Goal: Task Accomplishment & Management: Manage account settings

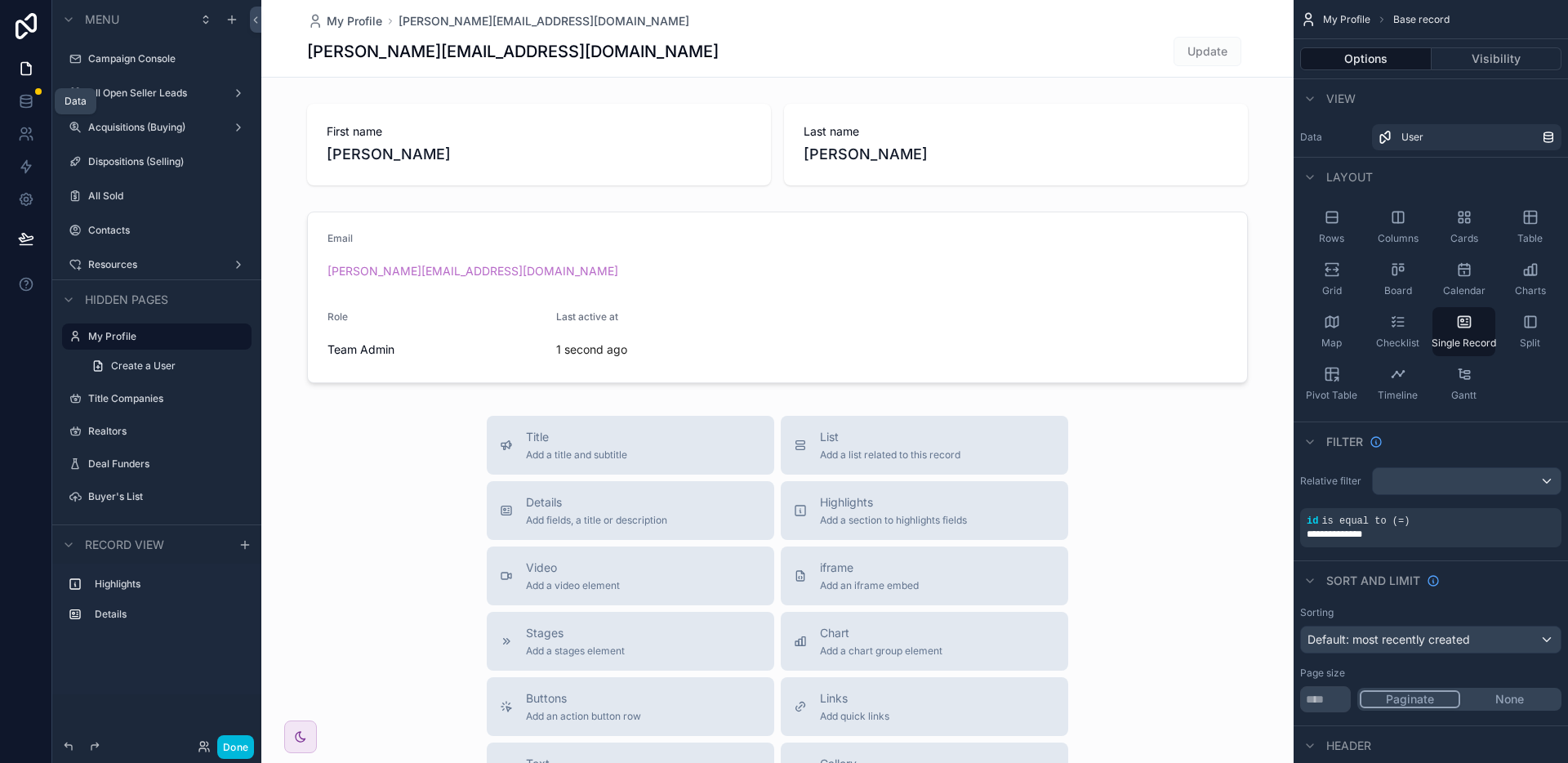
click at [24, 98] on icon at bounding box center [26, 97] width 11 height 4
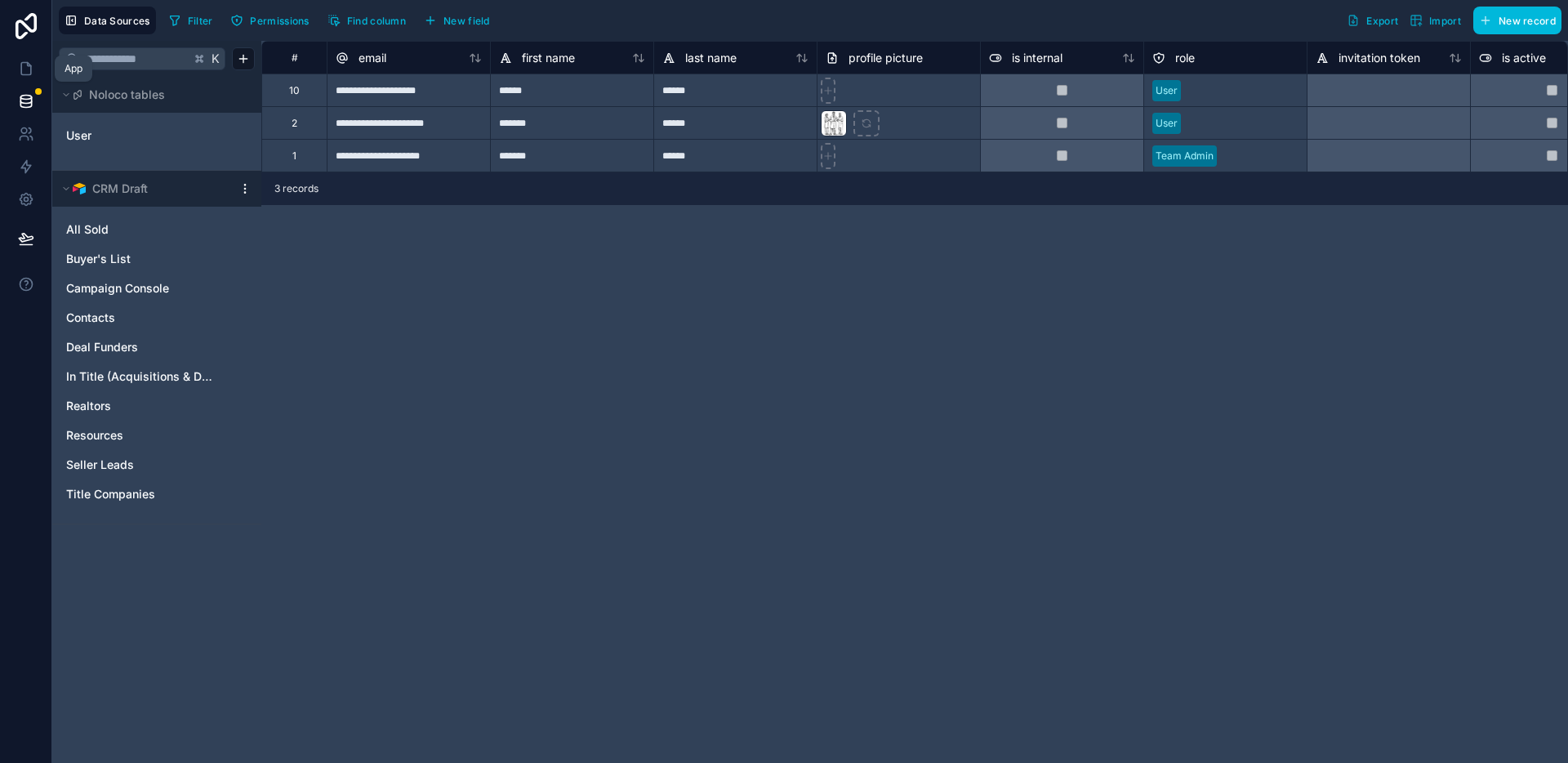
click at [25, 64] on icon at bounding box center [26, 69] width 16 height 16
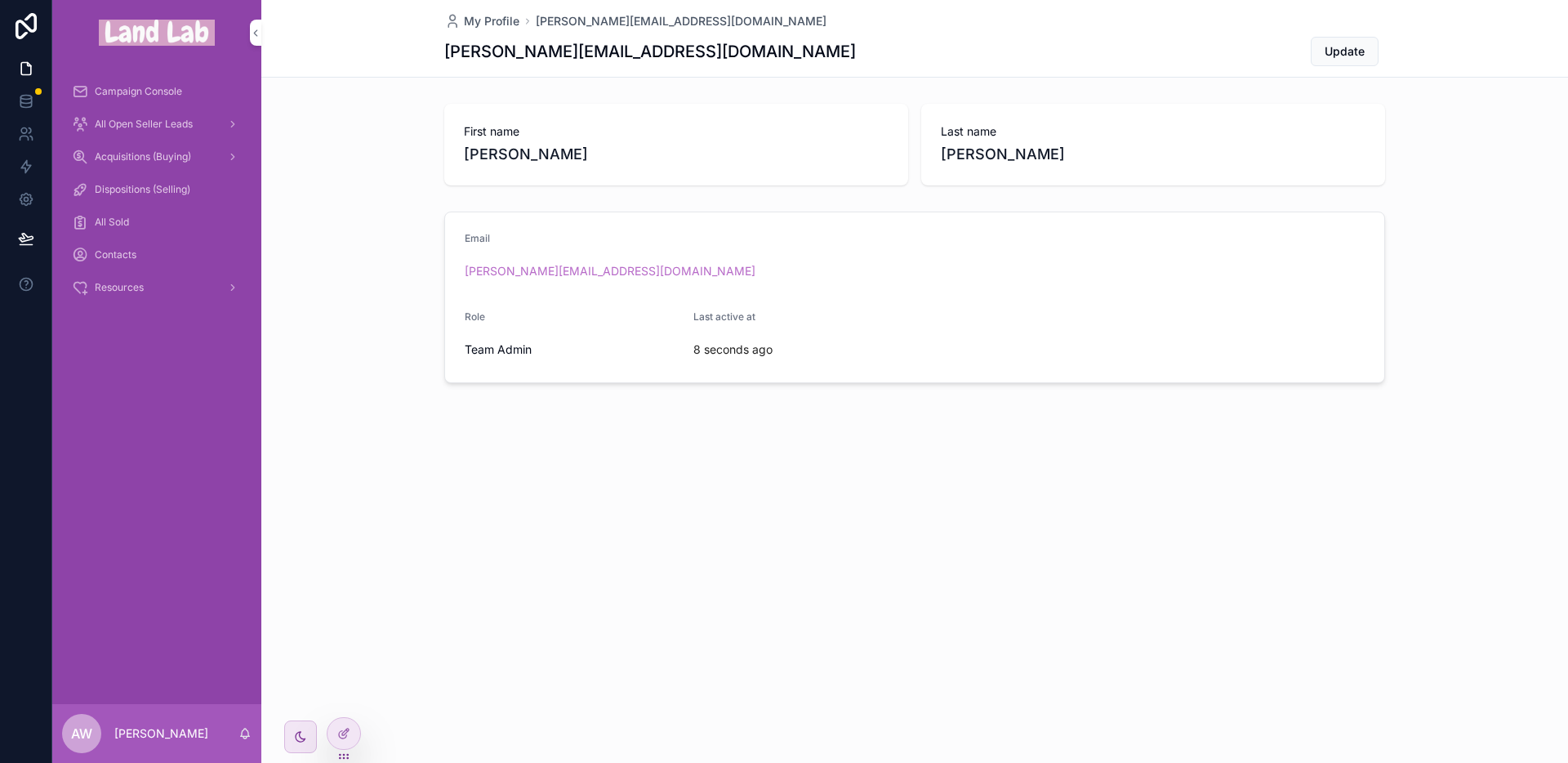
click at [143, 75] on div "Campaign Console" at bounding box center [157, 91] width 209 height 33
click at [140, 87] on span "Campaign Console" at bounding box center [139, 91] width 88 height 13
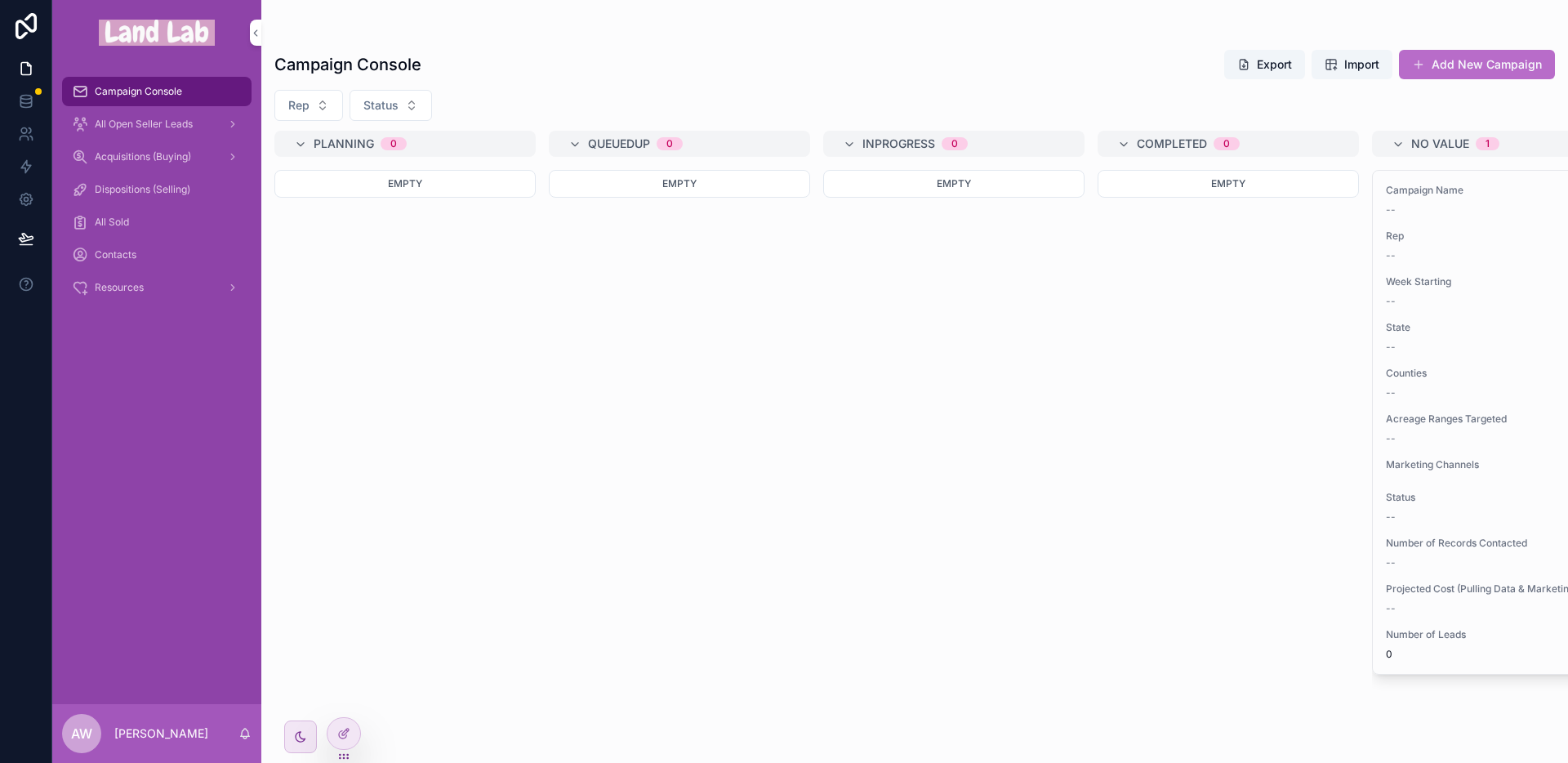
click at [140, 116] on div "All Open Seller Leads" at bounding box center [157, 123] width 170 height 26
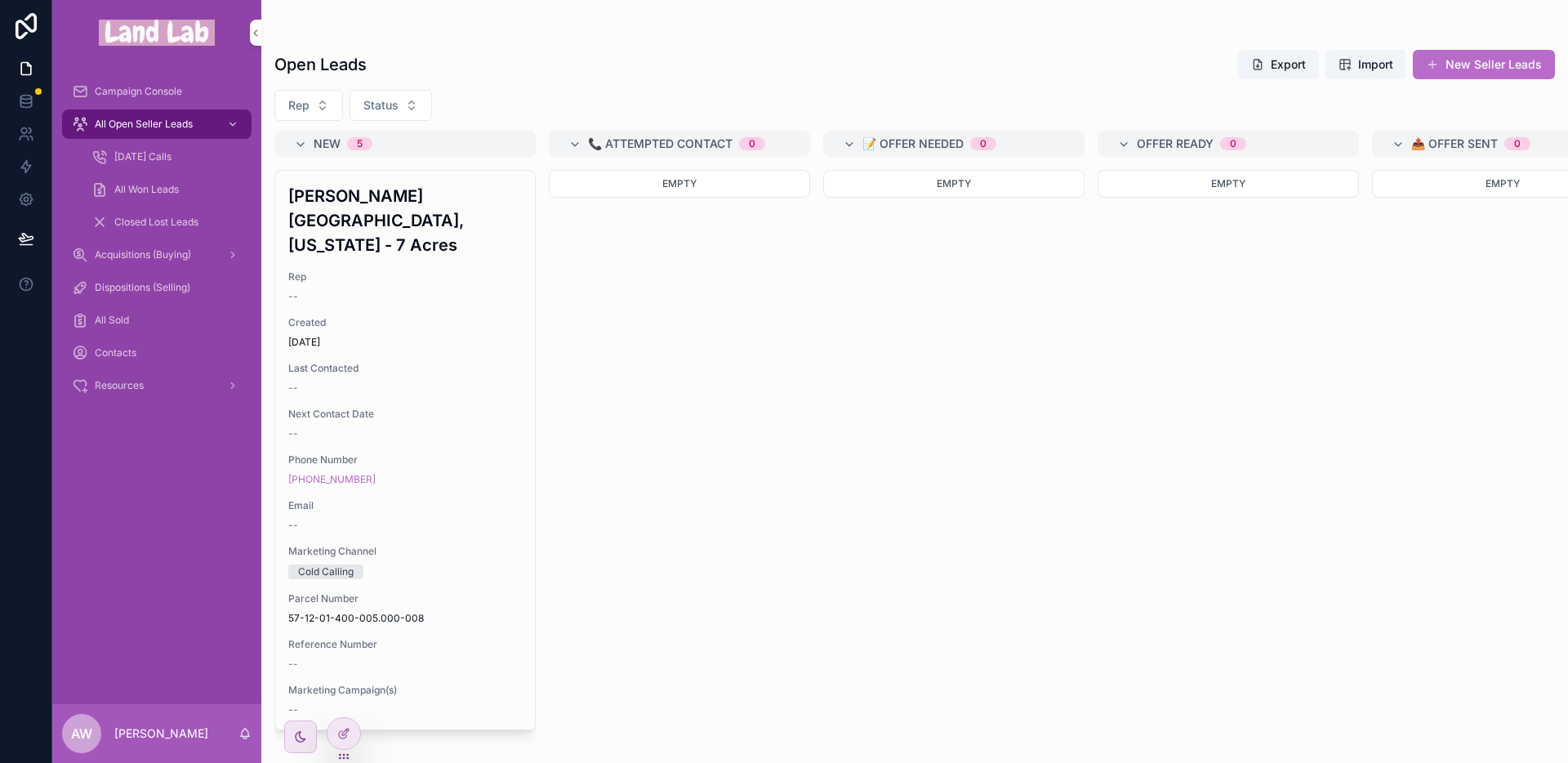
click at [121, 97] on span "Campaign Console" at bounding box center [139, 91] width 88 height 13
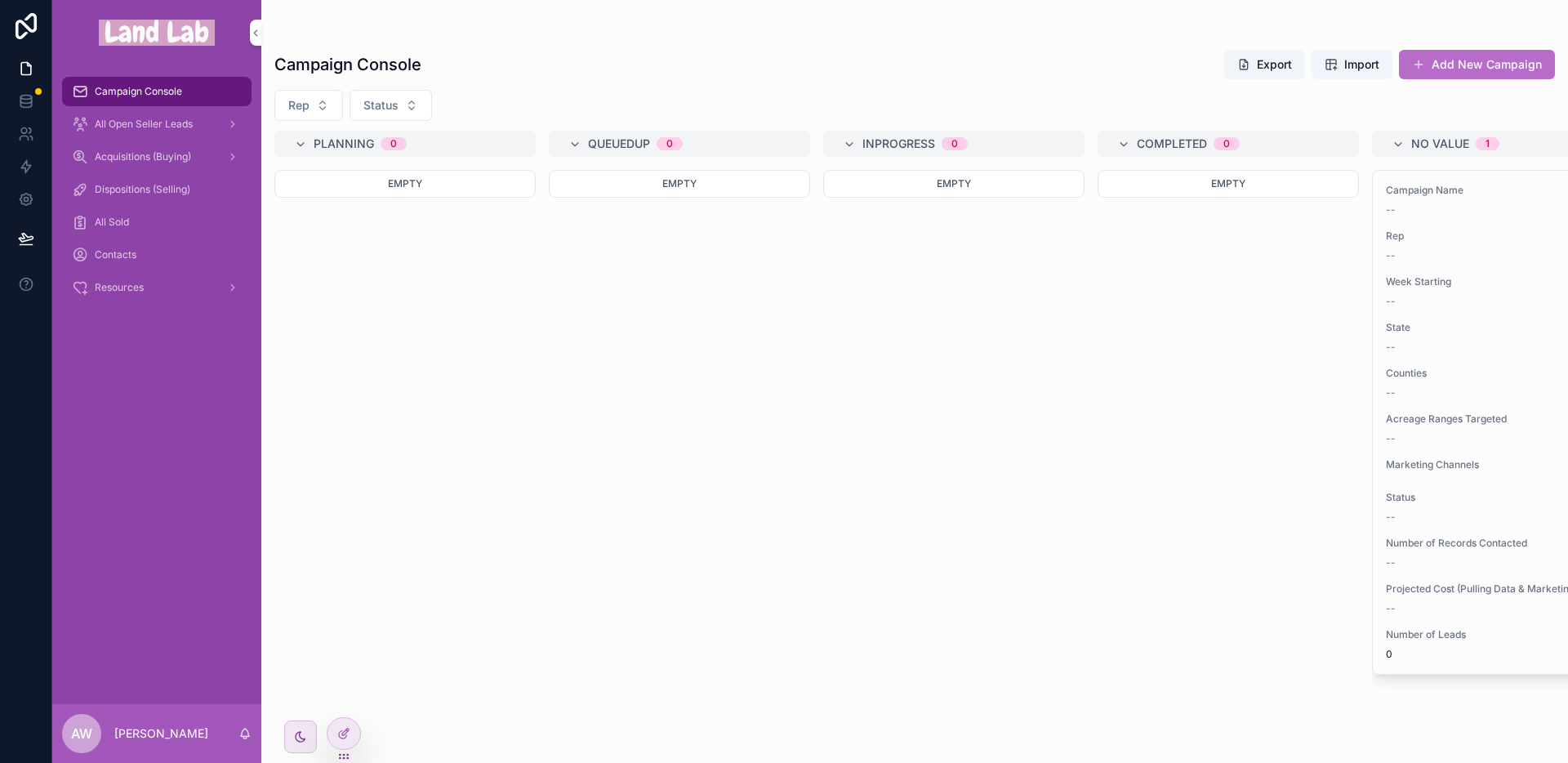
click at [109, 282] on span "Resources" at bounding box center [119, 287] width 49 height 13
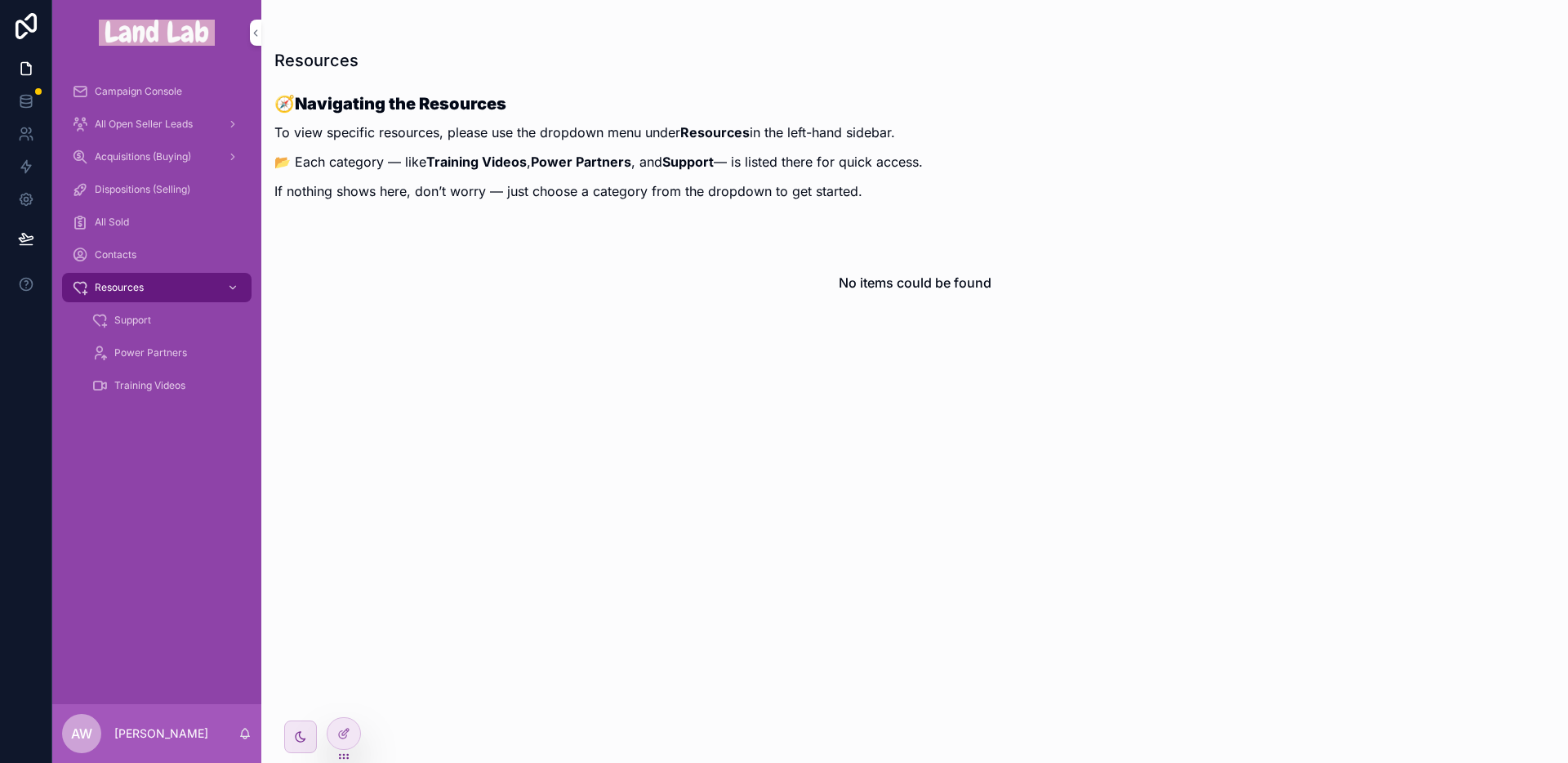
click at [146, 384] on span "Training Videos" at bounding box center [149, 386] width 71 height 13
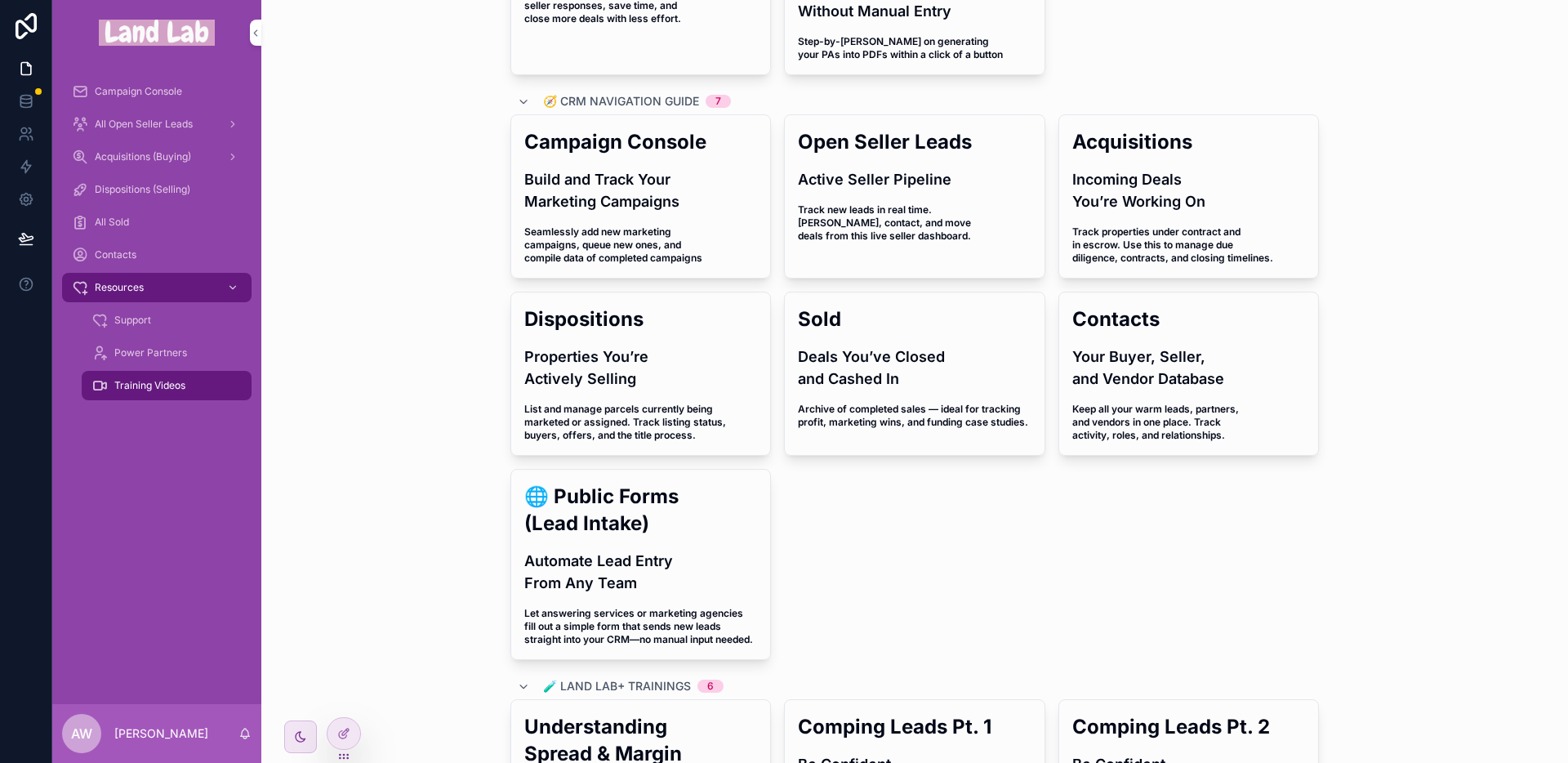
scroll to position [236, 0]
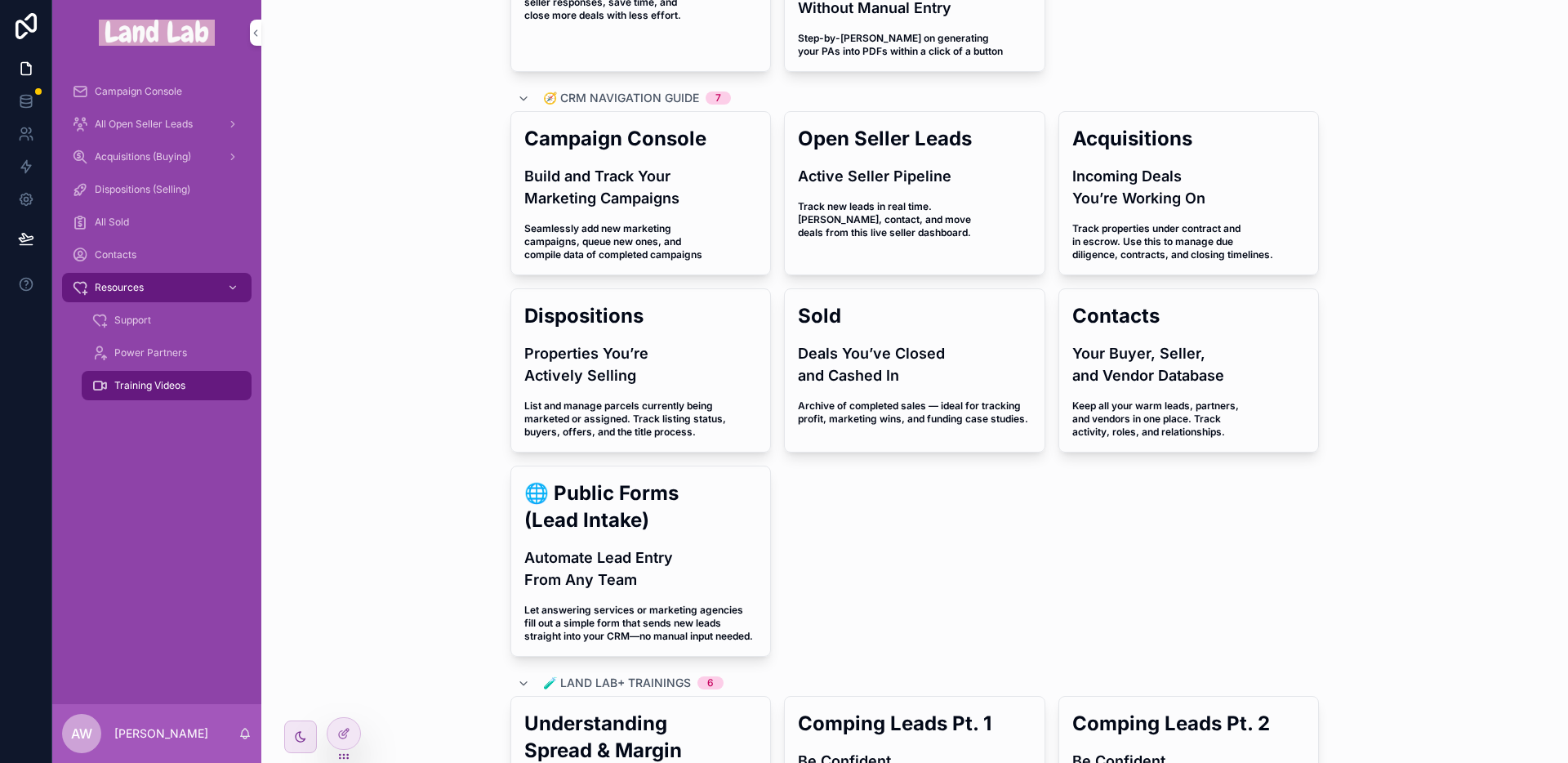
click at [135, 97] on span "Campaign Console" at bounding box center [139, 91] width 88 height 13
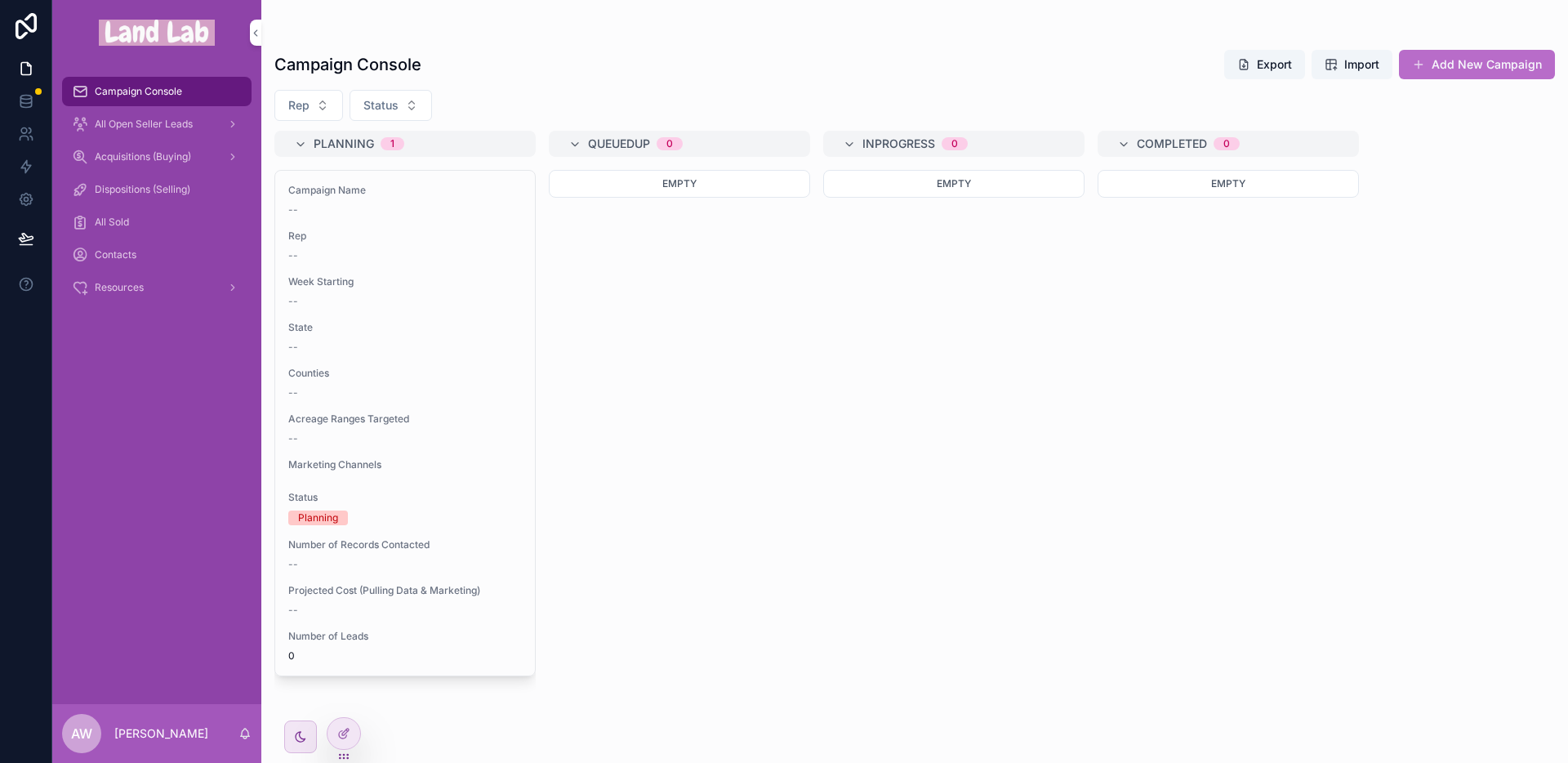
click at [431, 342] on div "--" at bounding box center [404, 347] width 233 height 13
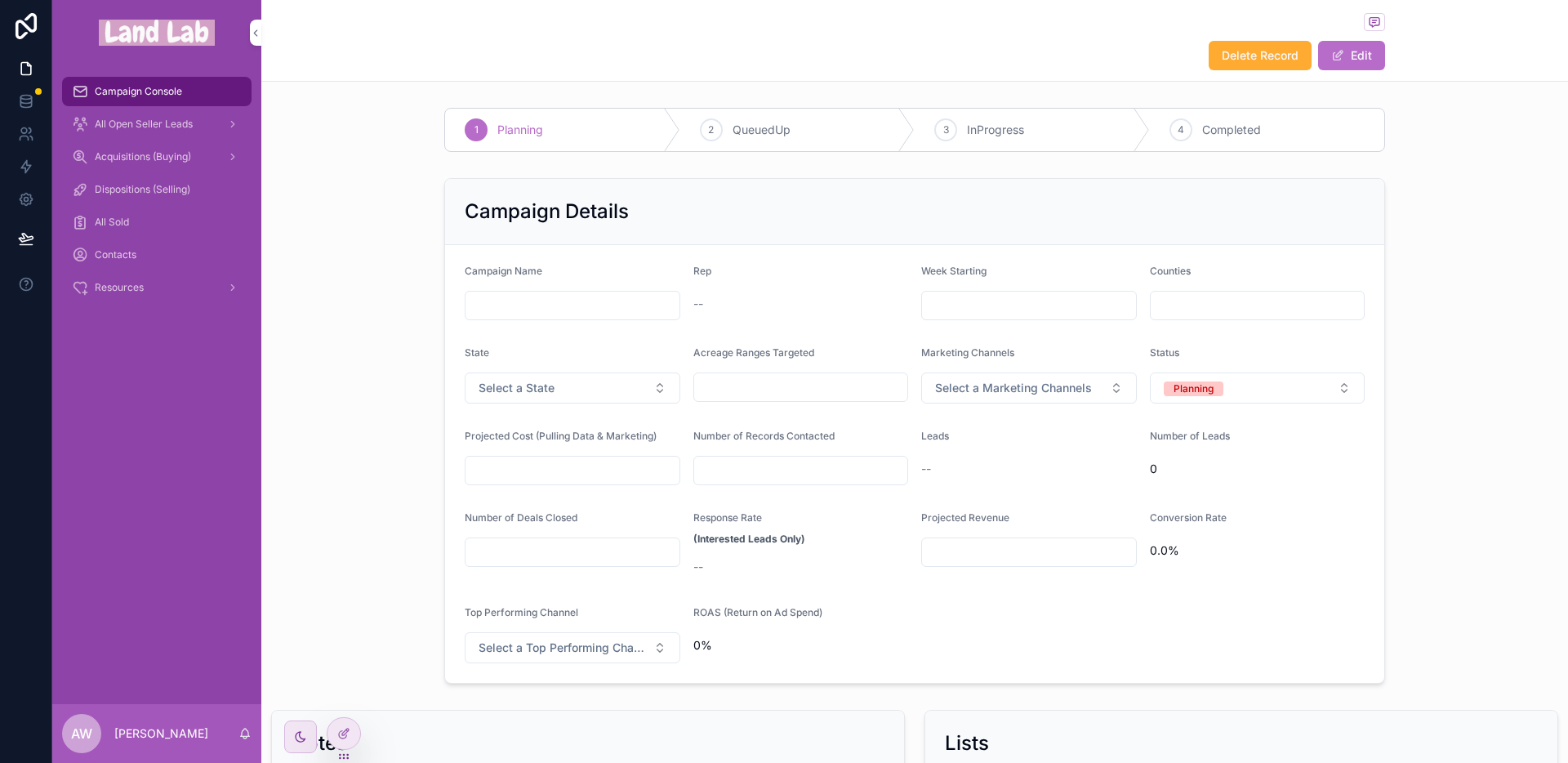
click at [1344, 52] on button "Edit" at bounding box center [1352, 55] width 67 height 30
click at [512, 310] on input "scrollable content" at bounding box center [572, 306] width 214 height 23
type input "**********"
click at [826, 307] on button "Select Button" at bounding box center [801, 304] width 216 height 28
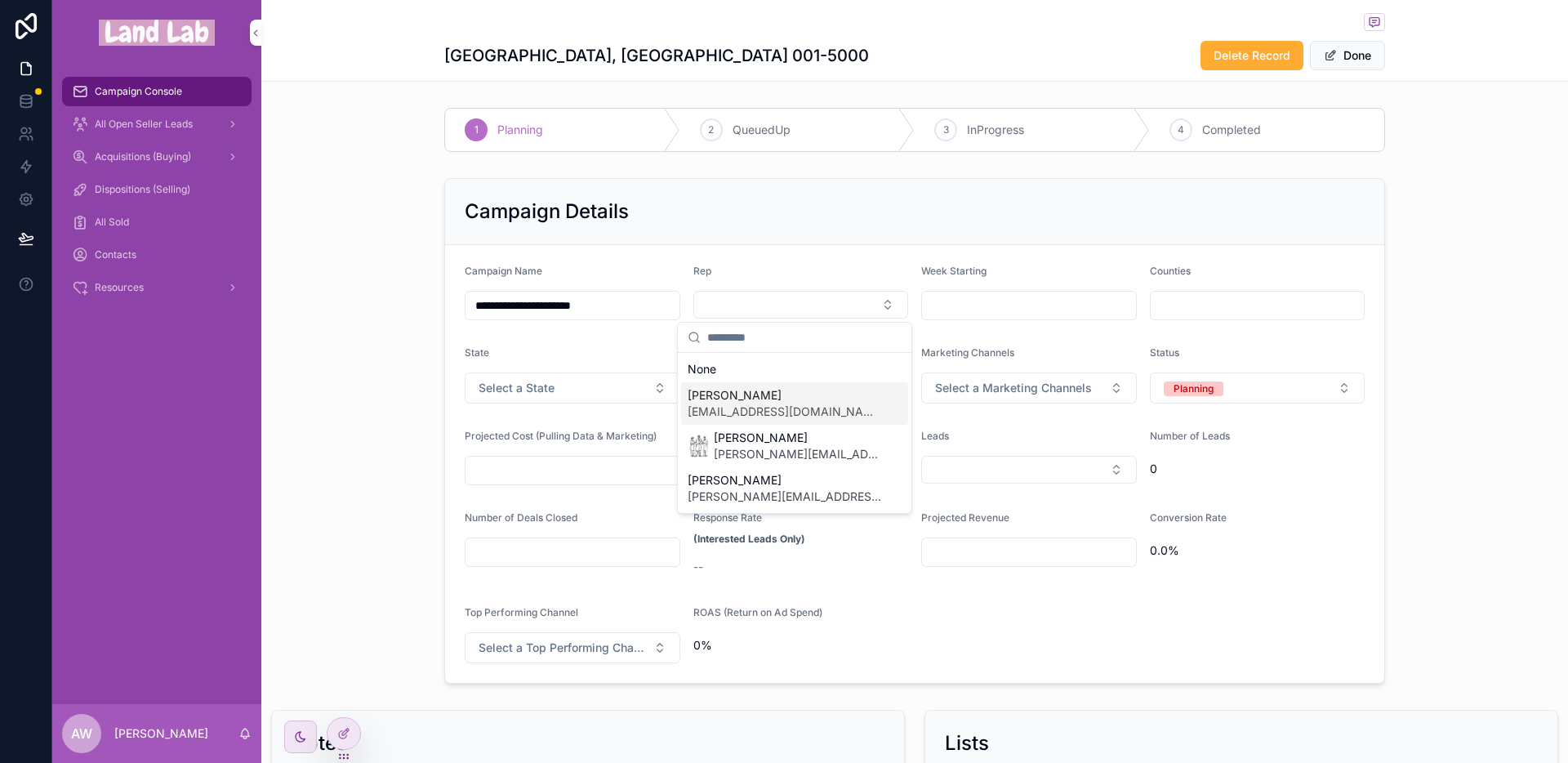
click at [1419, 310] on div "**********" at bounding box center [914, 431] width 1307 height 519
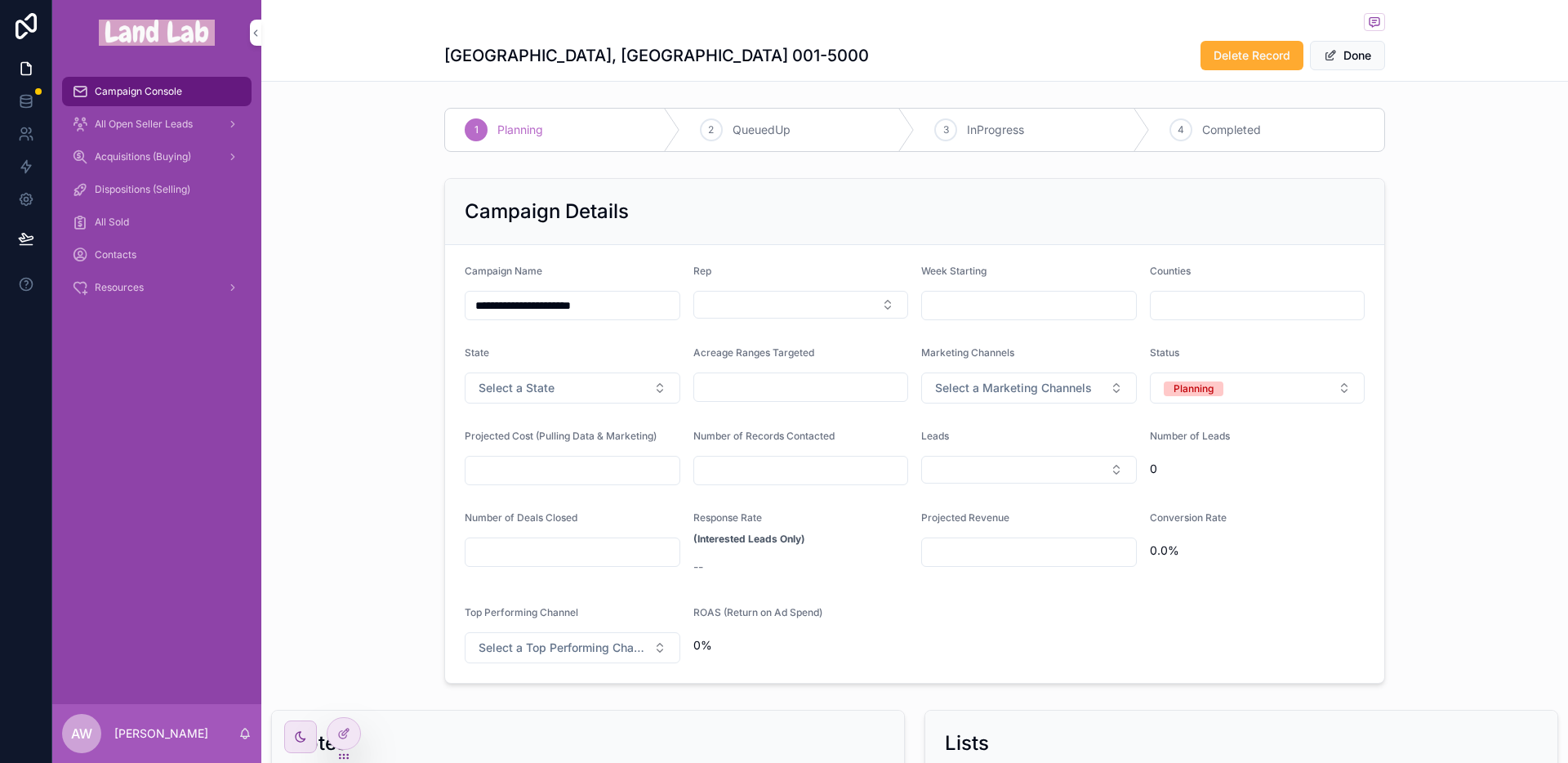
click at [1038, 303] on input "scrollable content" at bounding box center [1029, 306] width 214 height 23
click at [1066, 258] on form "**********" at bounding box center [915, 463] width 939 height 437
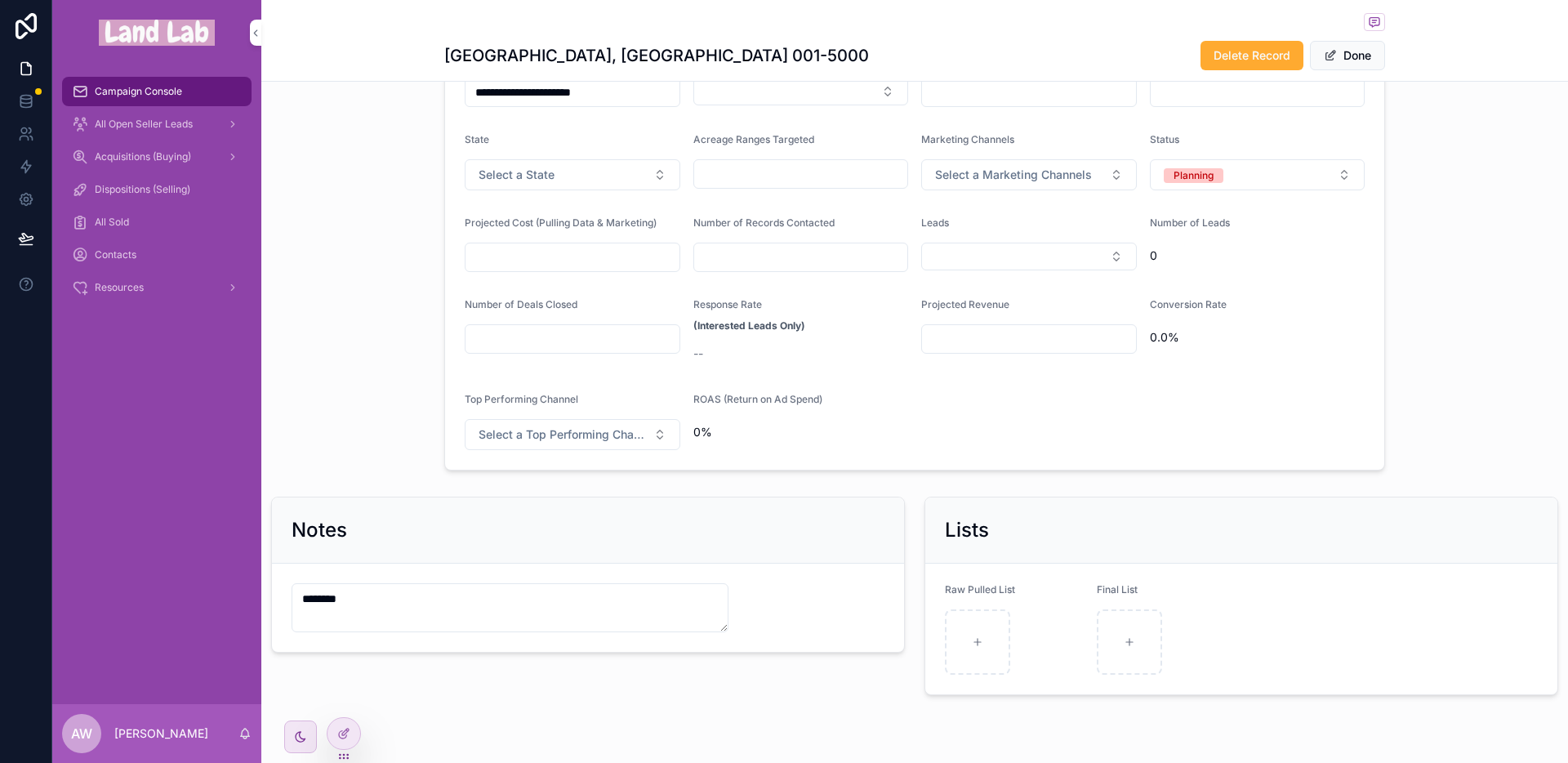
scroll to position [205, 0]
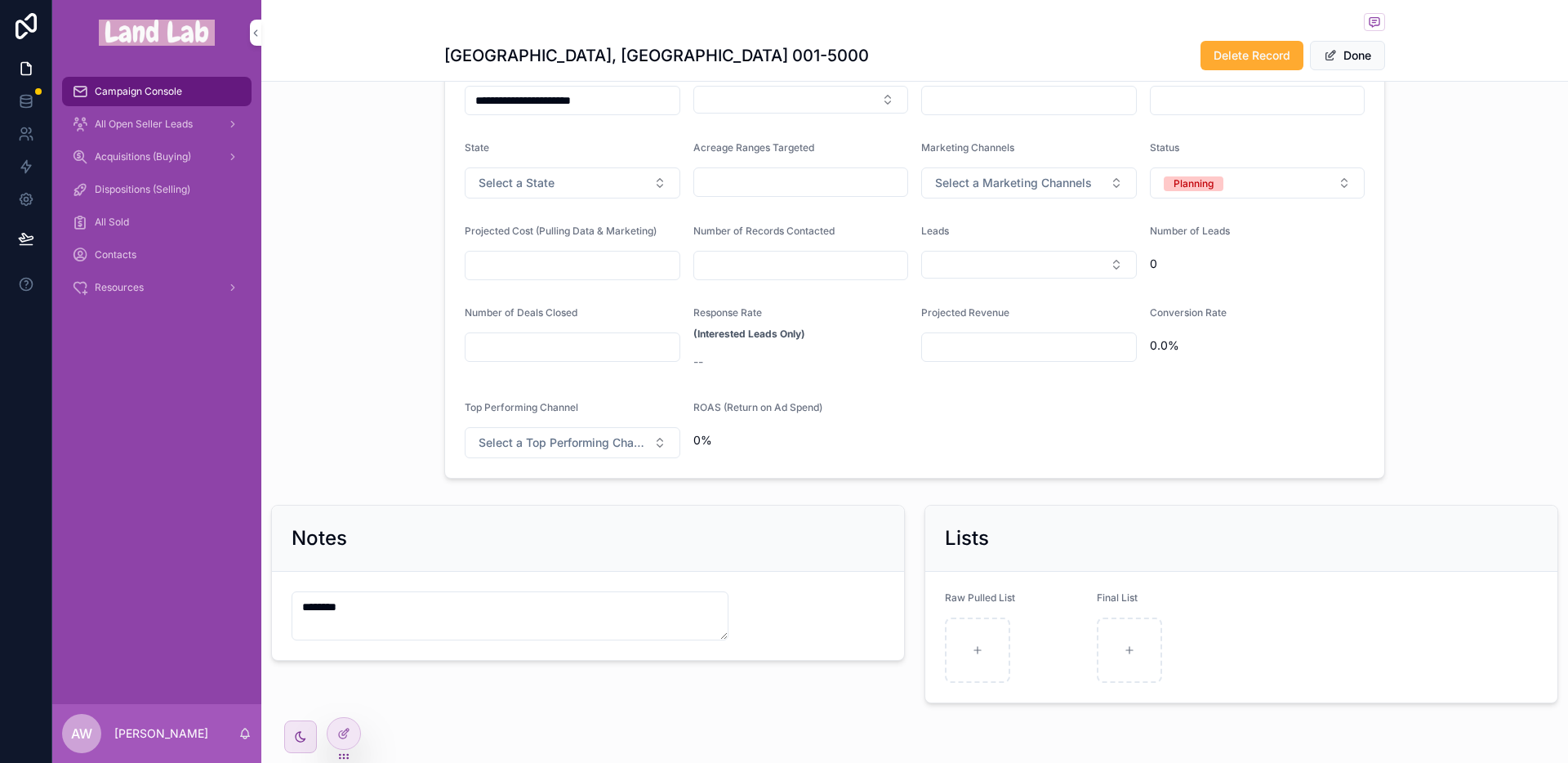
click at [984, 275] on button "Select Button" at bounding box center [1029, 264] width 216 height 28
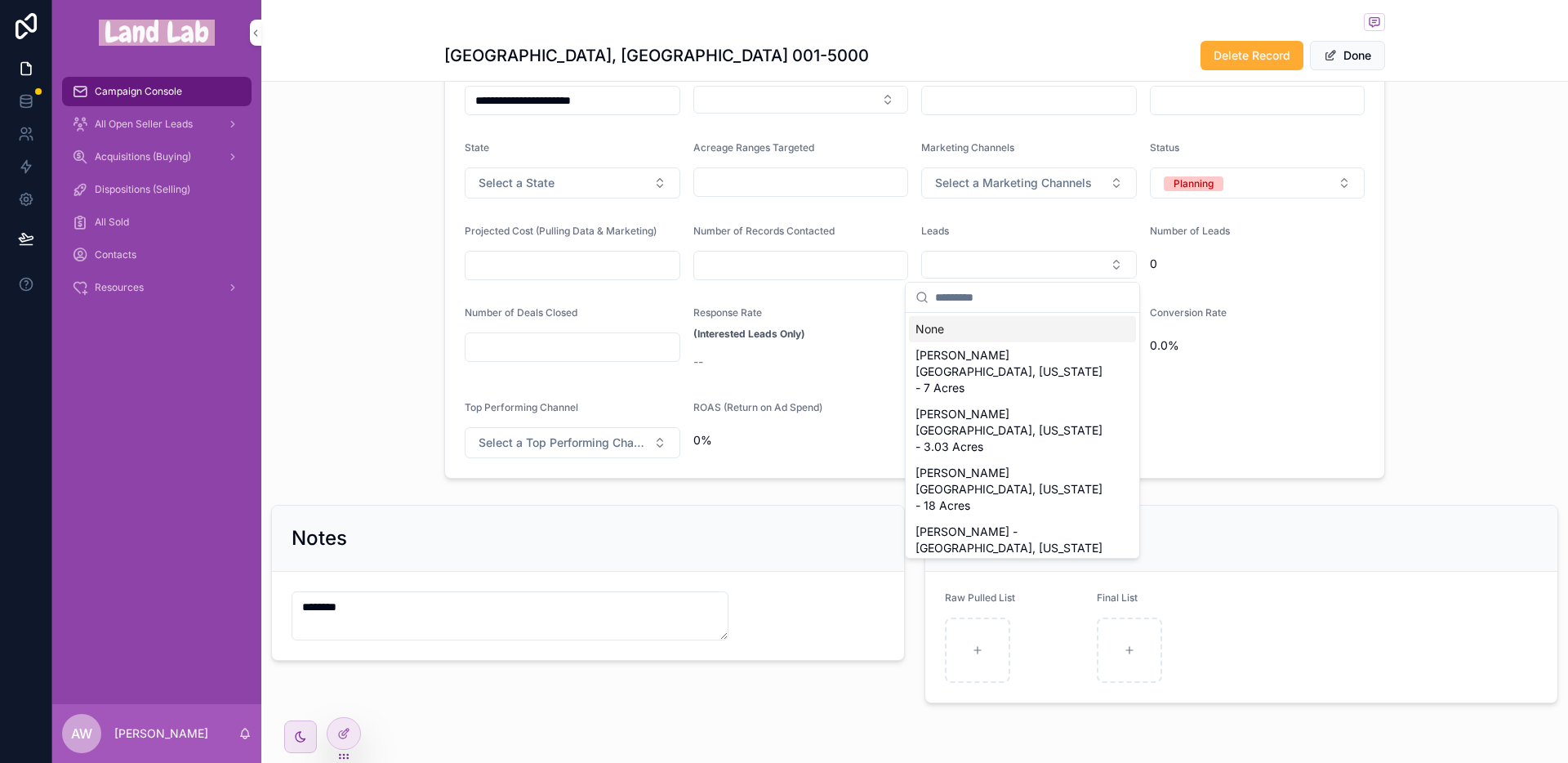
click at [1327, 324] on div "Conversion Rate" at bounding box center [1258, 316] width 216 height 20
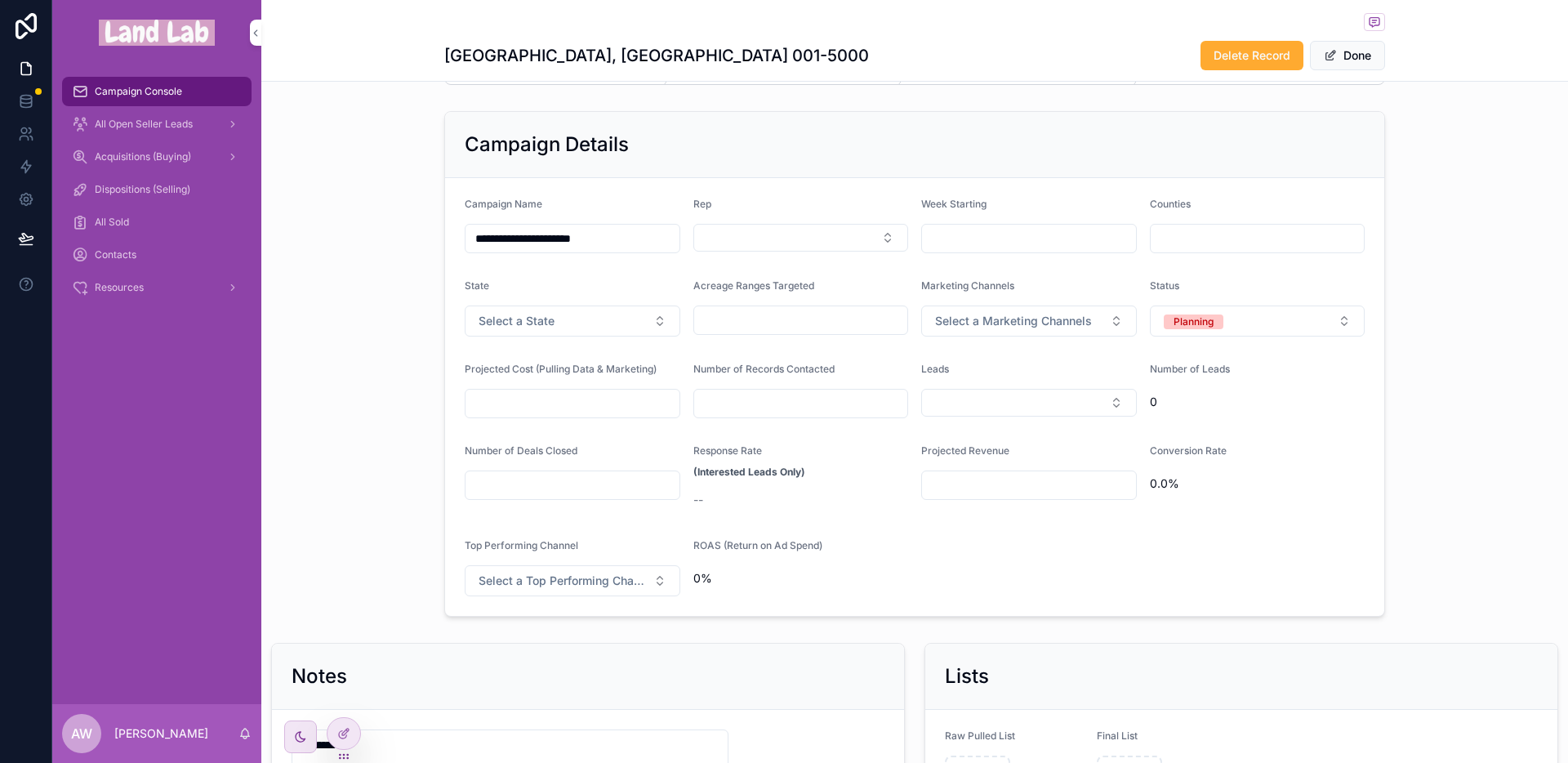
scroll to position [80, 0]
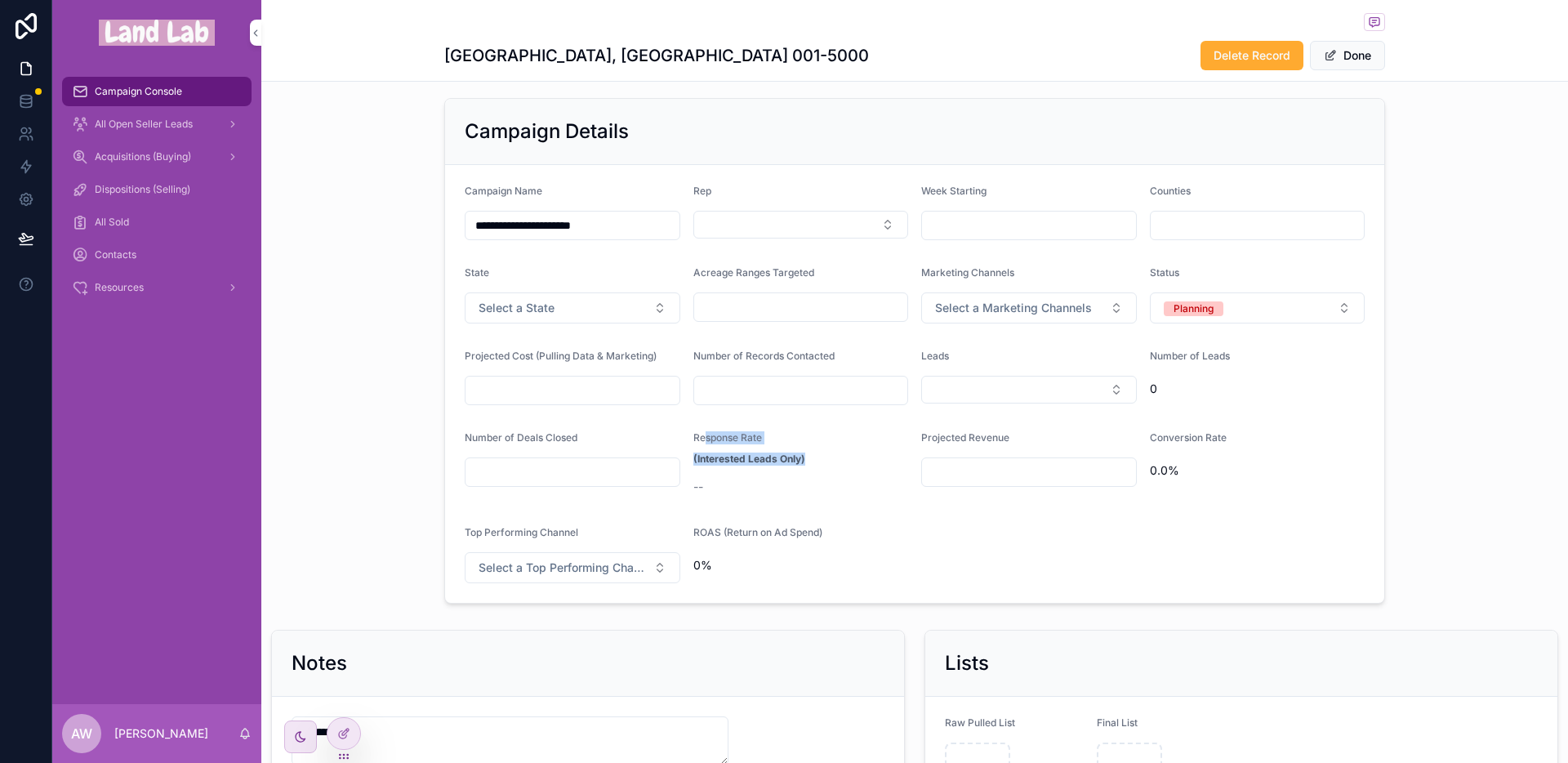
drag, startPoint x: 818, startPoint y: 455, endPoint x: 697, endPoint y: 436, distance: 122.5
click at [699, 439] on div "Response Rate (Interested Leads Only)" at bounding box center [801, 449] width 216 height 36
click at [697, 433] on span "Response Rate" at bounding box center [727, 437] width 69 height 13
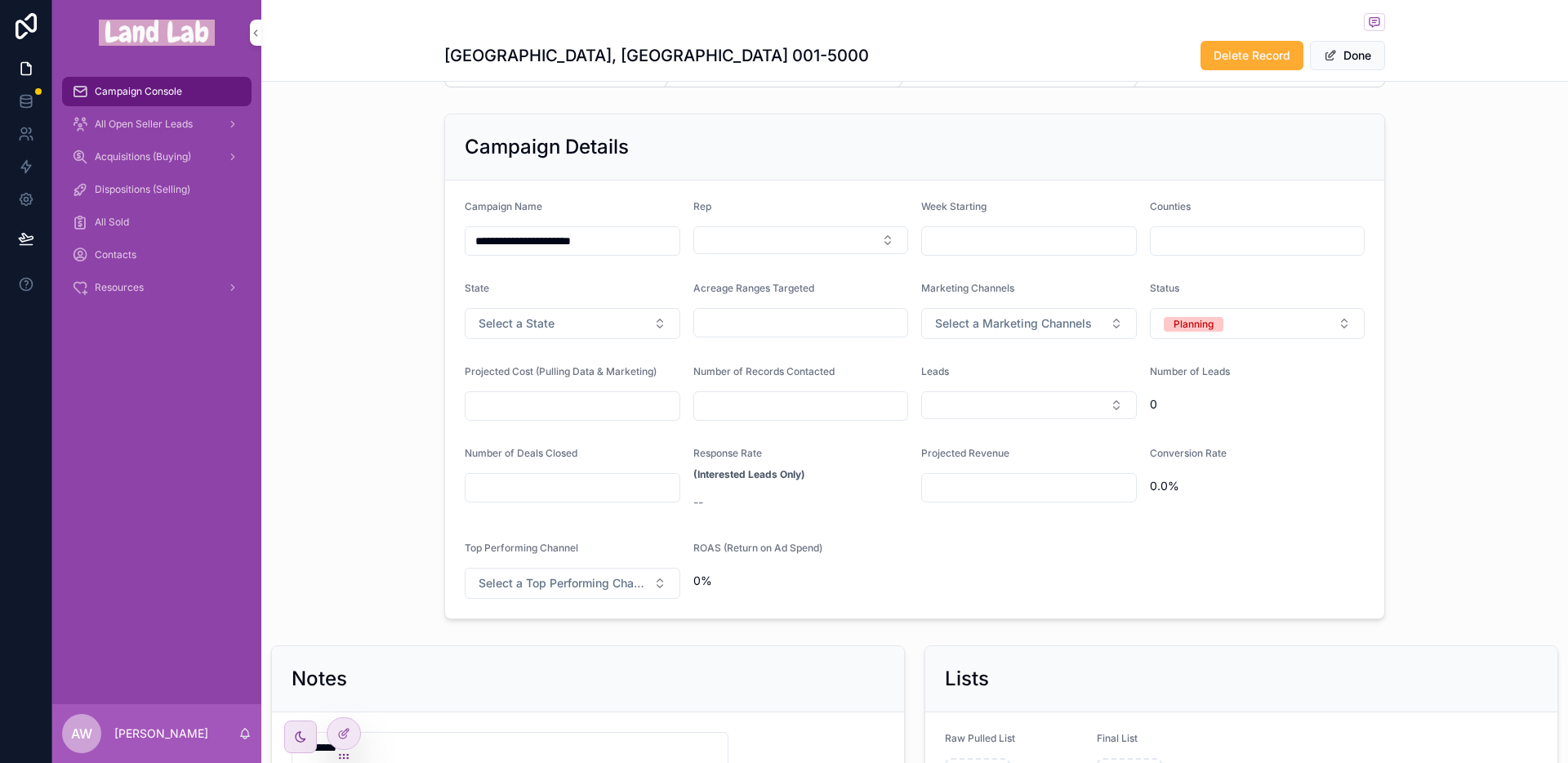
scroll to position [0, 0]
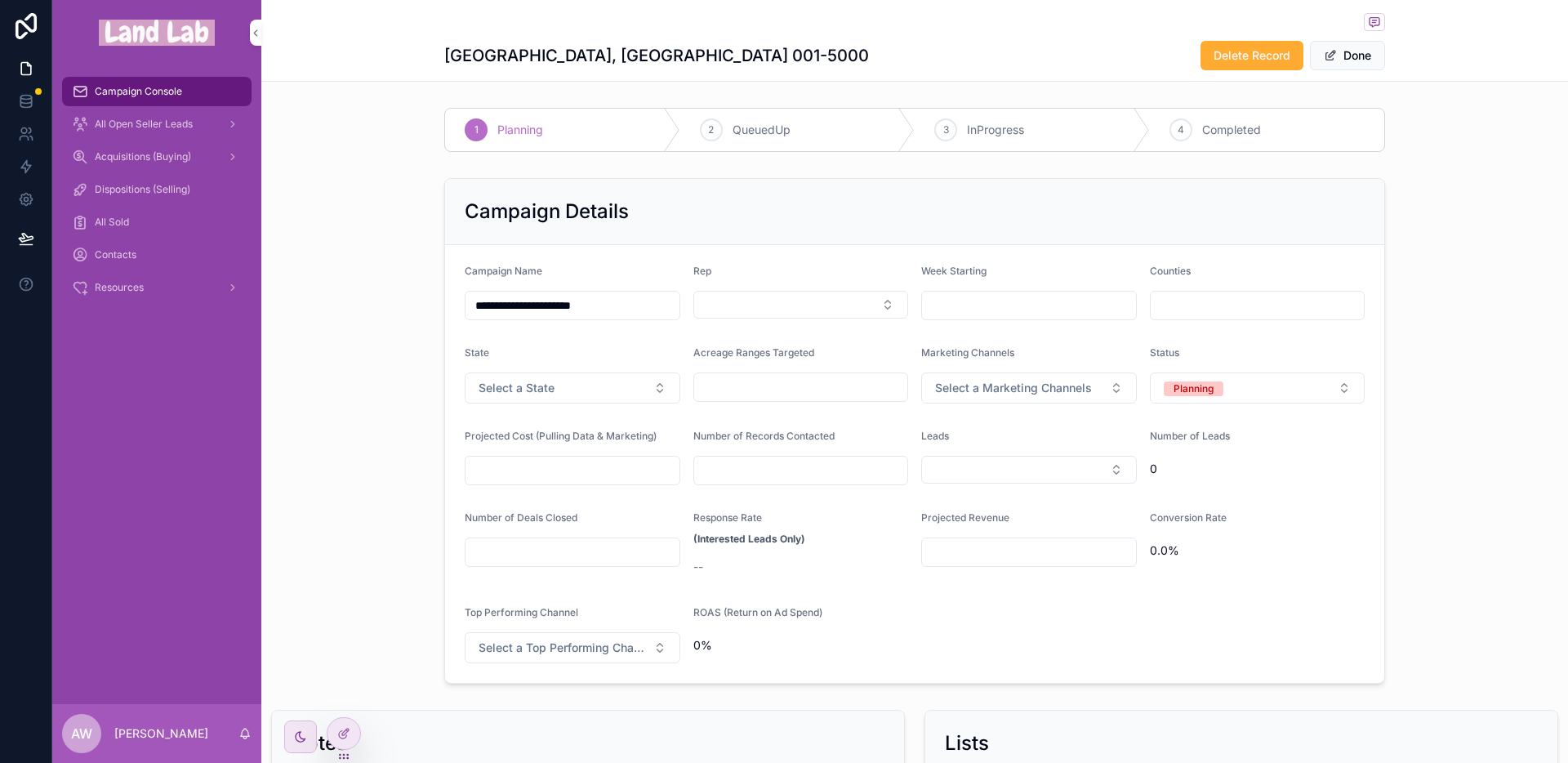
click at [191, 89] on div "Campaign Console" at bounding box center [157, 91] width 170 height 26
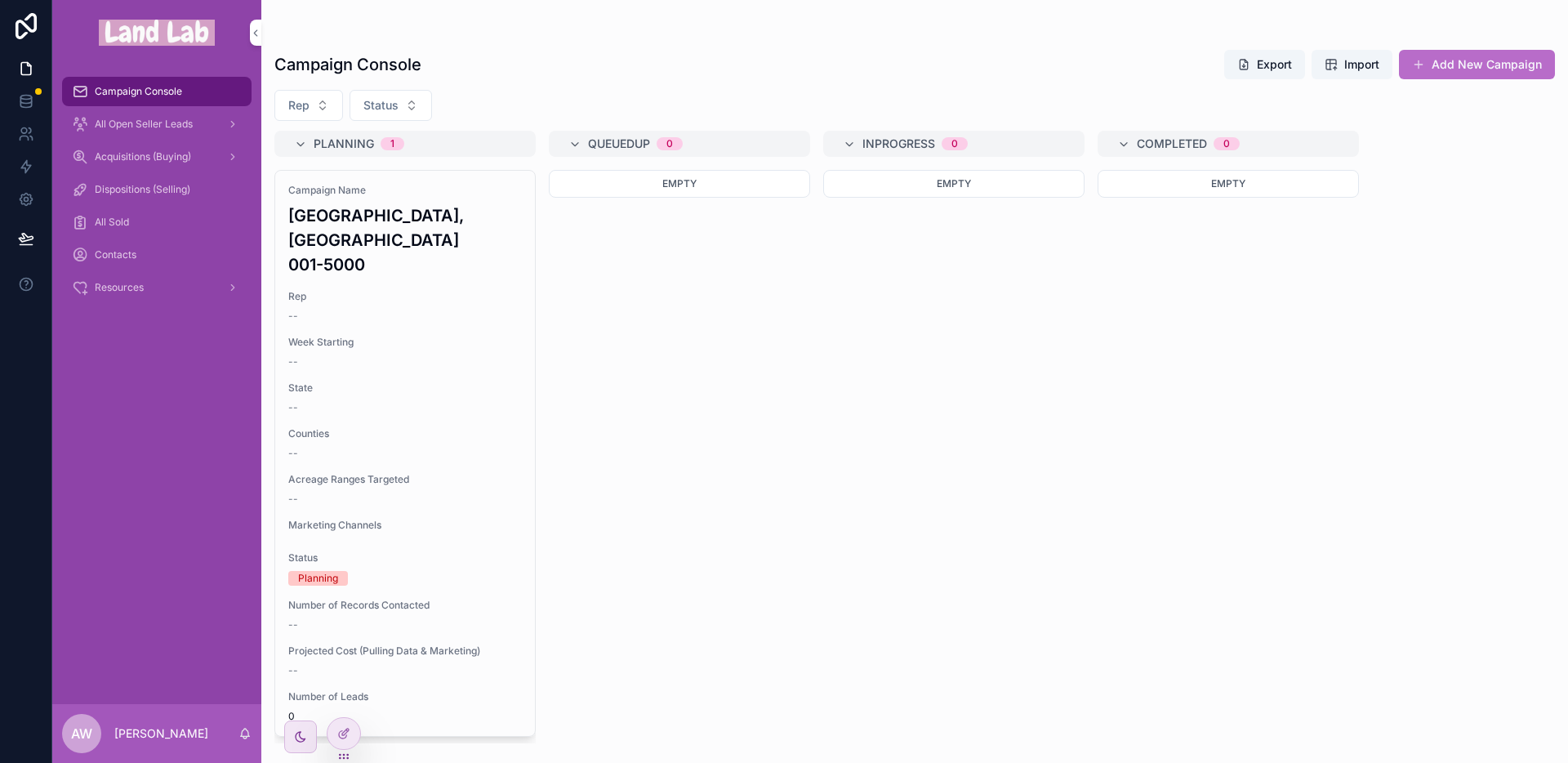
click at [155, 121] on span "All Open Seller Leads" at bounding box center [144, 123] width 98 height 13
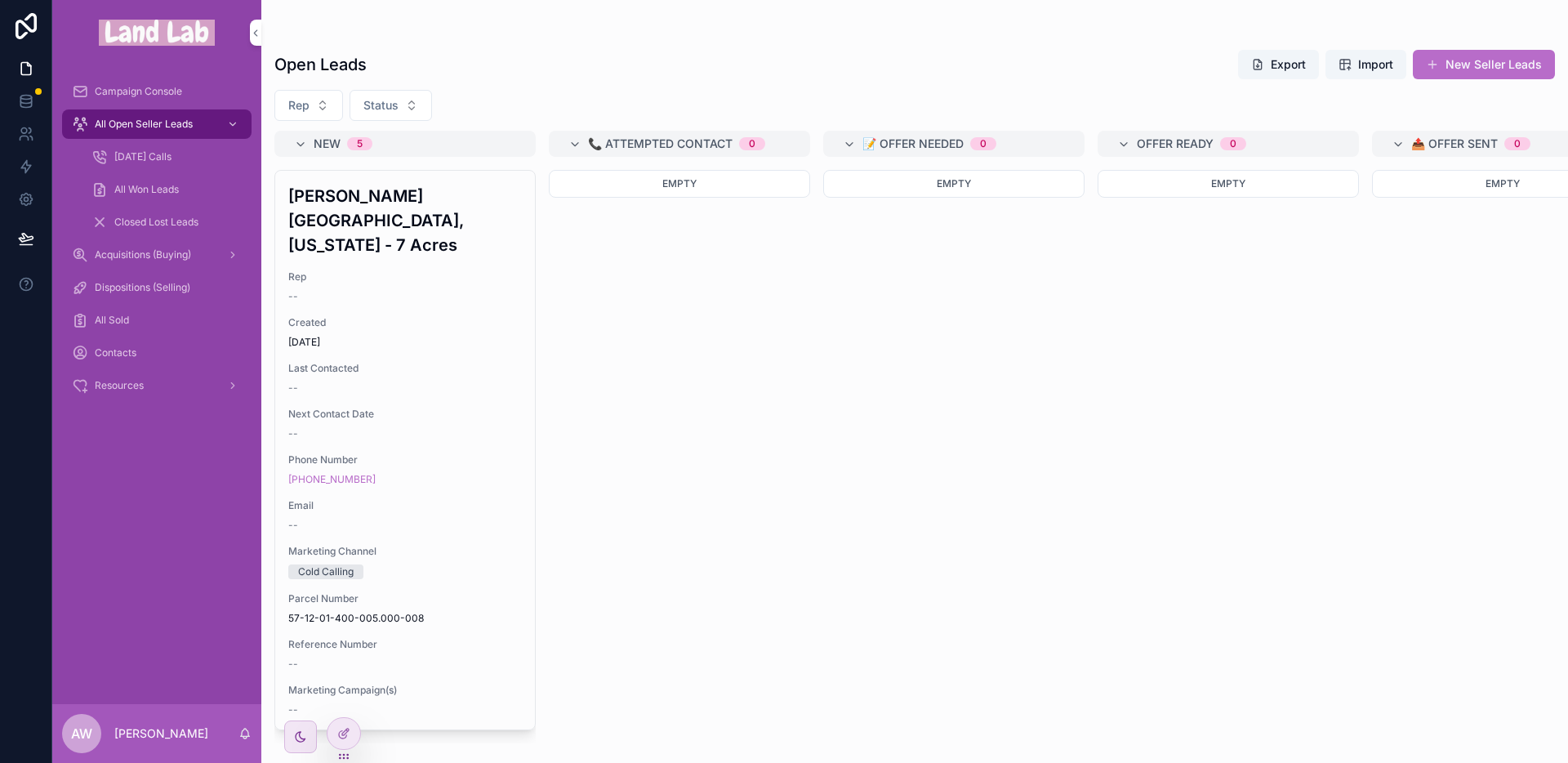
click at [455, 327] on div "[PERSON_NAME][GEOGRAPHIC_DATA], [US_STATE] - 7 Acres Rep -- Created [DATE] Last…" at bounding box center [405, 450] width 259 height 559
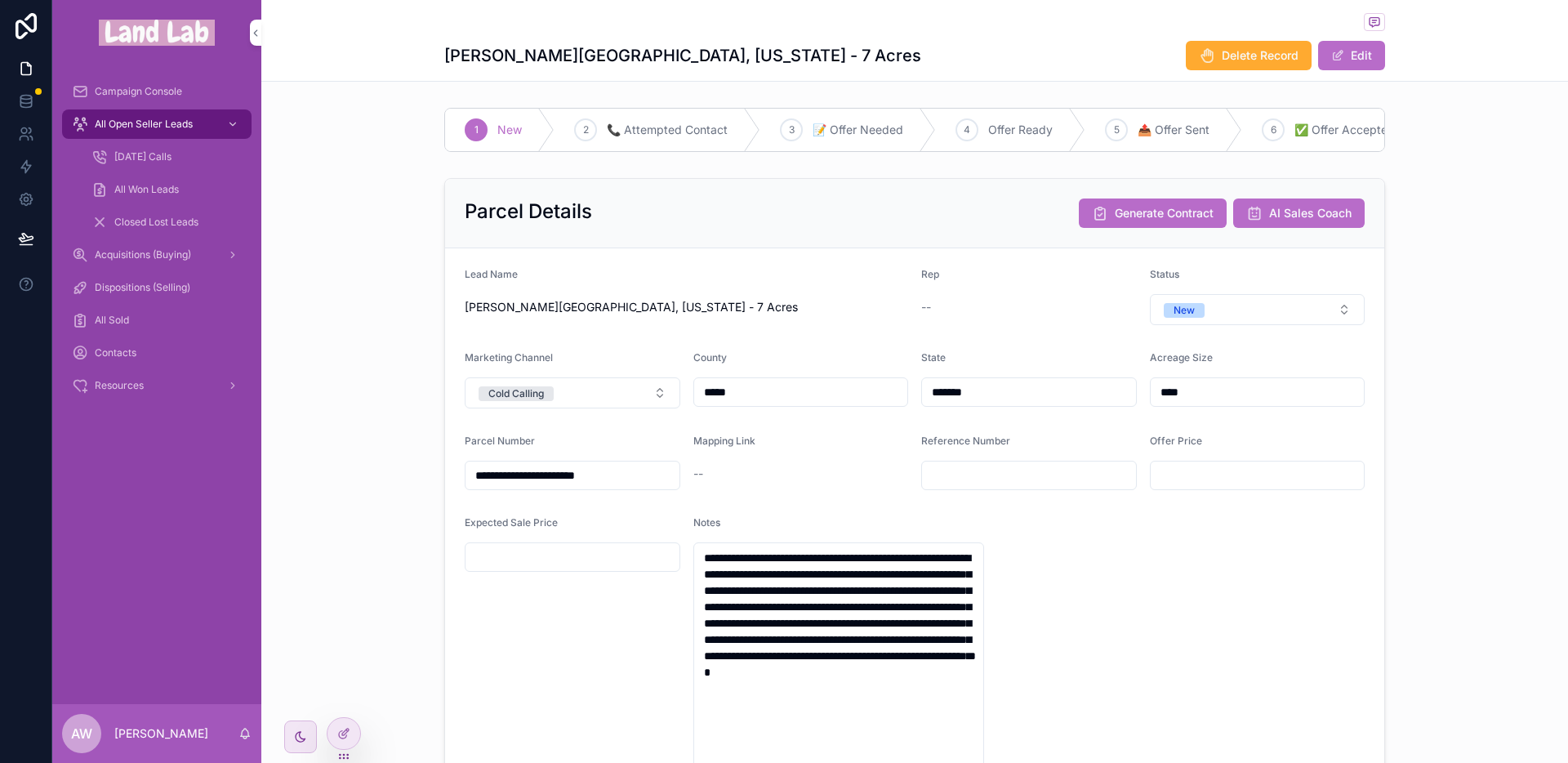
scroll to position [23, 0]
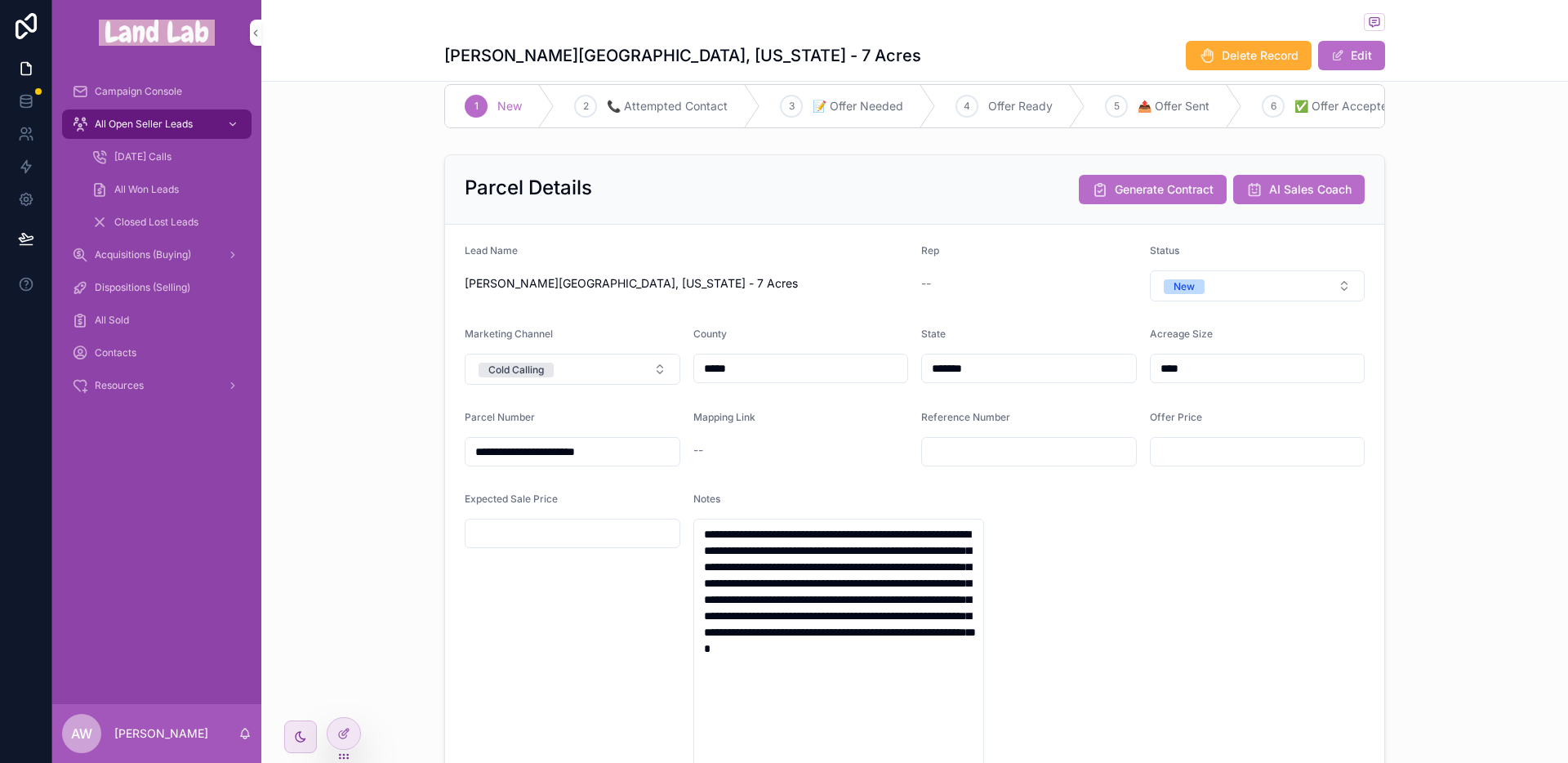
click at [1155, 204] on button "Generate Contract" at bounding box center [1152, 189] width 148 height 30
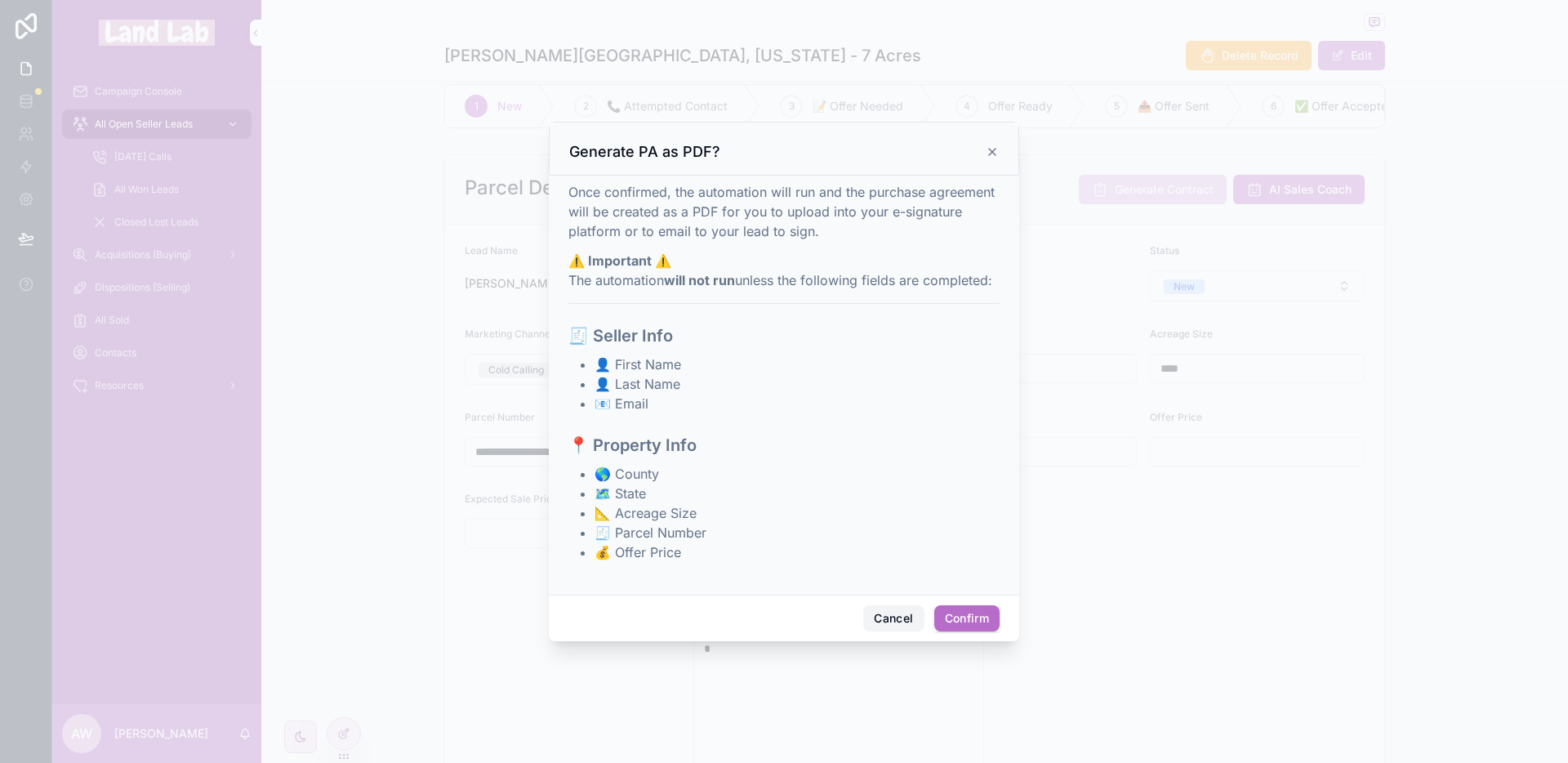
click at [883, 619] on button "Cancel" at bounding box center [894, 618] width 61 height 26
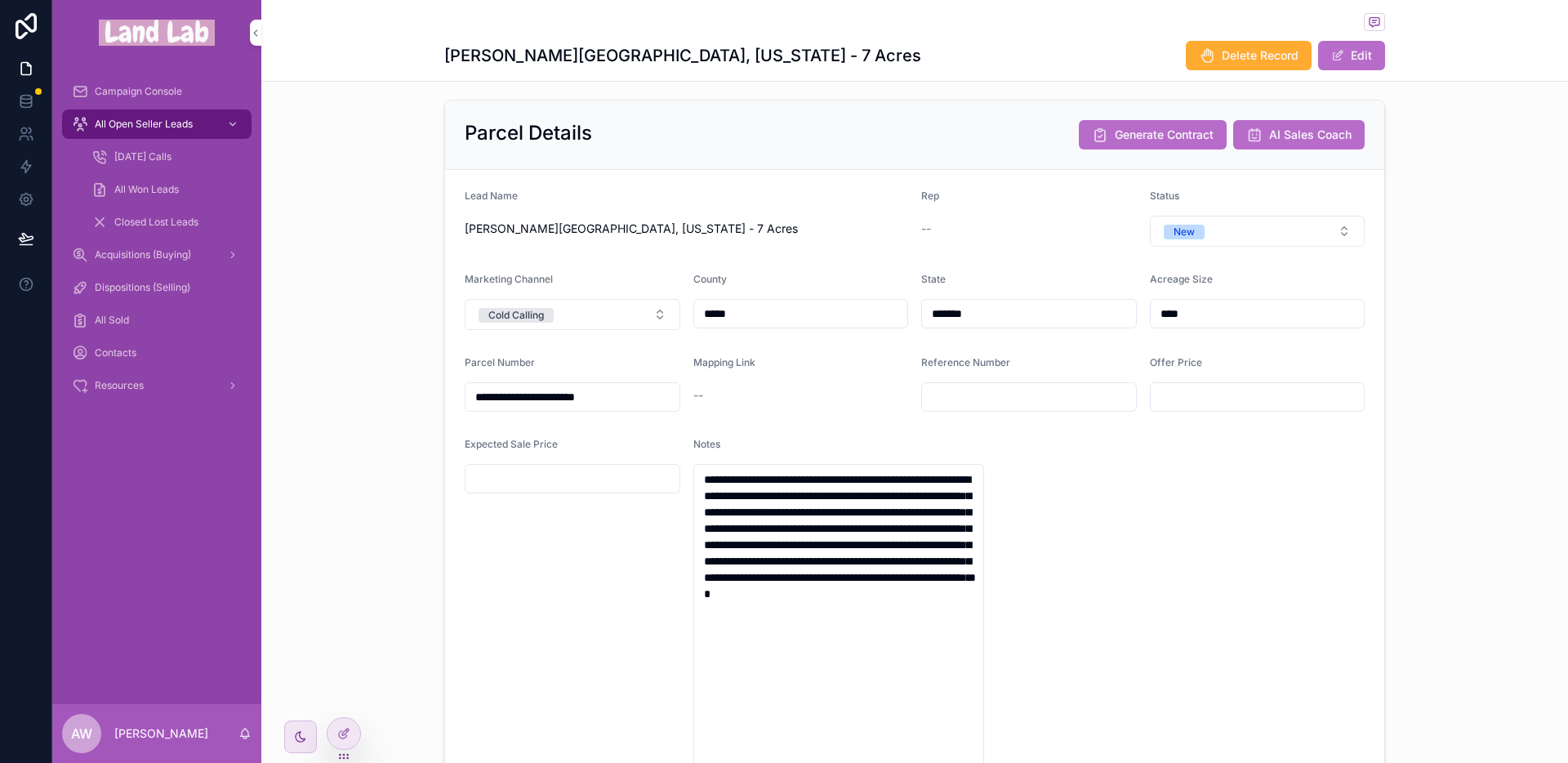
scroll to position [64, 0]
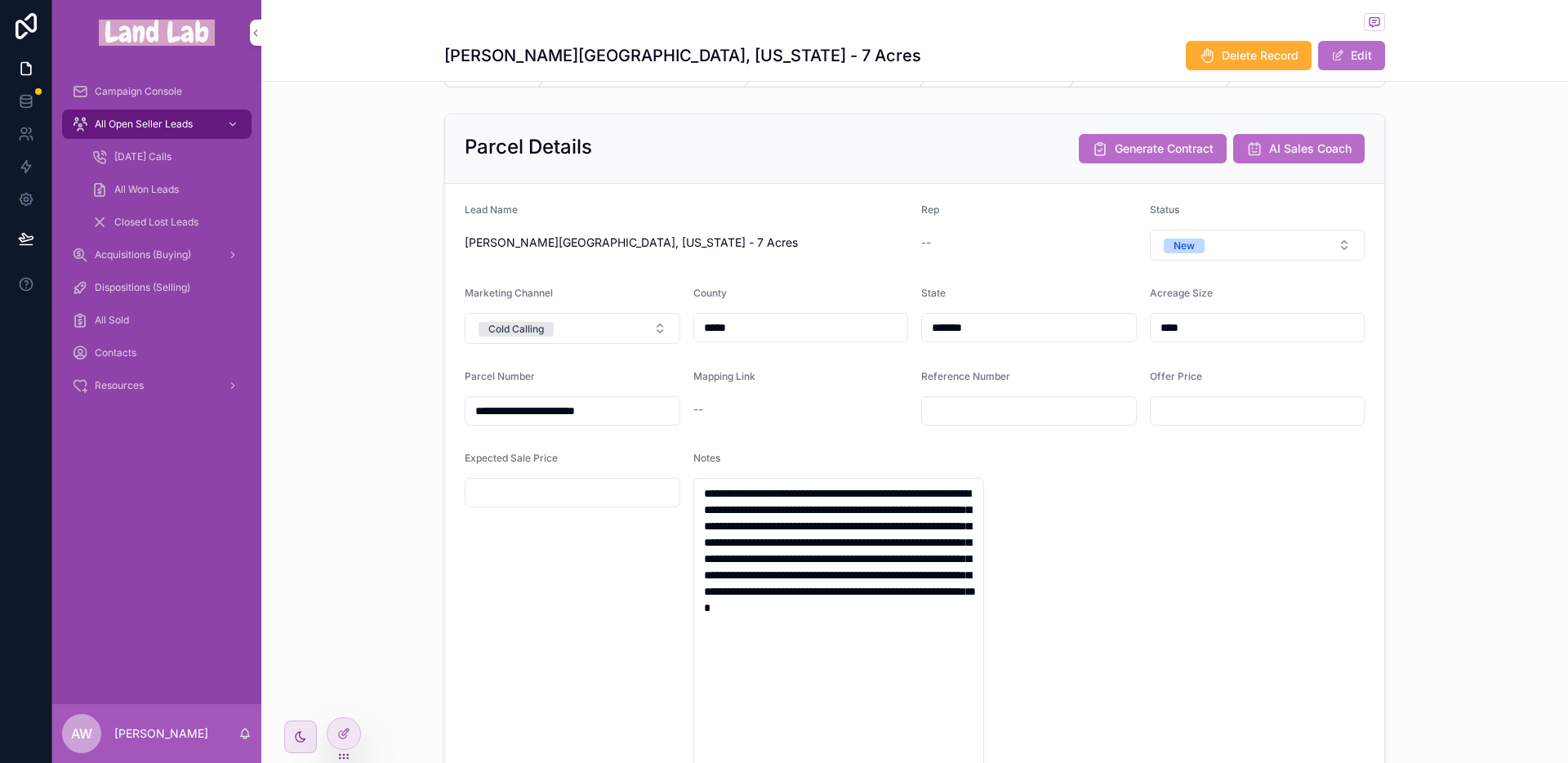
click at [1343, 50] on button "Edit" at bounding box center [1352, 55] width 67 height 30
click at [759, 422] on input "scrollable content" at bounding box center [801, 411] width 214 height 23
type input "**********"
click at [1352, 54] on button "Done" at bounding box center [1348, 55] width 75 height 30
click at [708, 416] on link "Open" at bounding box center [708, 409] width 30 height 14
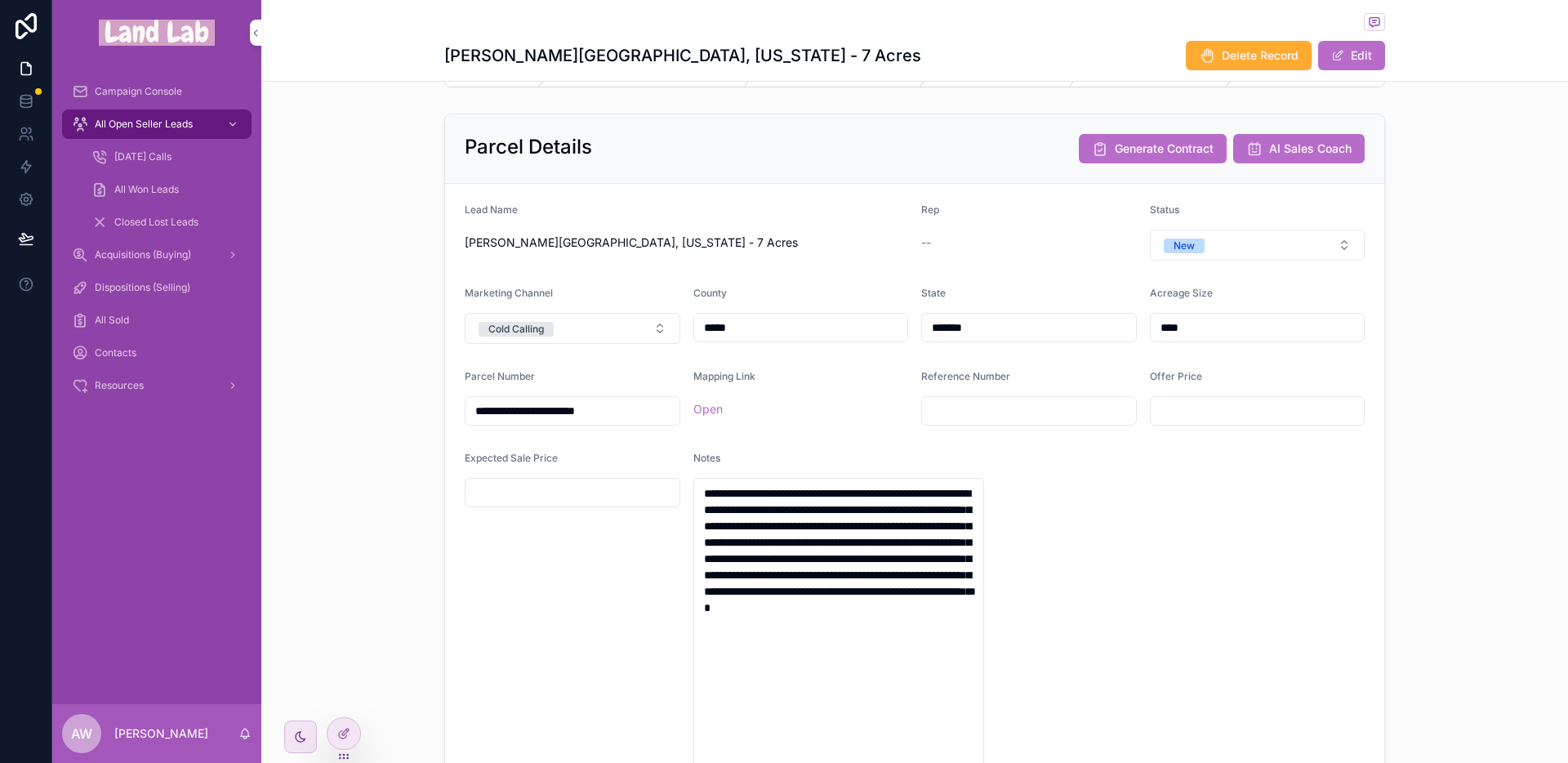
scroll to position [0, 0]
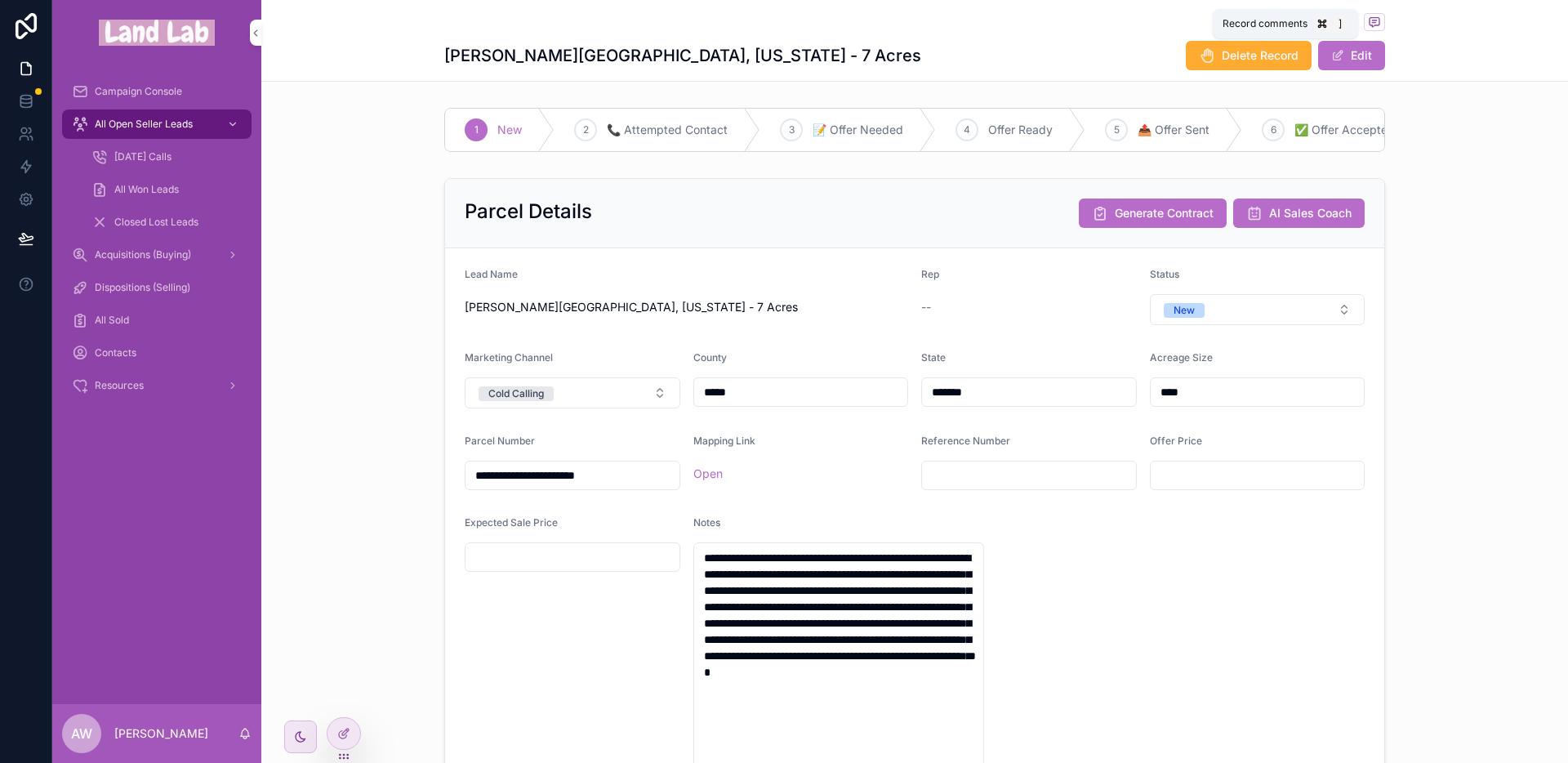
click at [1370, 19] on icon "scrollable content" at bounding box center [1374, 21] width 13 height 13
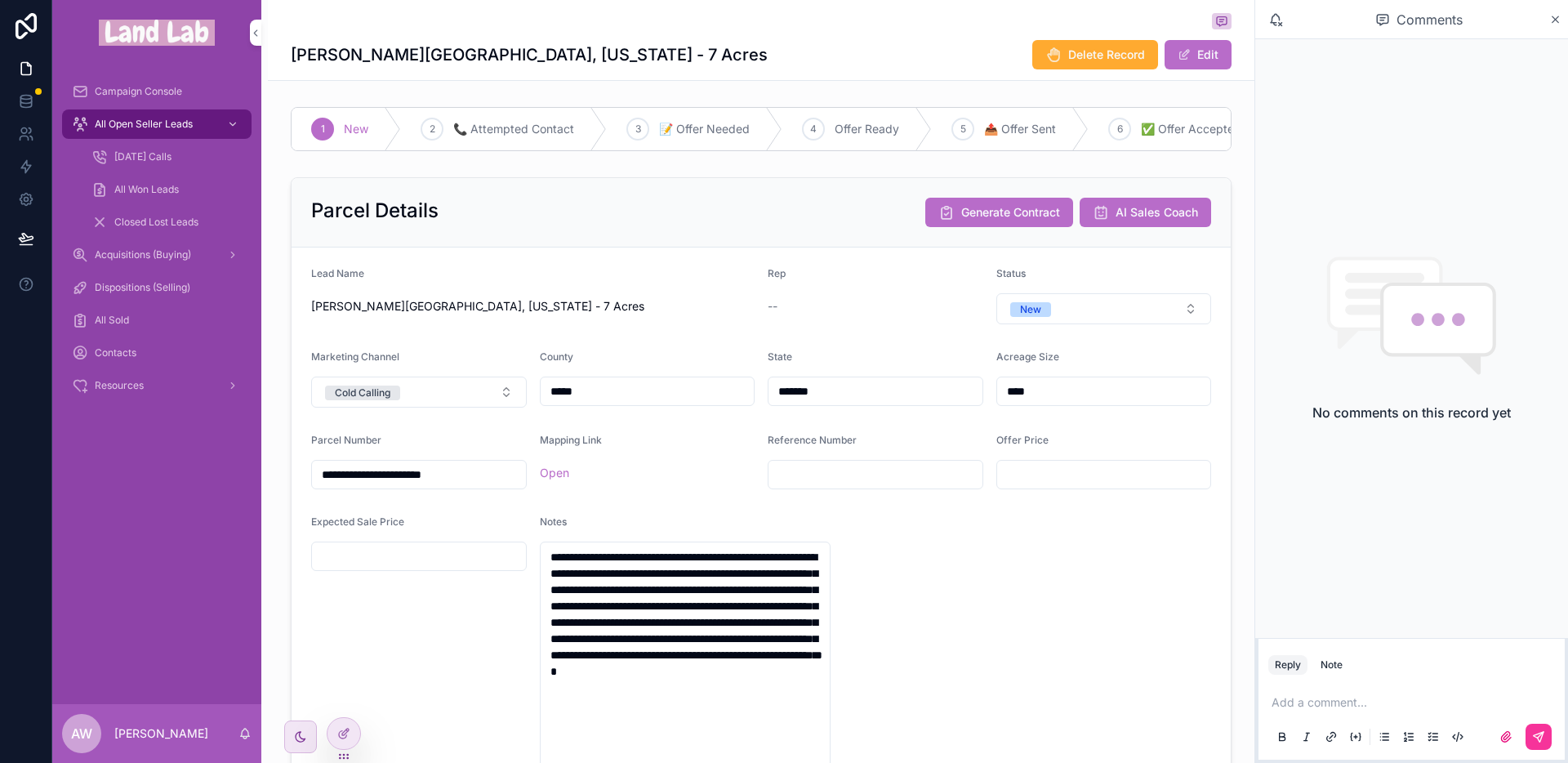
click at [1332, 662] on div "Note" at bounding box center [1331, 665] width 22 height 13
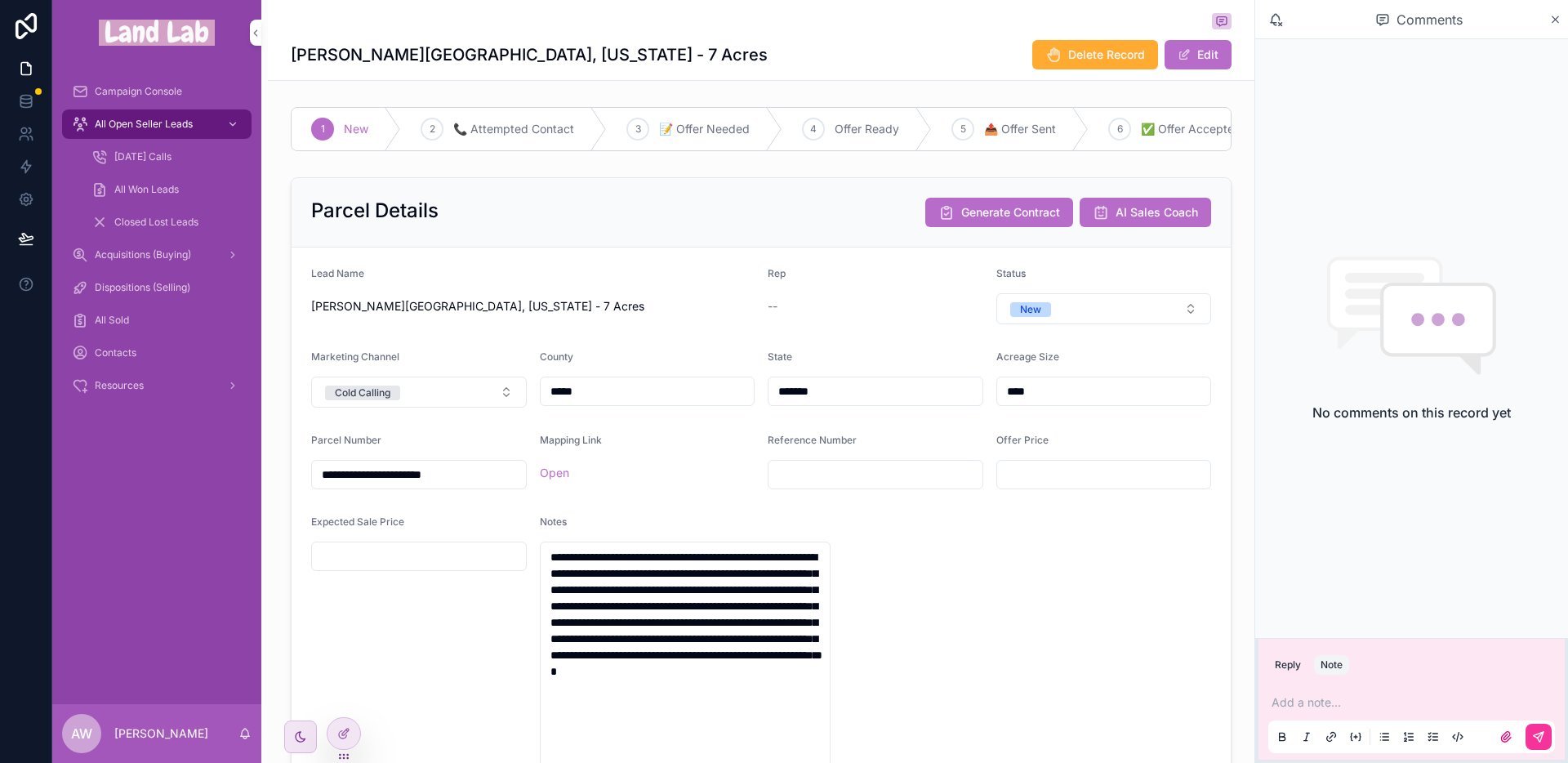
click at [1295, 669] on button "Reply" at bounding box center [1288, 665] width 39 height 20
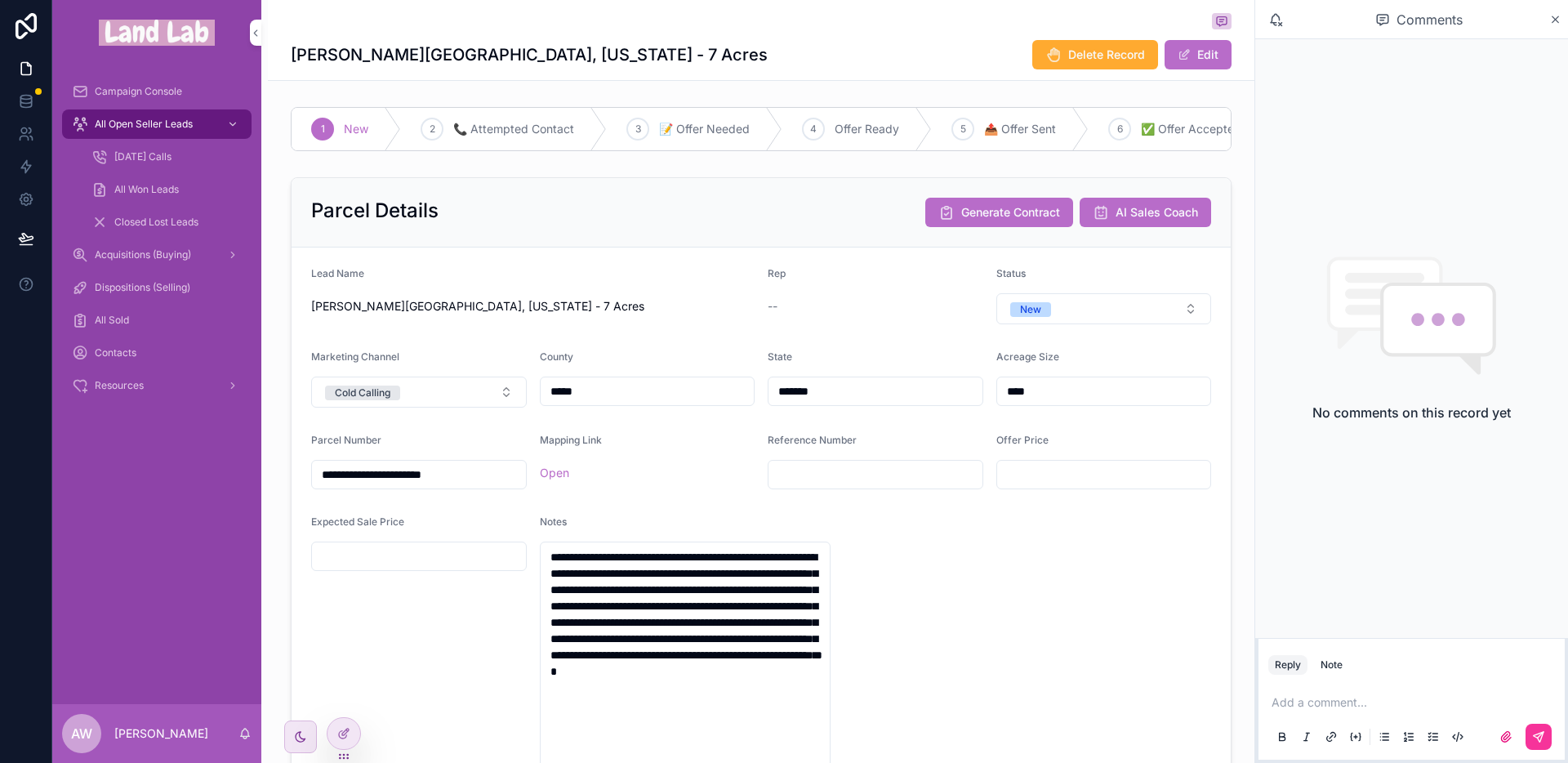
click at [1335, 707] on p "scrollable content" at bounding box center [1415, 702] width 286 height 16
click at [1300, 684] on div "Add a comment..." at bounding box center [1411, 718] width 286 height 69
click at [1302, 701] on p "scrollable content" at bounding box center [1415, 702] width 286 height 16
click at [1534, 730] on icon "scrollable content" at bounding box center [1538, 736] width 13 height 13
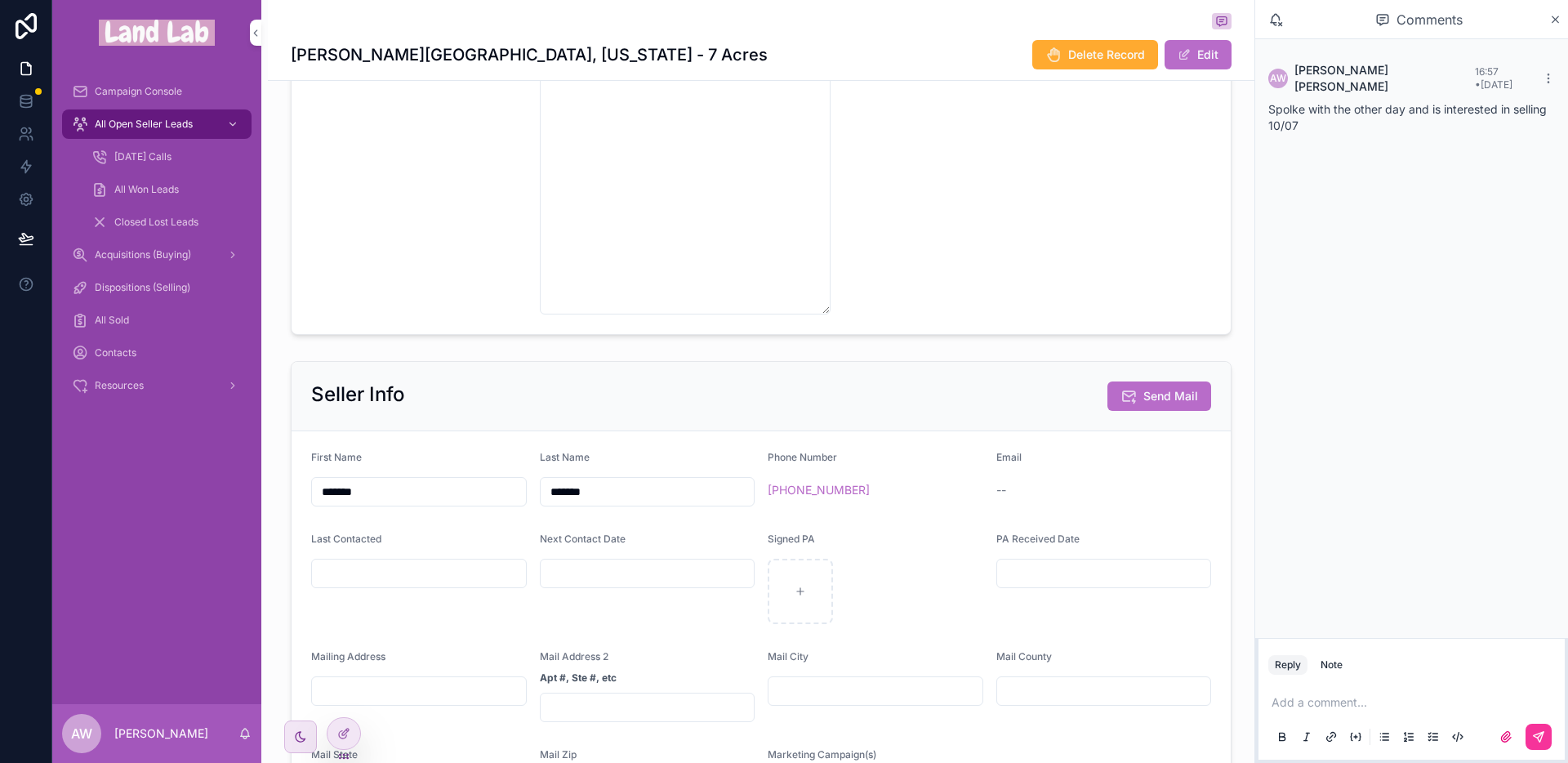
scroll to position [618, 0]
click at [621, 584] on input "scrollable content" at bounding box center [647, 572] width 214 height 23
click at [633, 311] on button "[DATE]" at bounding box center [641, 307] width 64 height 30
type input "*********"
click at [860, 403] on div "Seller Info Send Mail" at bounding box center [761, 394] width 900 height 30
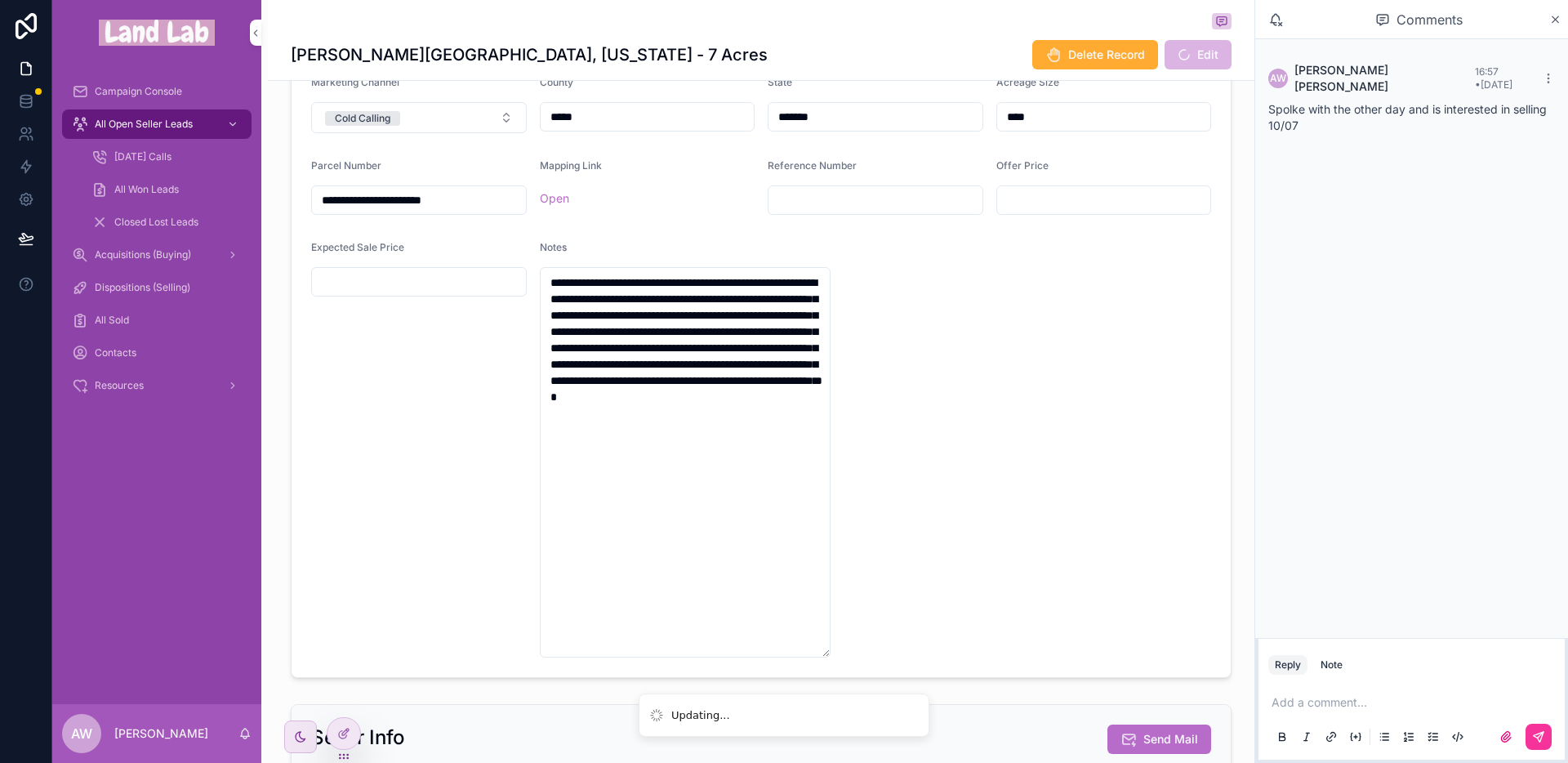
scroll to position [0, 0]
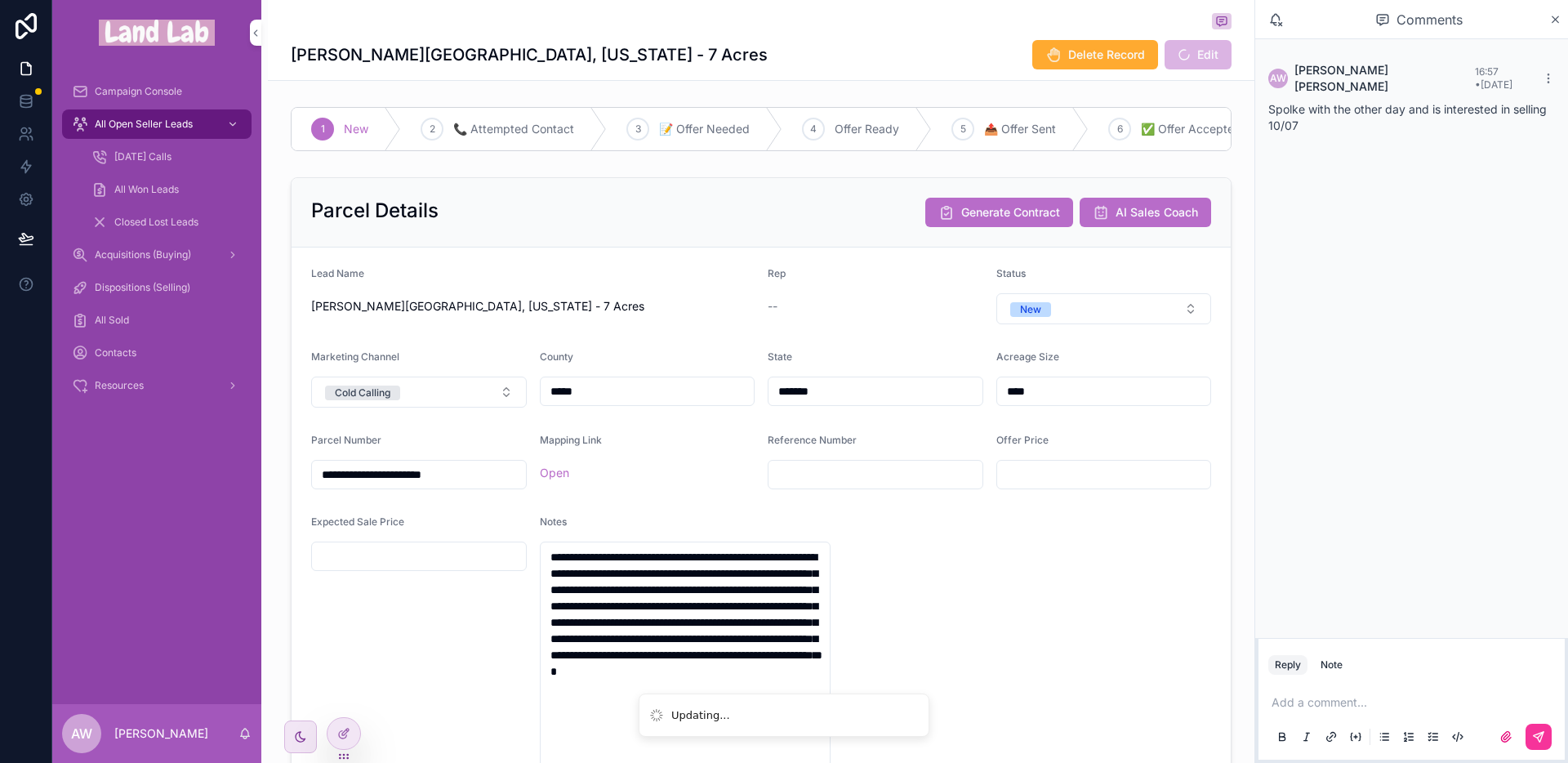
click at [132, 158] on span "[DATE] Calls" at bounding box center [143, 157] width 57 height 13
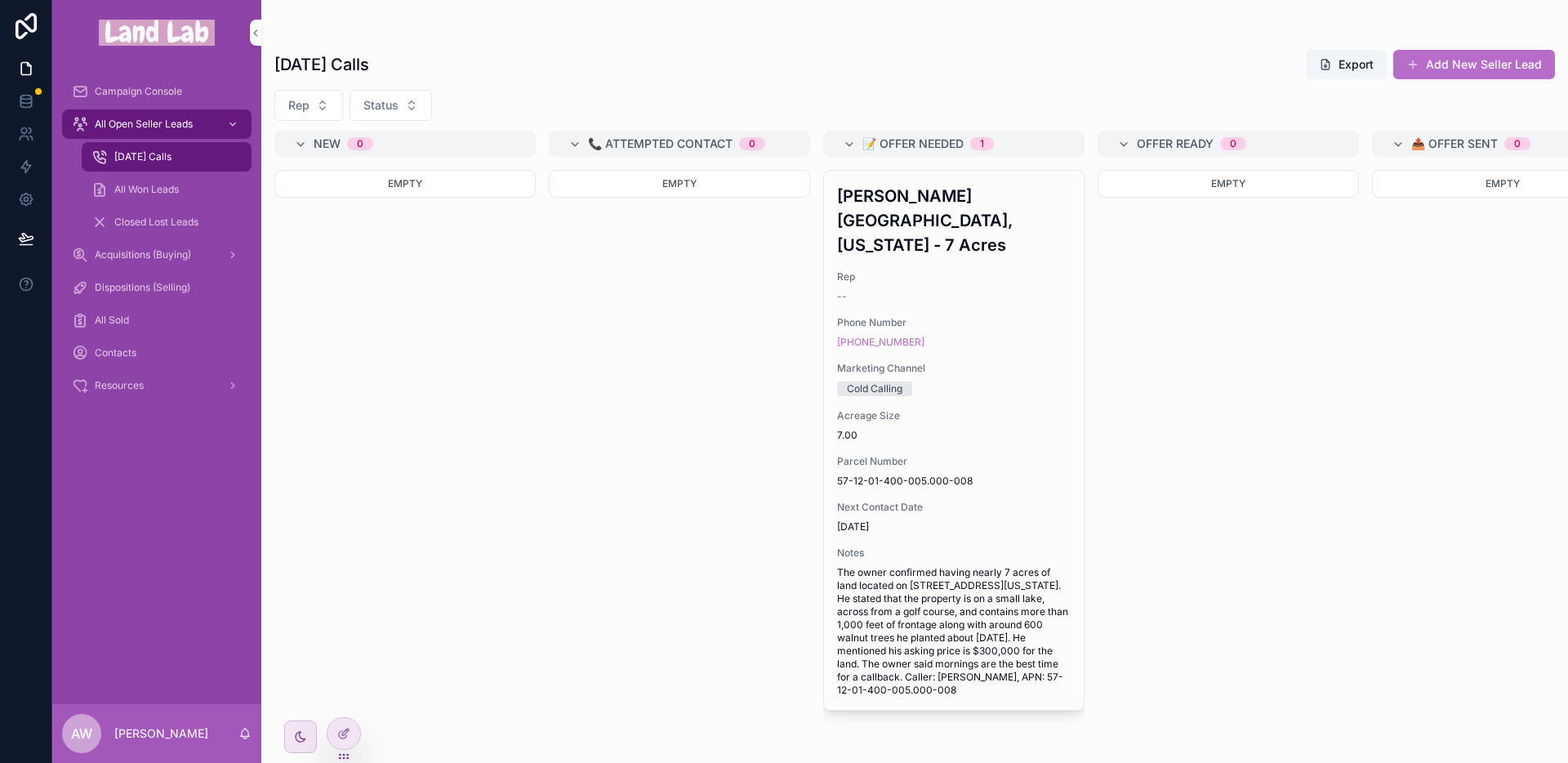
click at [923, 316] on span "Phone Number" at bounding box center [954, 322] width 233 height 13
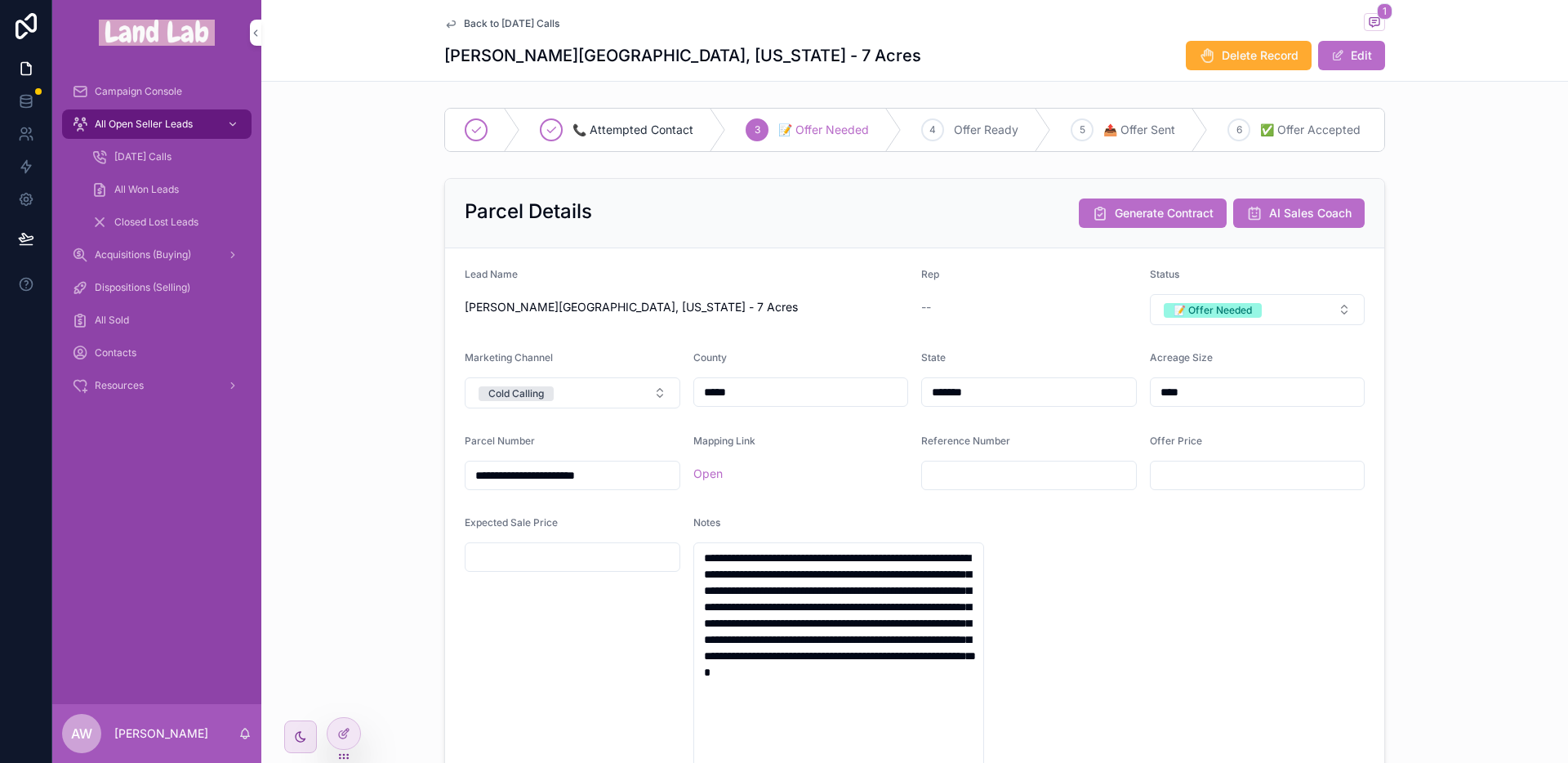
click at [1212, 318] on div "📝 Offer Needed" at bounding box center [1213, 310] width 79 height 14
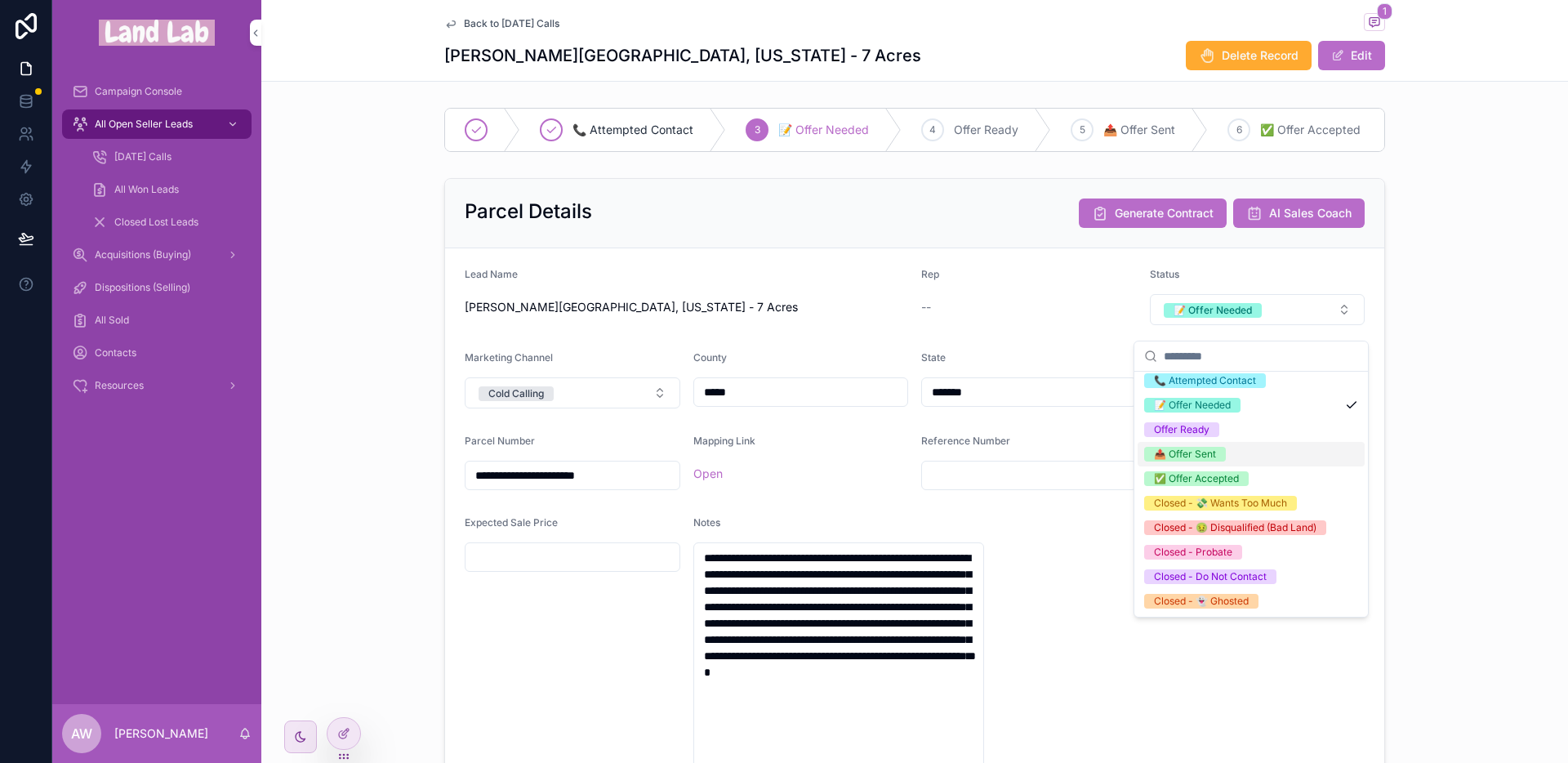
scroll to position [71, 0]
click at [1005, 623] on form "**********" at bounding box center [915, 600] width 939 height 704
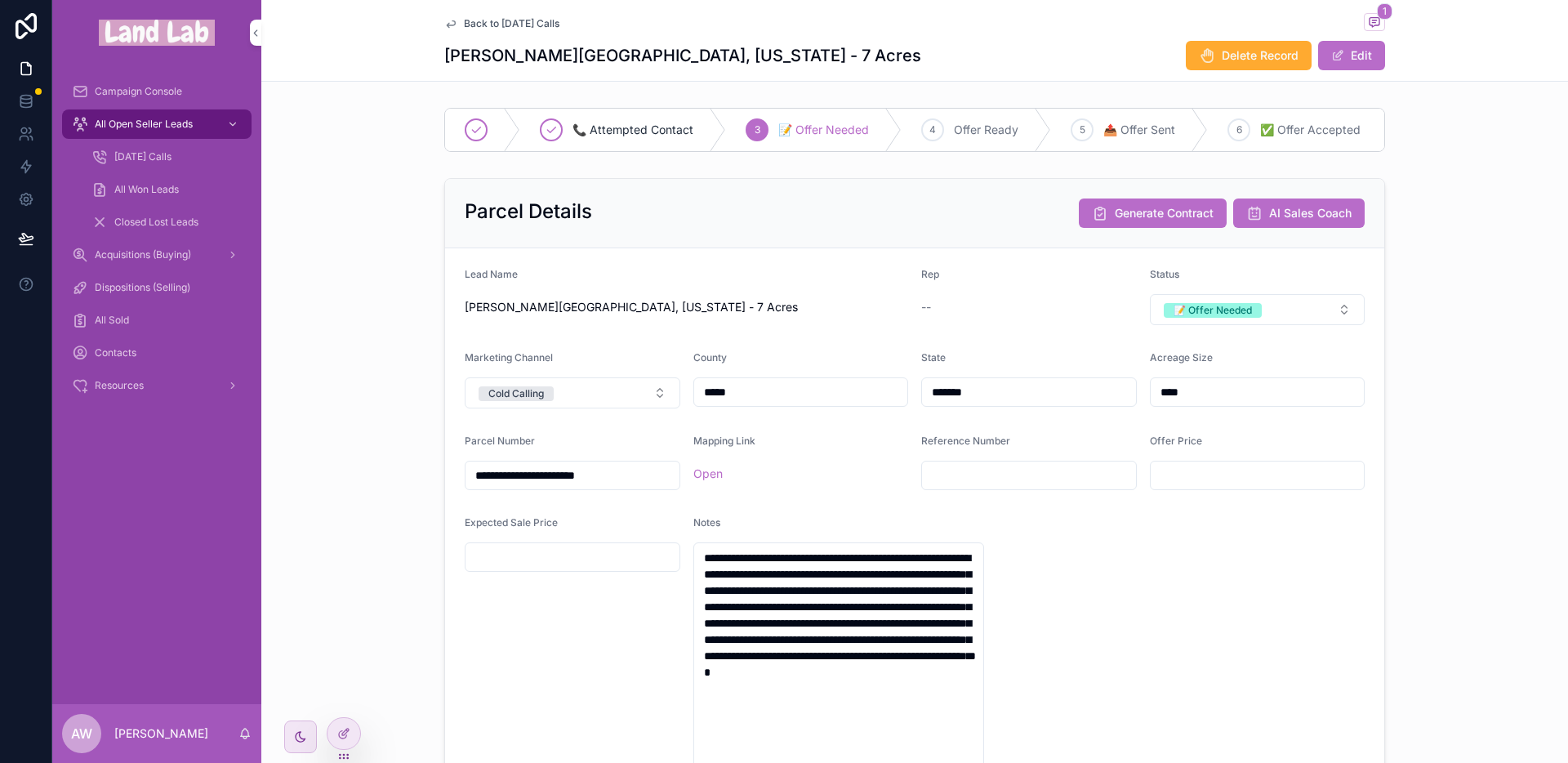
click at [144, 219] on span "Closed Lost Leads" at bounding box center [157, 222] width 84 height 13
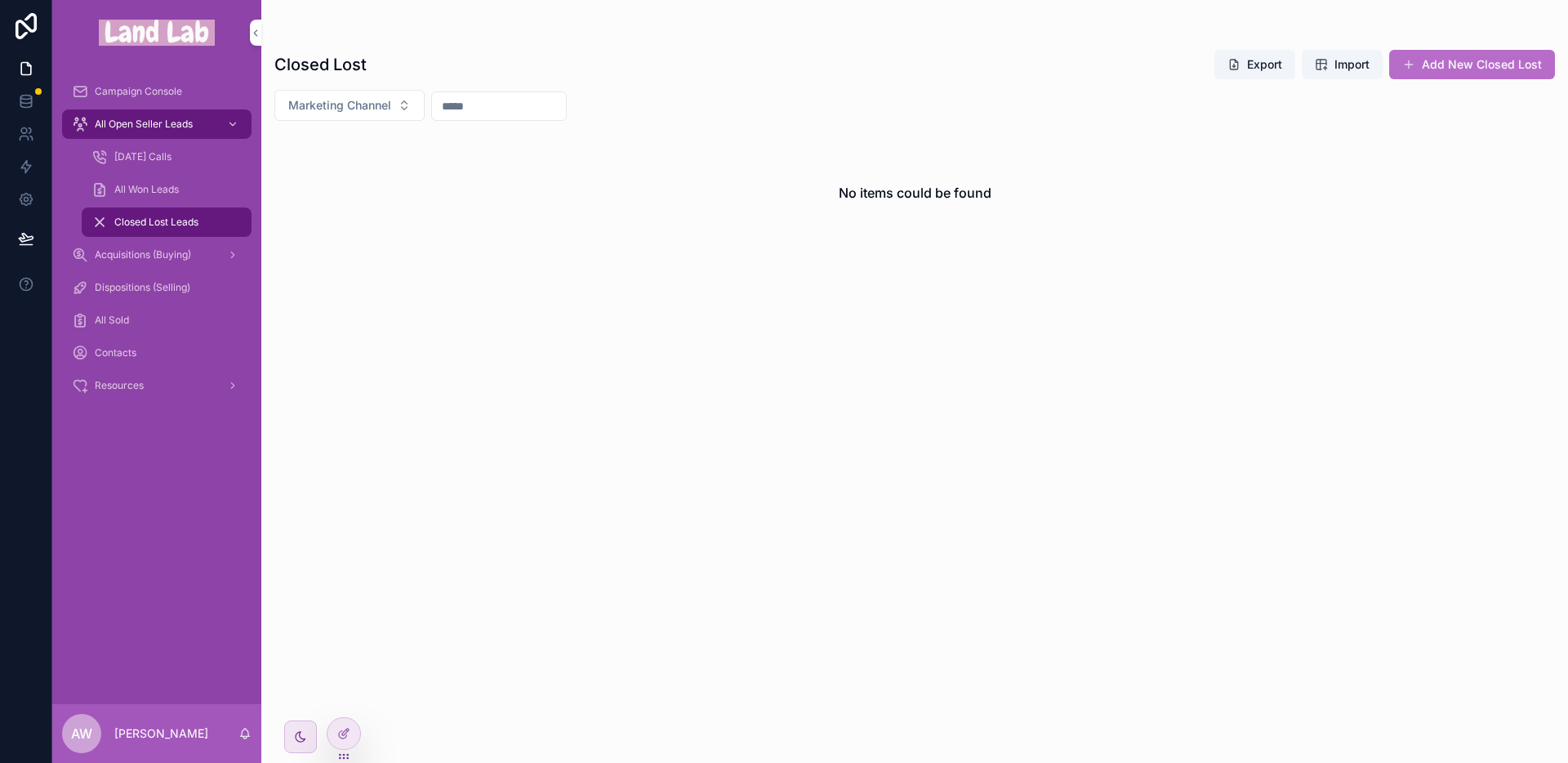
click at [154, 192] on span "All Won Leads" at bounding box center [147, 190] width 64 height 13
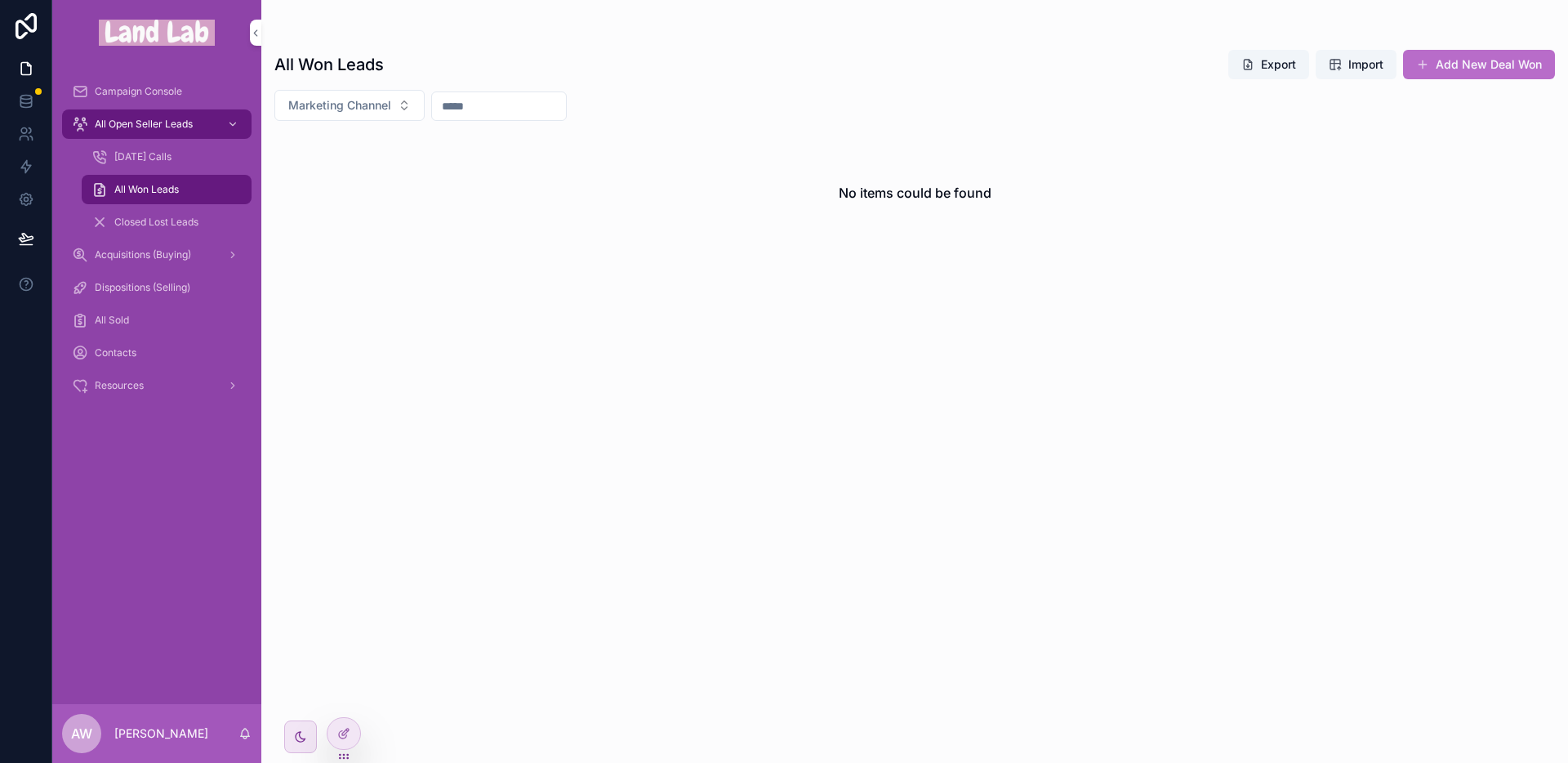
click at [142, 155] on span "[DATE] Calls" at bounding box center [143, 157] width 57 height 13
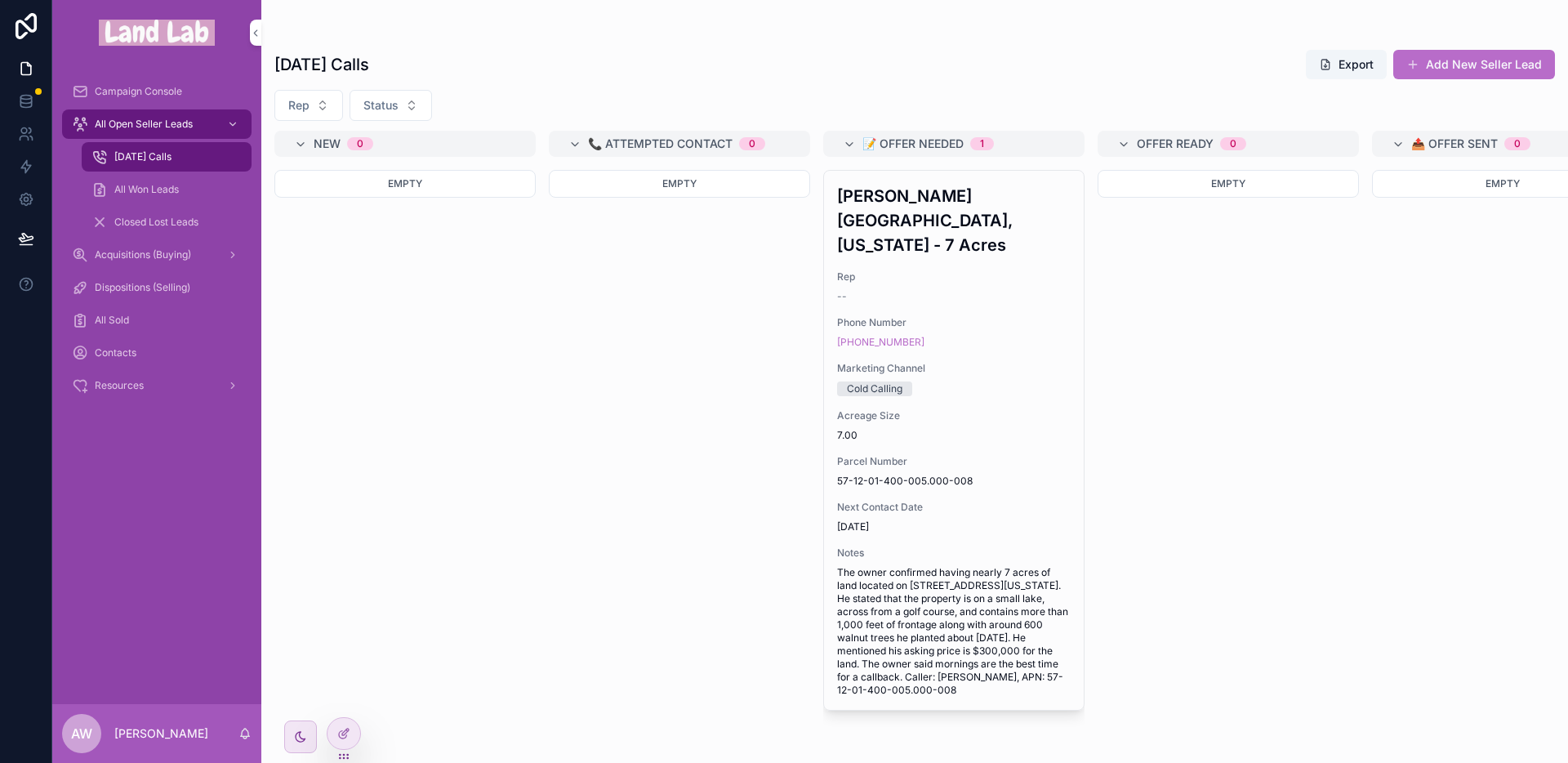
click at [1104, 313] on div "Empty" at bounding box center [1228, 456] width 261 height 573
click at [1012, 335] on div "[PHONE_NUMBER]" at bounding box center [954, 342] width 233 height 13
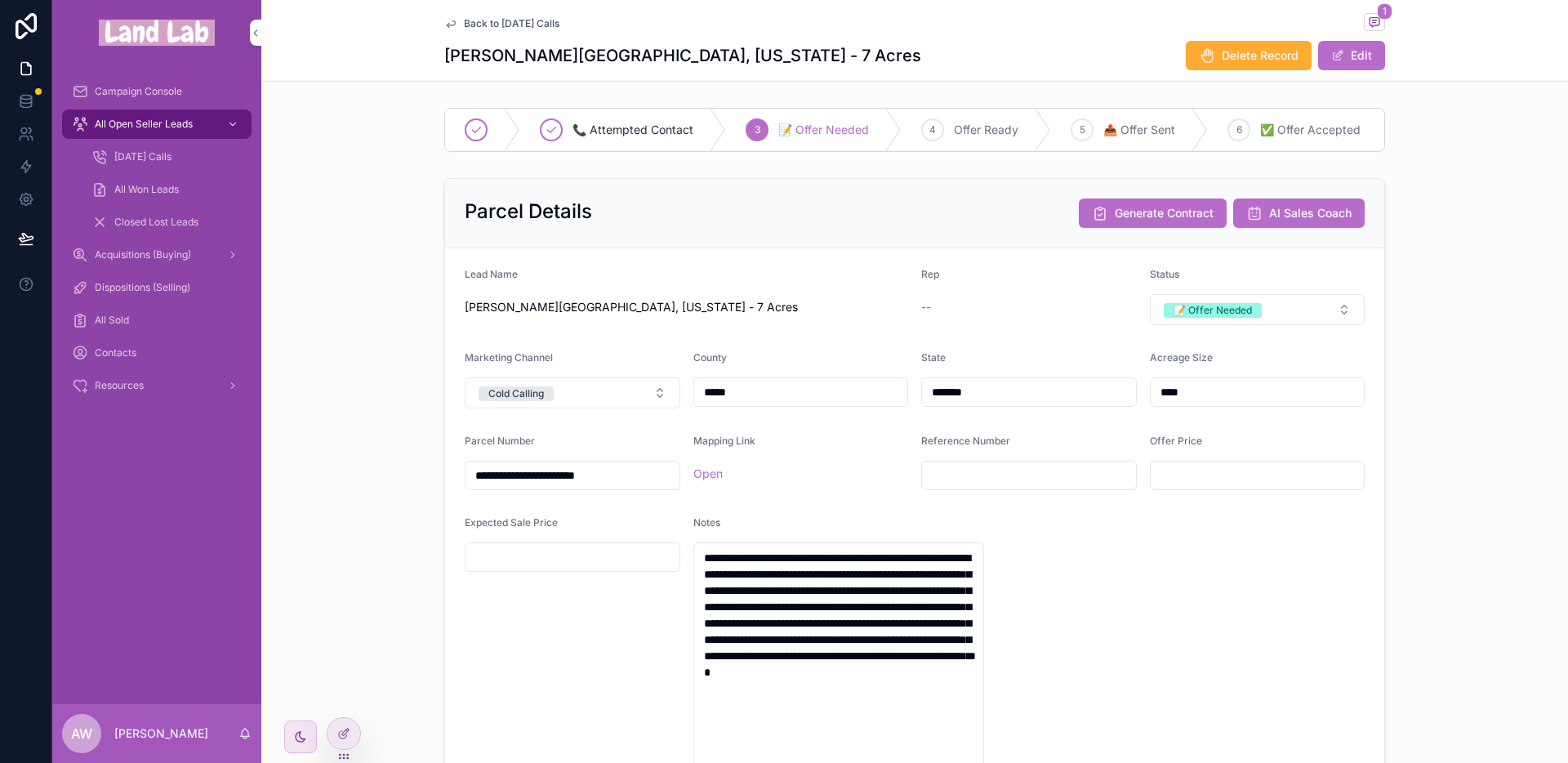
click at [1250, 309] on button "📝 Offer Needed" at bounding box center [1258, 309] width 216 height 31
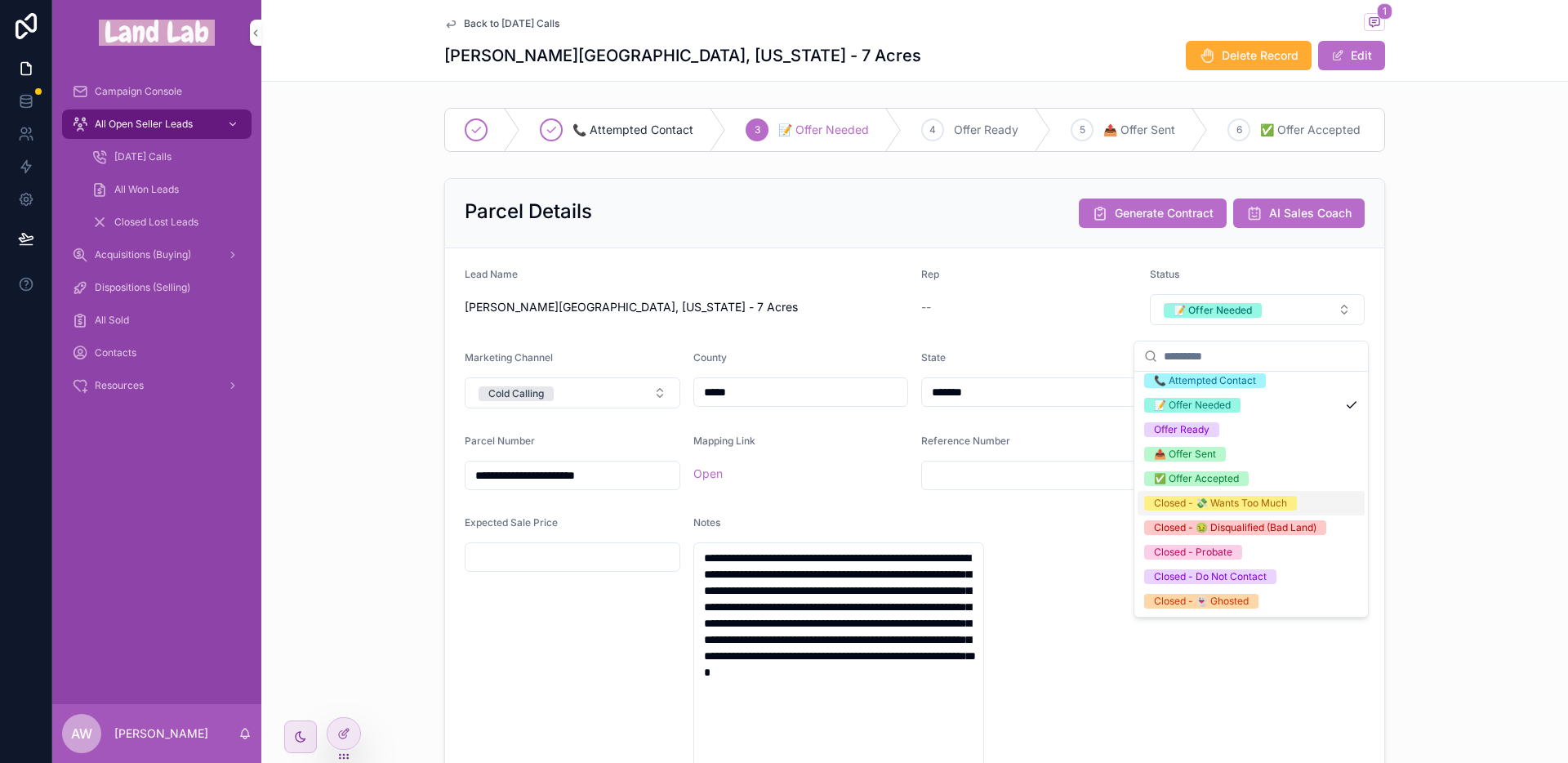
scroll to position [71, 0]
click at [1216, 496] on div "Closed - 💸 Wants Too Much" at bounding box center [1220, 503] width 133 height 14
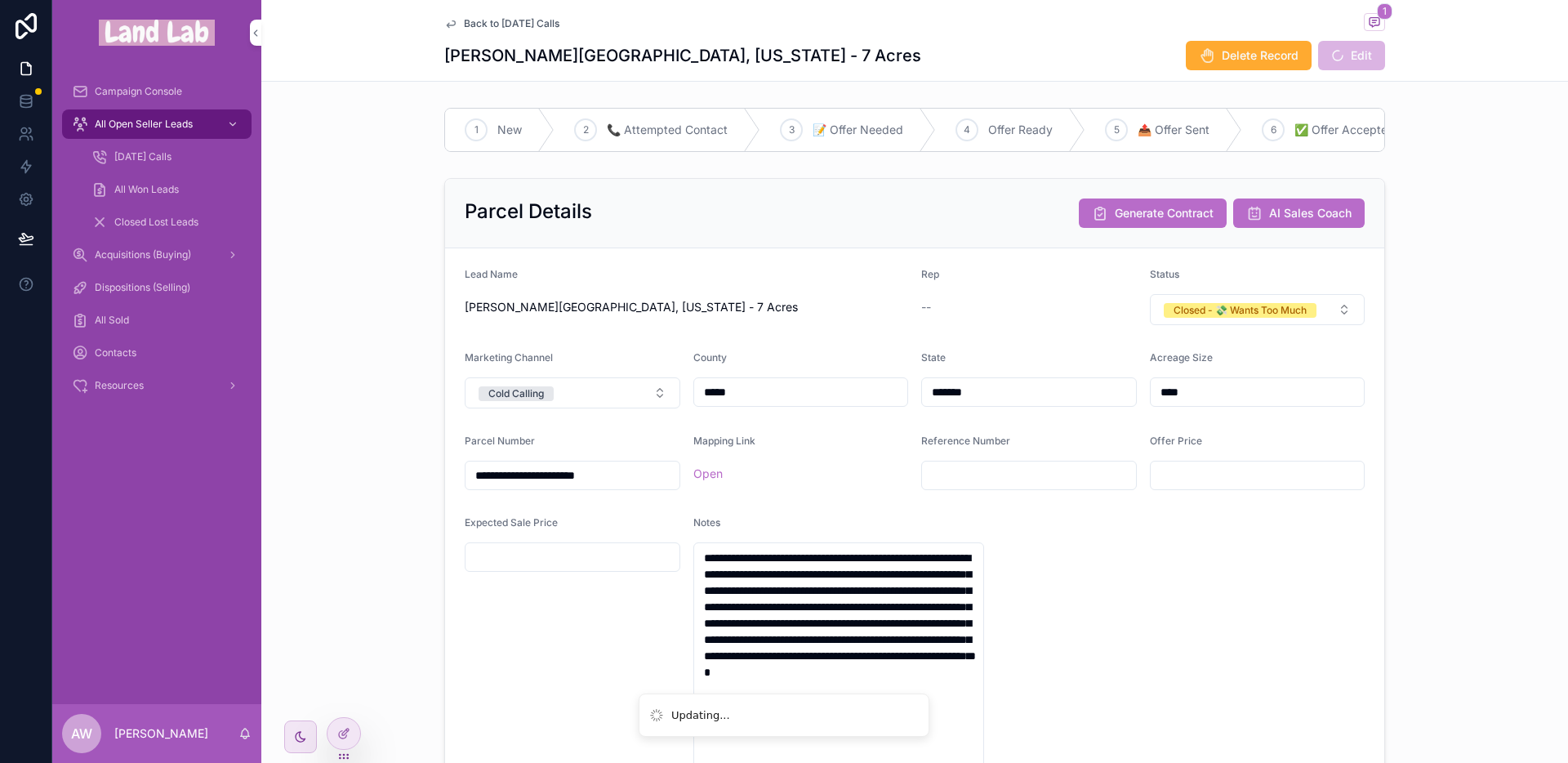
click at [1442, 471] on div "**********" at bounding box center [914, 565] width 1307 height 788
click at [163, 218] on span "Closed Lost Leads" at bounding box center [157, 222] width 84 height 13
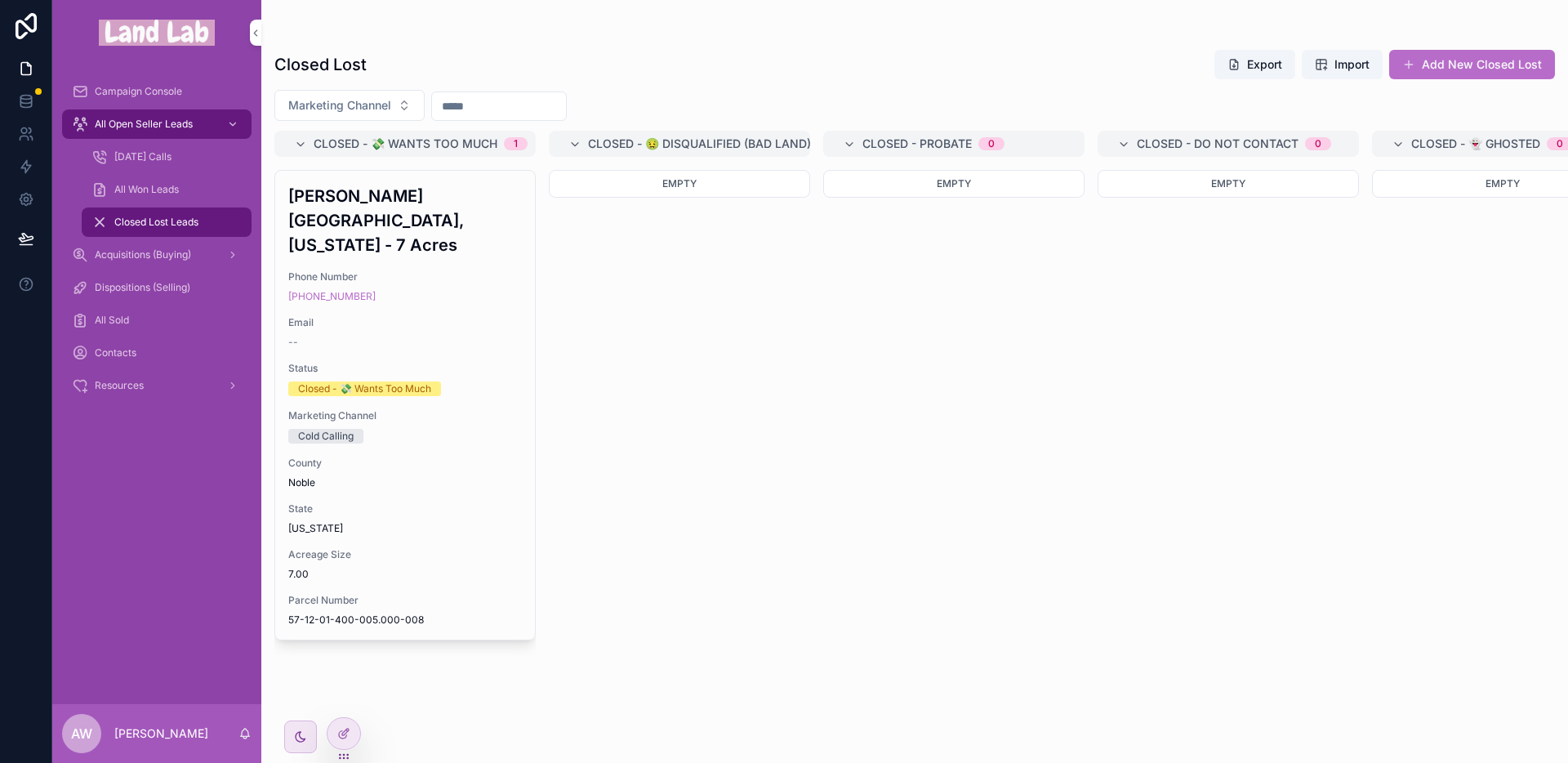
click at [142, 250] on span "Acquisitions (Buying)" at bounding box center [143, 255] width 97 height 13
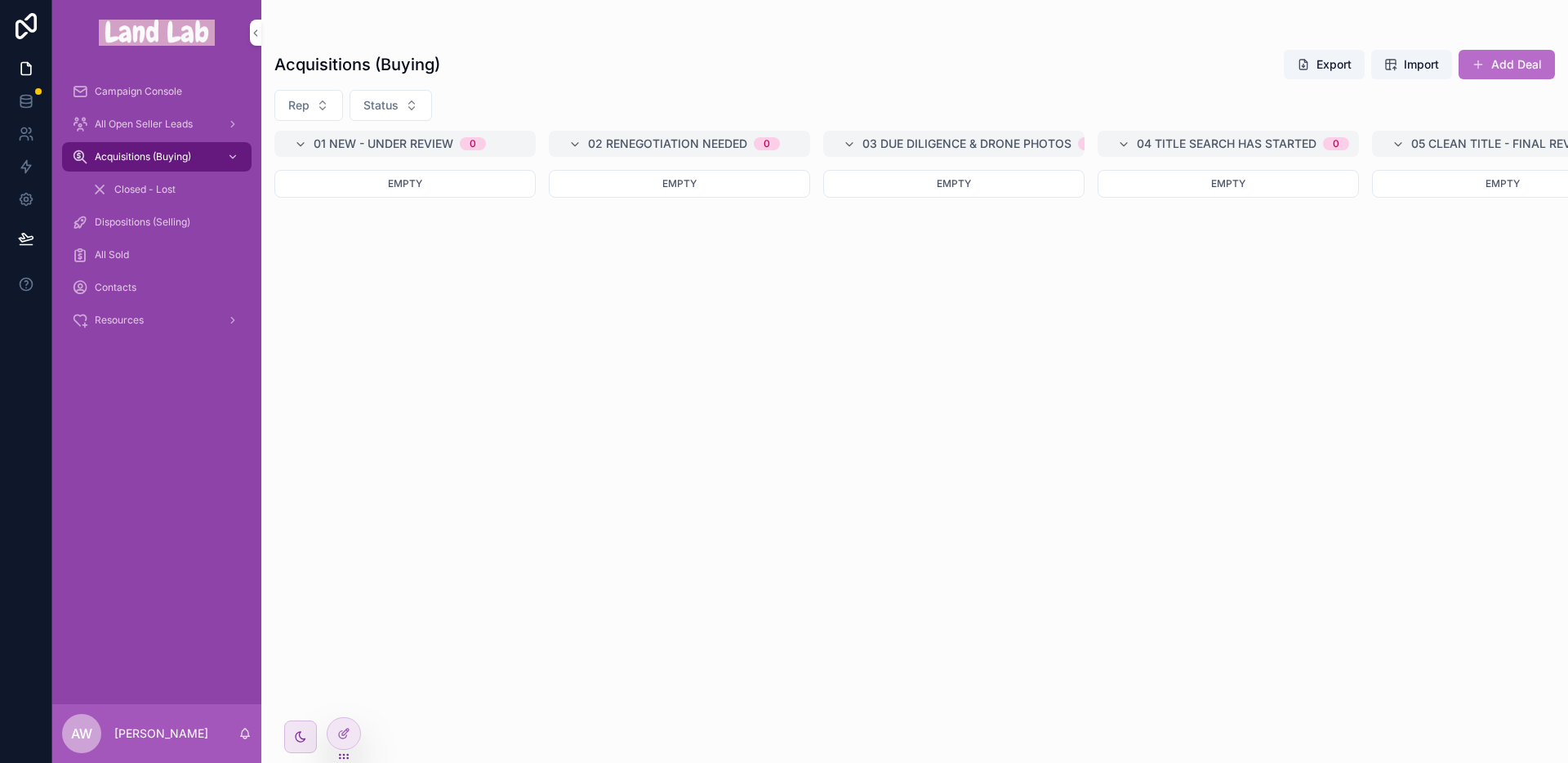
click at [178, 226] on span "Dispositions (Selling)" at bounding box center [142, 222] width 96 height 13
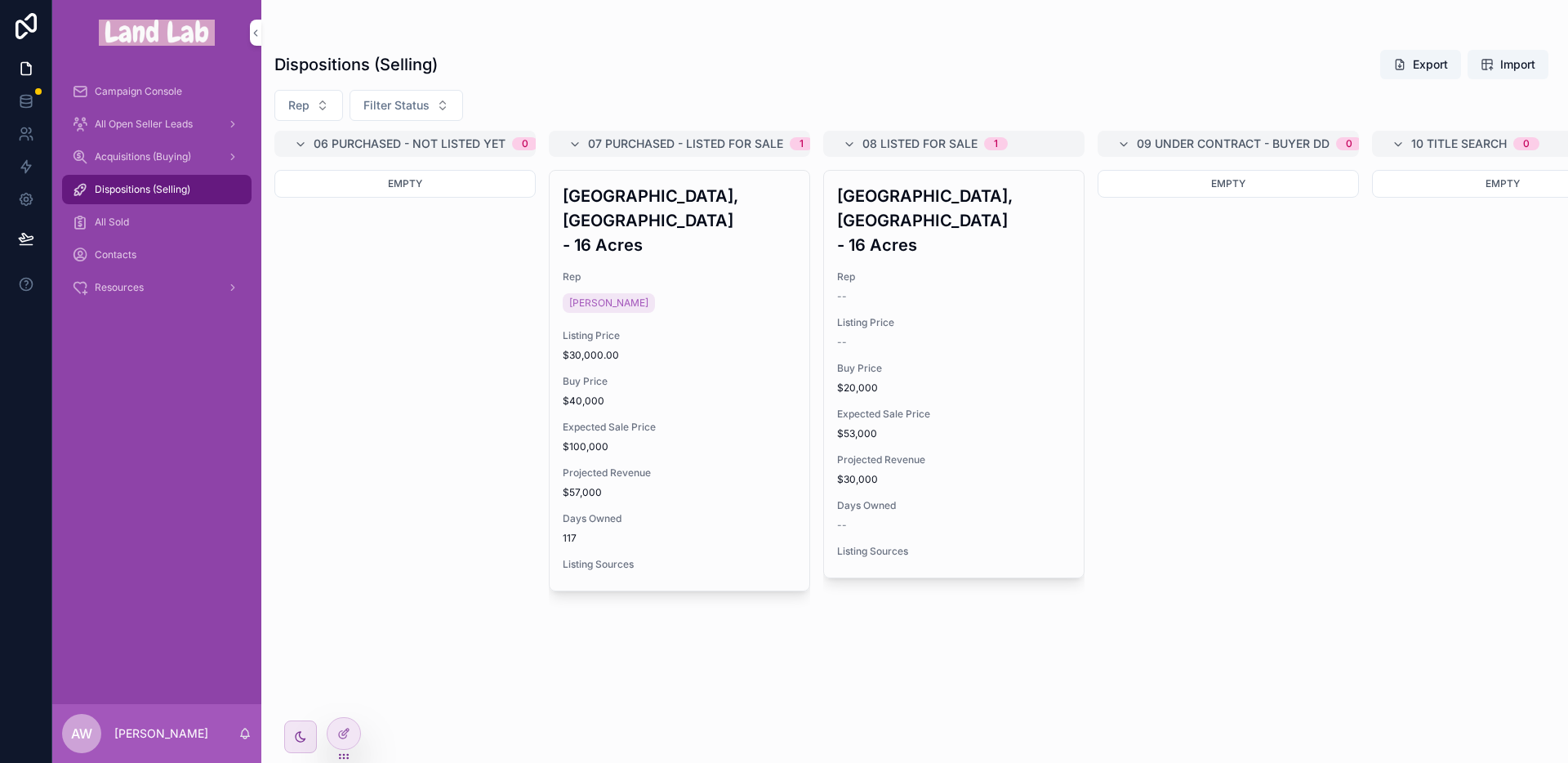
click at [659, 324] on div "[GEOGRAPHIC_DATA], [GEOGRAPHIC_DATA] - 16 Acres Rep [PERSON_NAME] Listing Price…" at bounding box center [679, 380] width 259 height 420
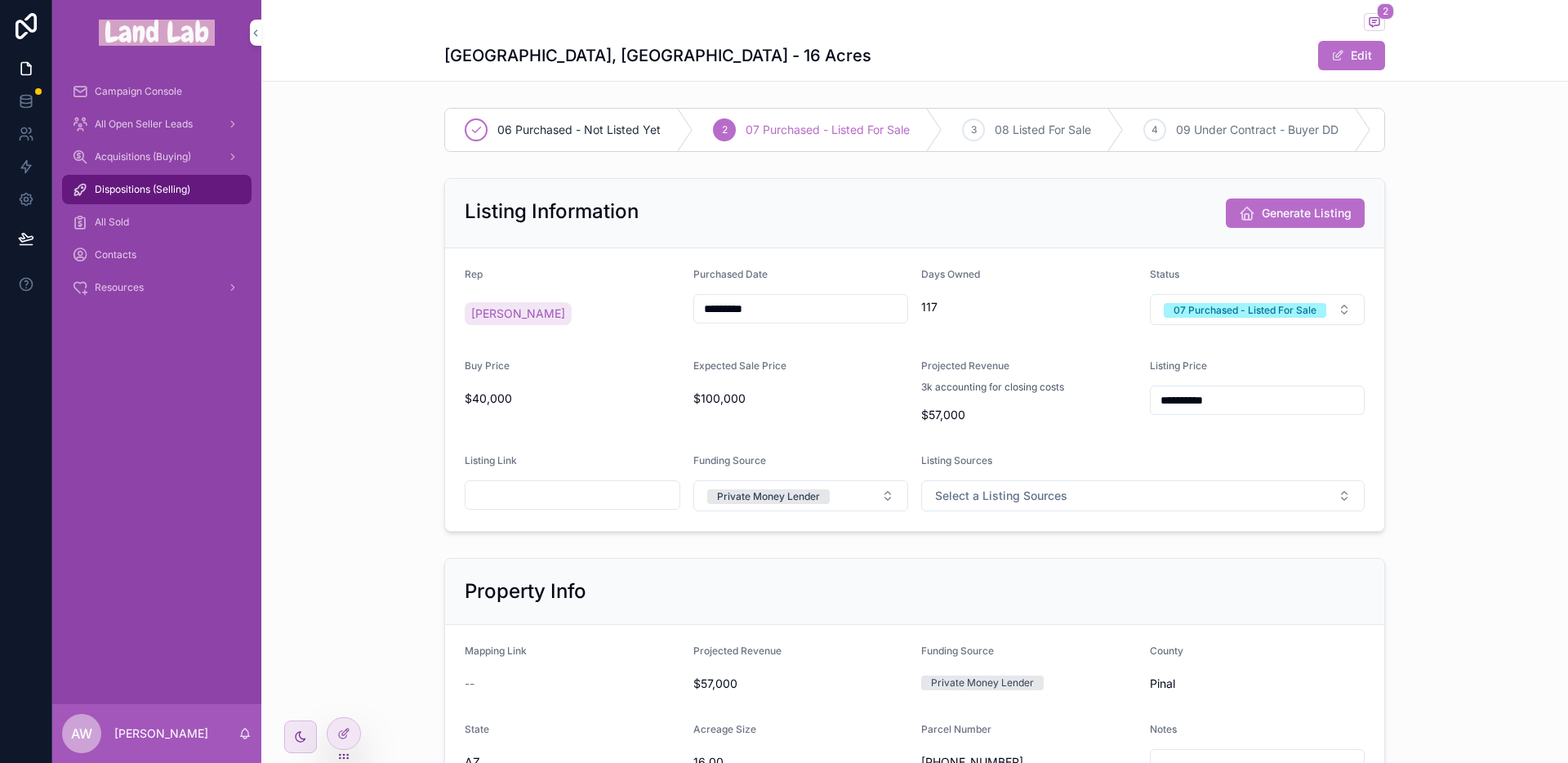
click at [142, 178] on div "Dispositions (Selling)" at bounding box center [157, 189] width 170 height 26
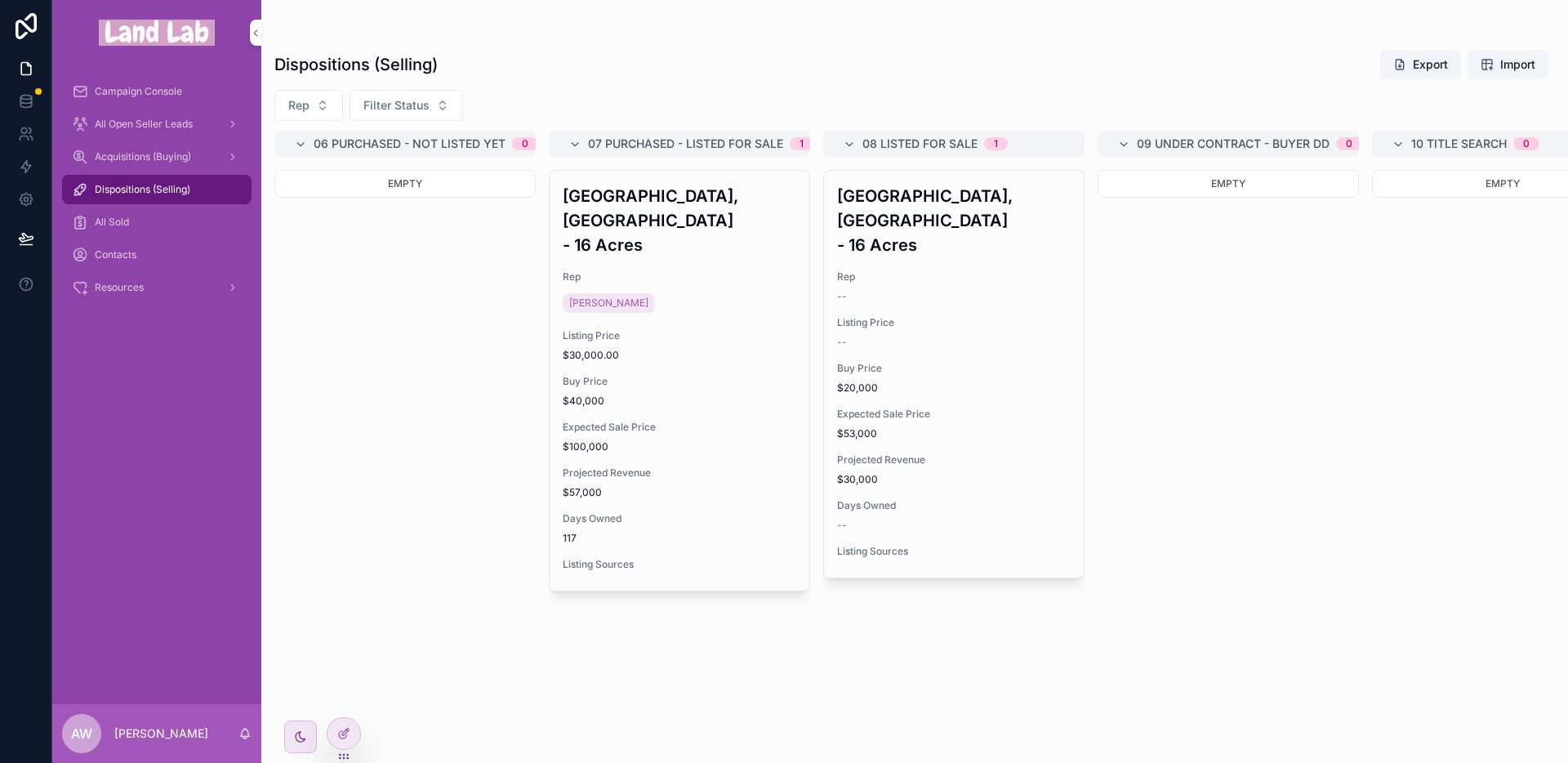
click at [705, 315] on div "[GEOGRAPHIC_DATA], [GEOGRAPHIC_DATA] - 16 Acres Rep [PERSON_NAME] Listing Price…" at bounding box center [679, 380] width 259 height 420
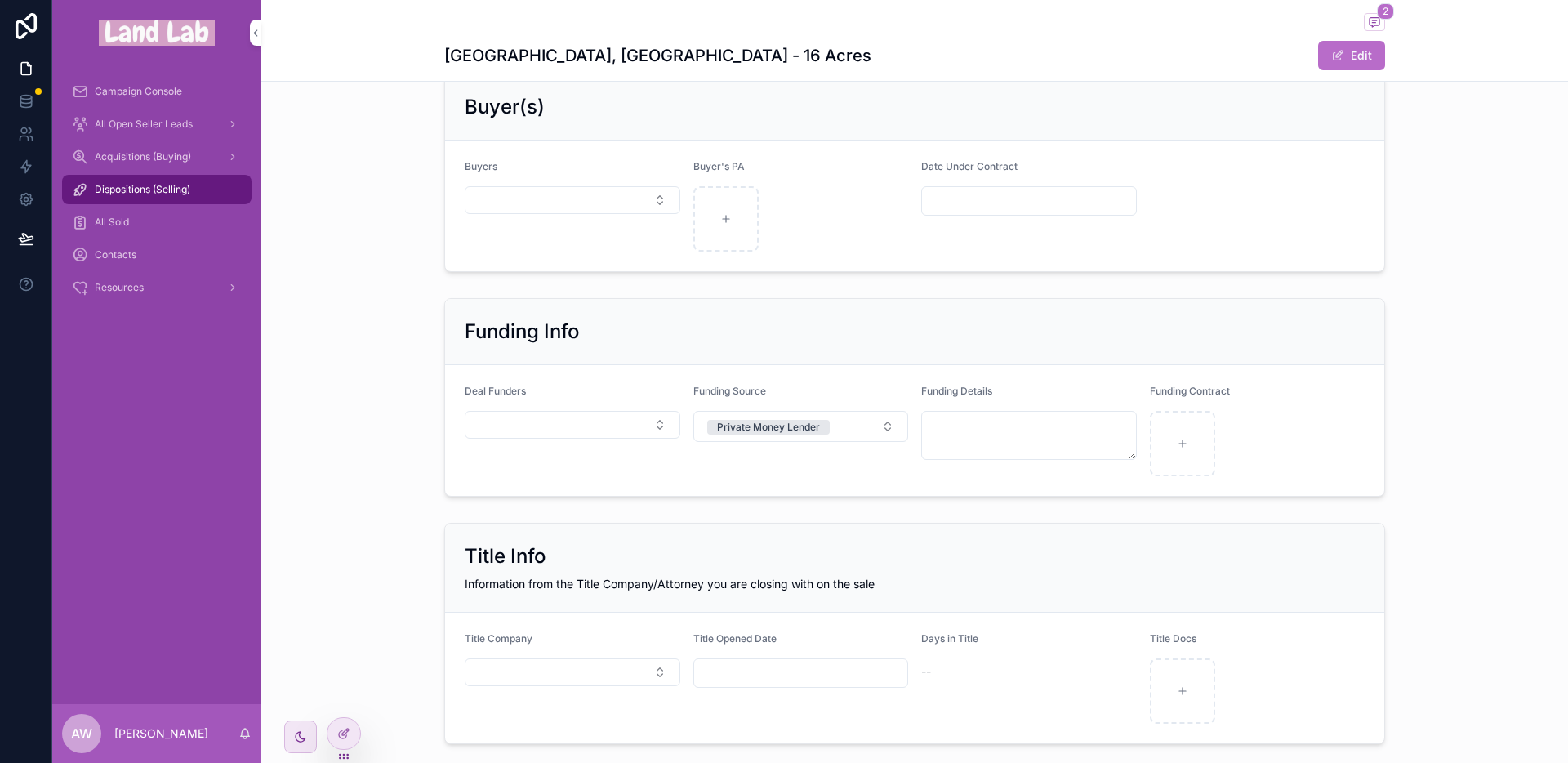
scroll to position [1464, 0]
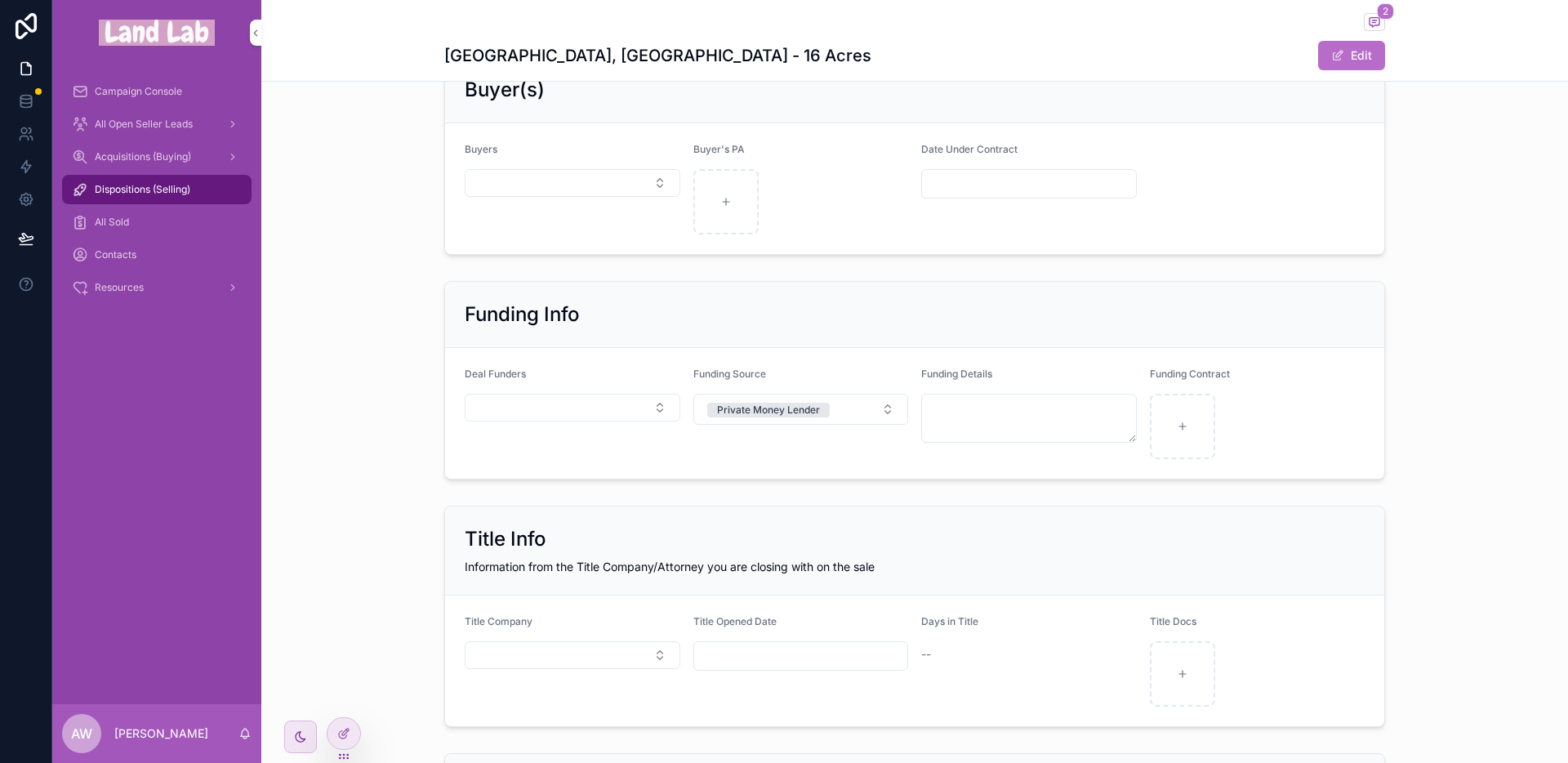
click at [547, 418] on button "Select Button" at bounding box center [572, 407] width 216 height 28
click at [484, 542] on span "New" at bounding box center [487, 542] width 24 height 16
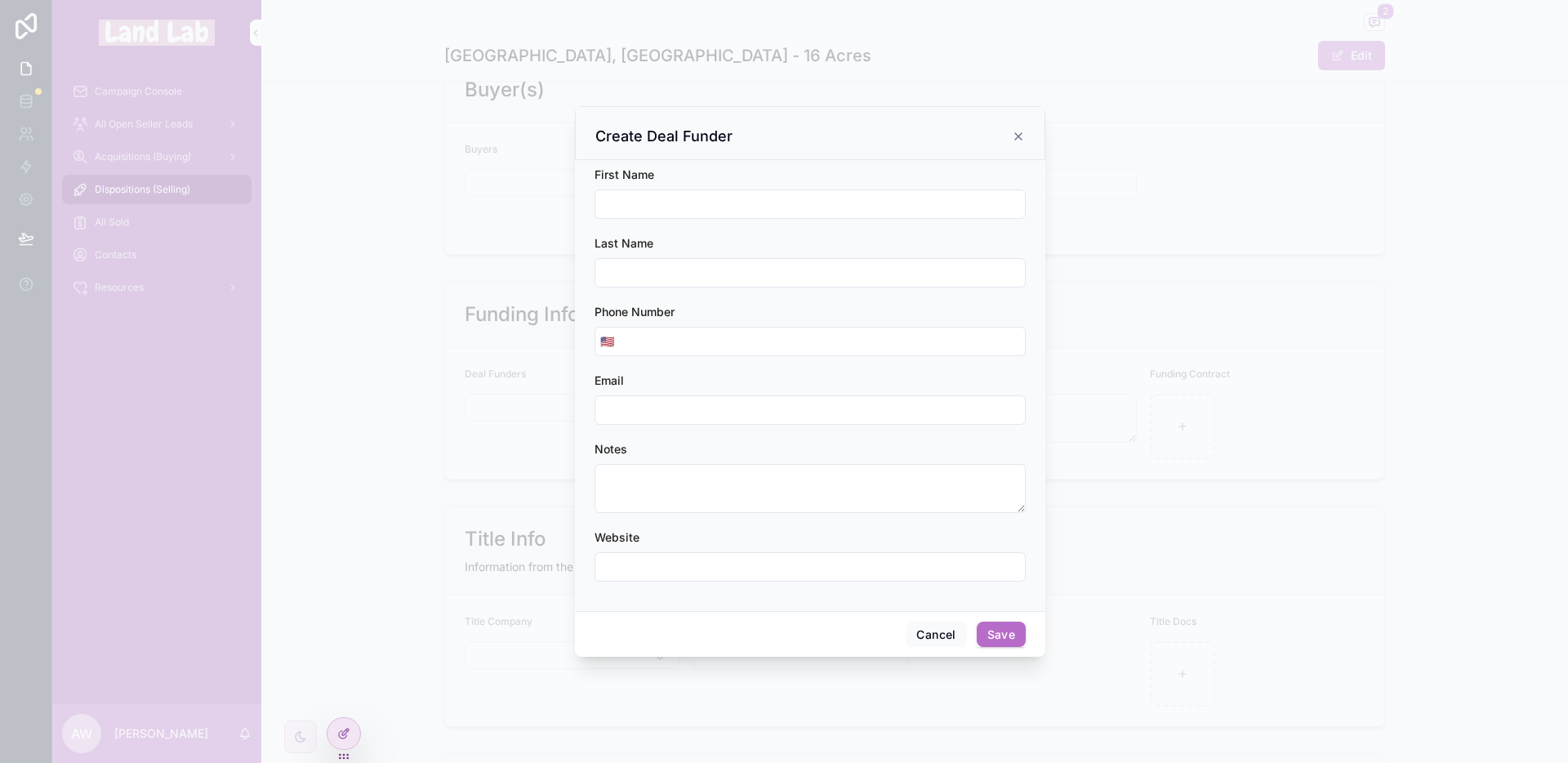
click at [1010, 137] on div "Create Deal Funder" at bounding box center [810, 137] width 429 height 20
click at [1010, 136] on div "Create Deal Funder" at bounding box center [810, 137] width 429 height 20
click at [1015, 131] on icon "scrollable content" at bounding box center [1018, 136] width 13 height 13
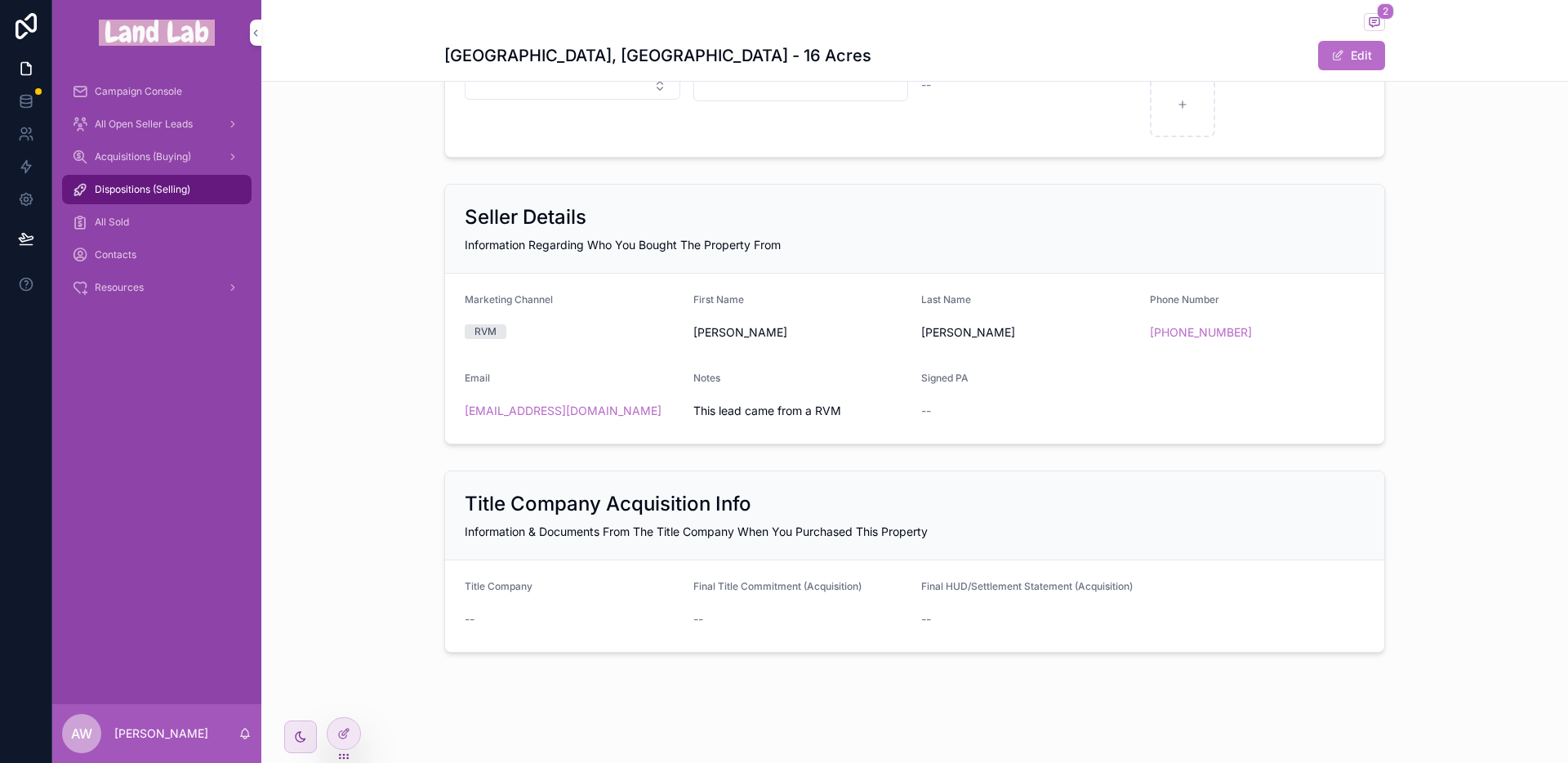
scroll to position [2047, 0]
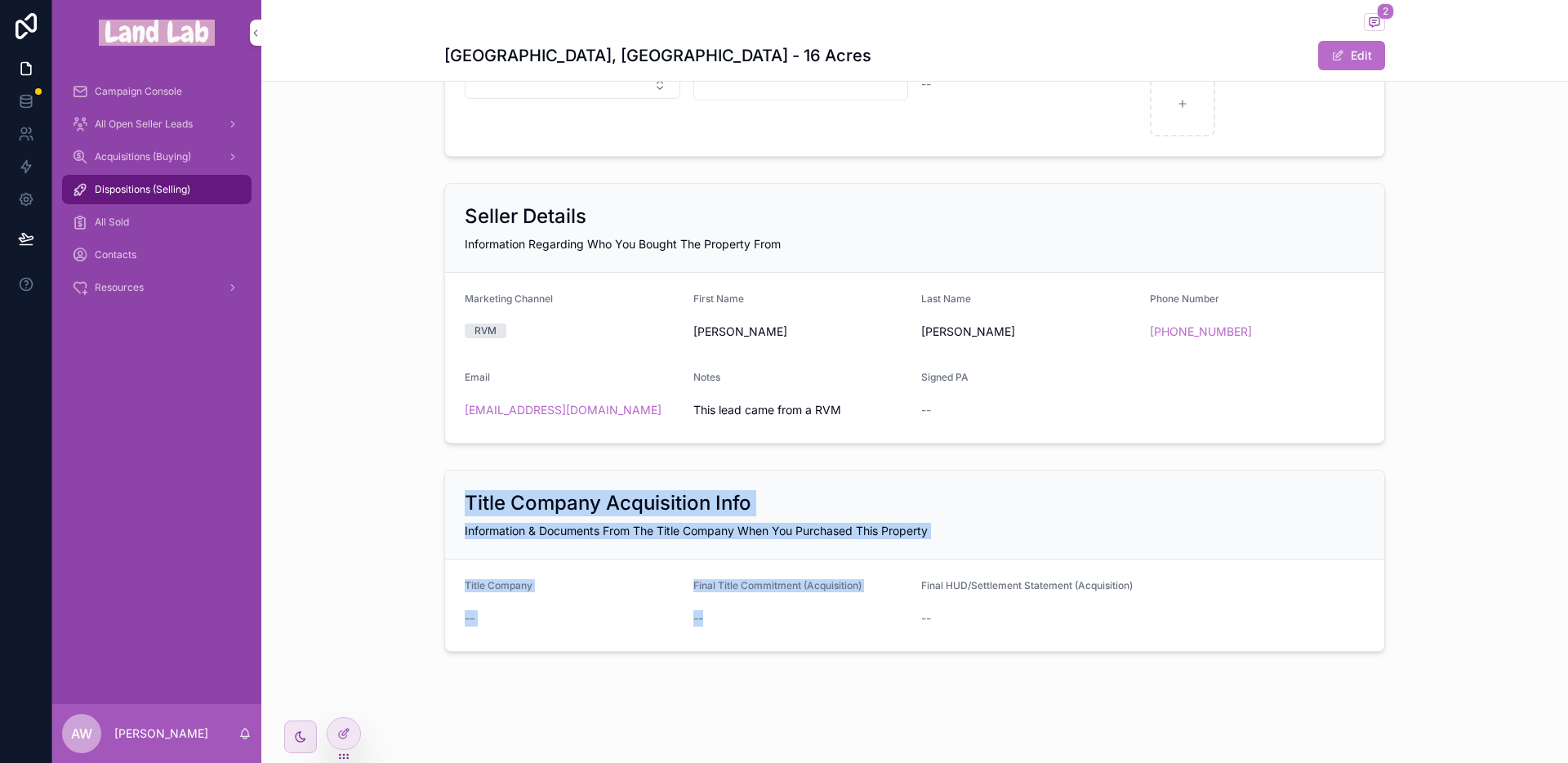
drag, startPoint x: 499, startPoint y: 506, endPoint x: 1195, endPoint y: 570, distance: 698.9
click at [1174, 570] on div "Title Company Acquisition Info Information & Documents From The Title Company W…" at bounding box center [915, 561] width 941 height 182
click at [1198, 570] on form "Title Company -- Final Title Commitment (Acquisition) -- Final HUD/Settlement S…" at bounding box center [915, 605] width 939 height 91
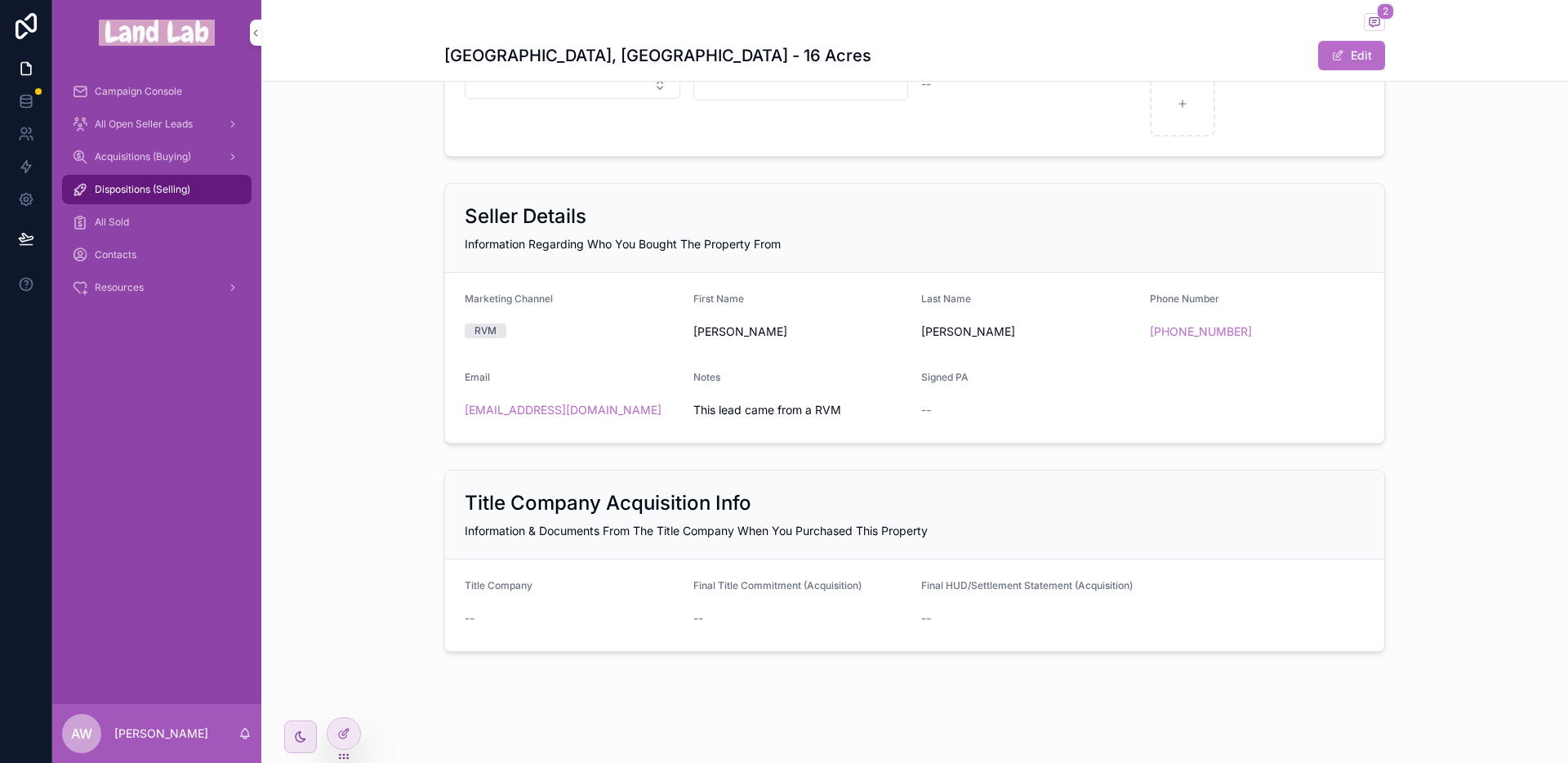
click at [142, 251] on div "Contacts" at bounding box center [157, 254] width 170 height 26
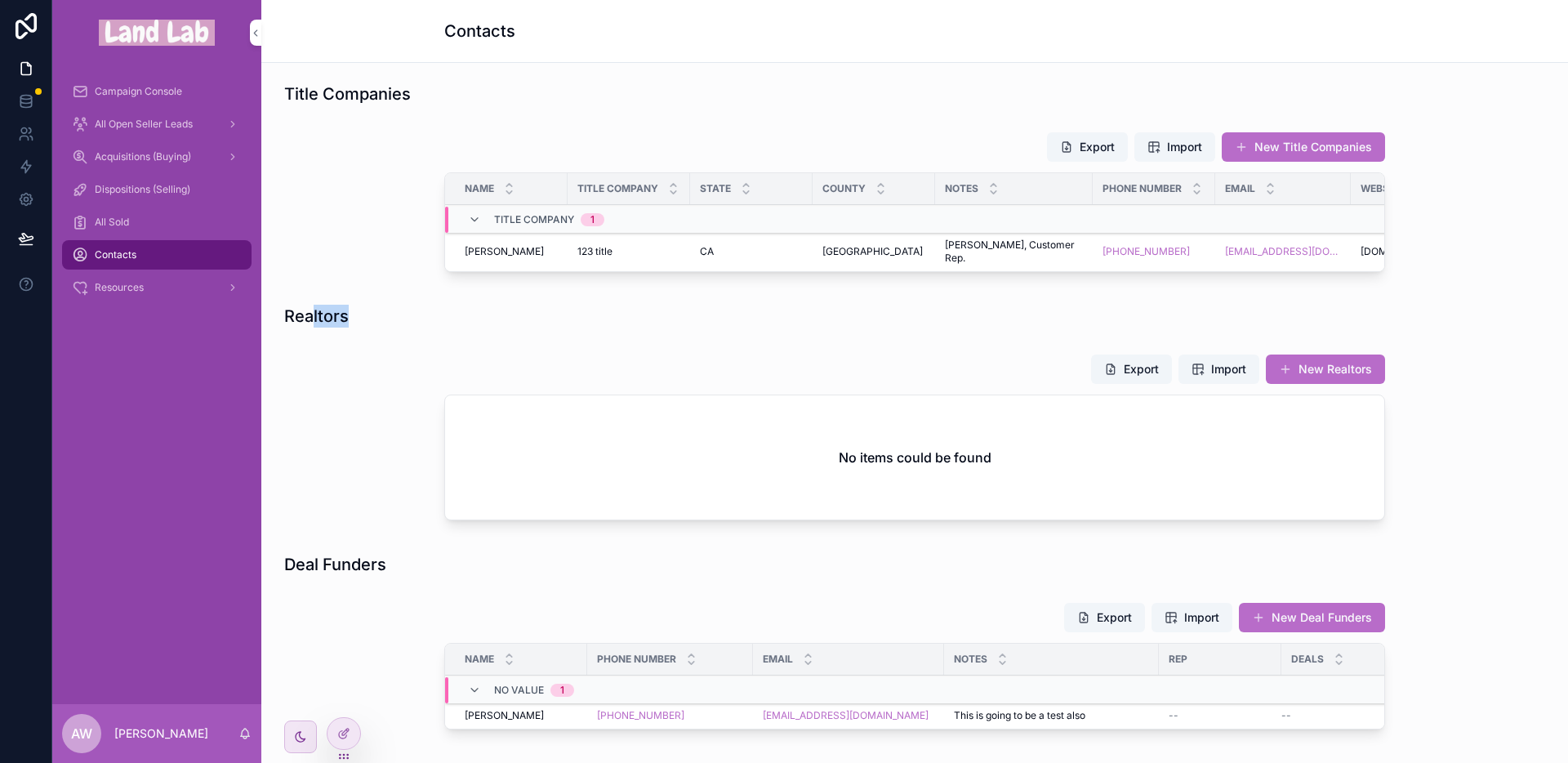
drag, startPoint x: 335, startPoint y: 335, endPoint x: 307, endPoint y: 333, distance: 28.1
click at [307, 327] on div "Realtors" at bounding box center [595, 317] width 621 height 23
drag, startPoint x: 307, startPoint y: 333, endPoint x: 315, endPoint y: 346, distance: 15.3
click at [308, 327] on h1 "Realtors" at bounding box center [317, 317] width 64 height 23
click at [138, 222] on div "All Sold" at bounding box center [157, 222] width 170 height 26
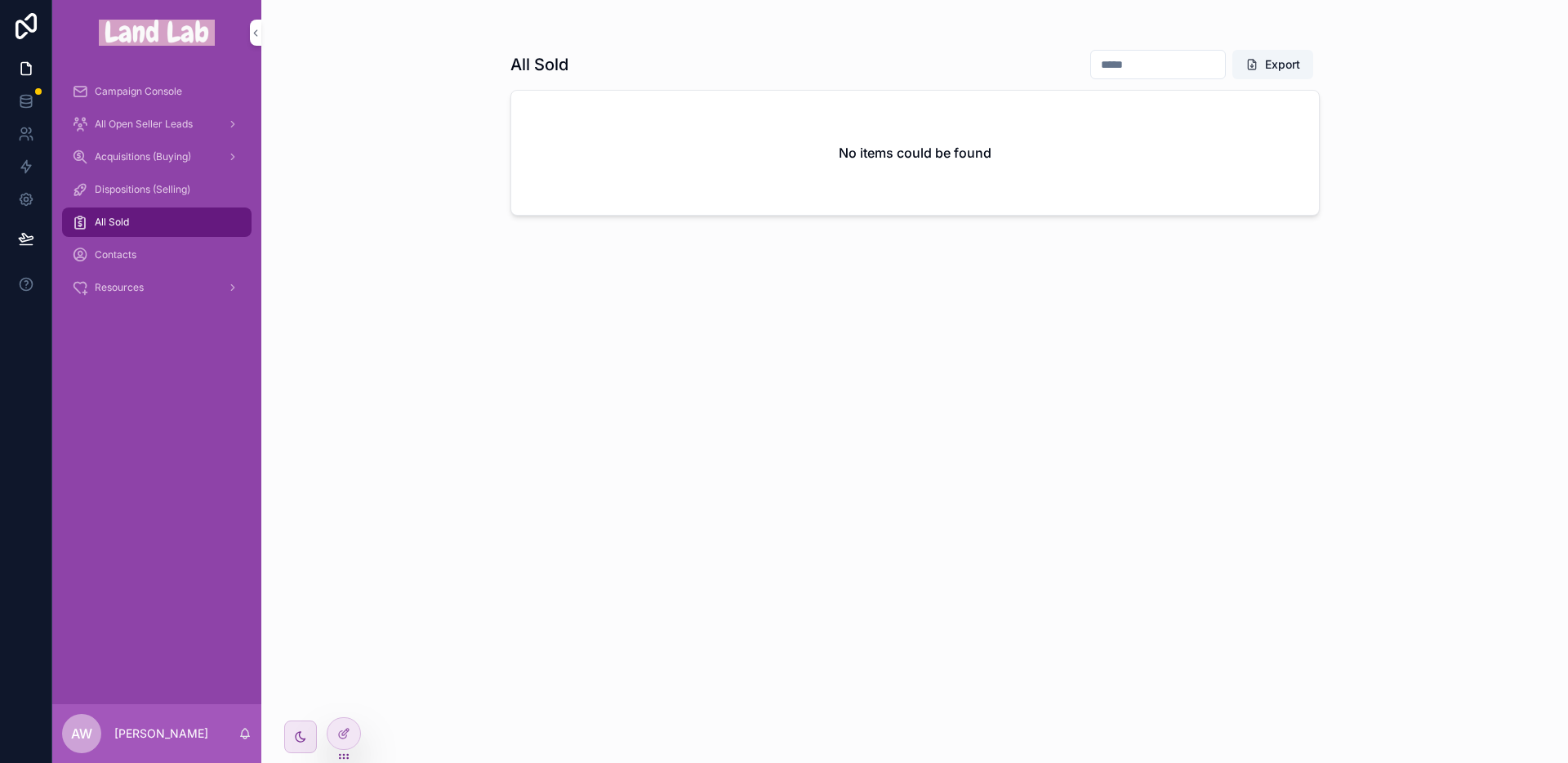
click at [150, 127] on span "All Open Seller Leads" at bounding box center [144, 123] width 98 height 13
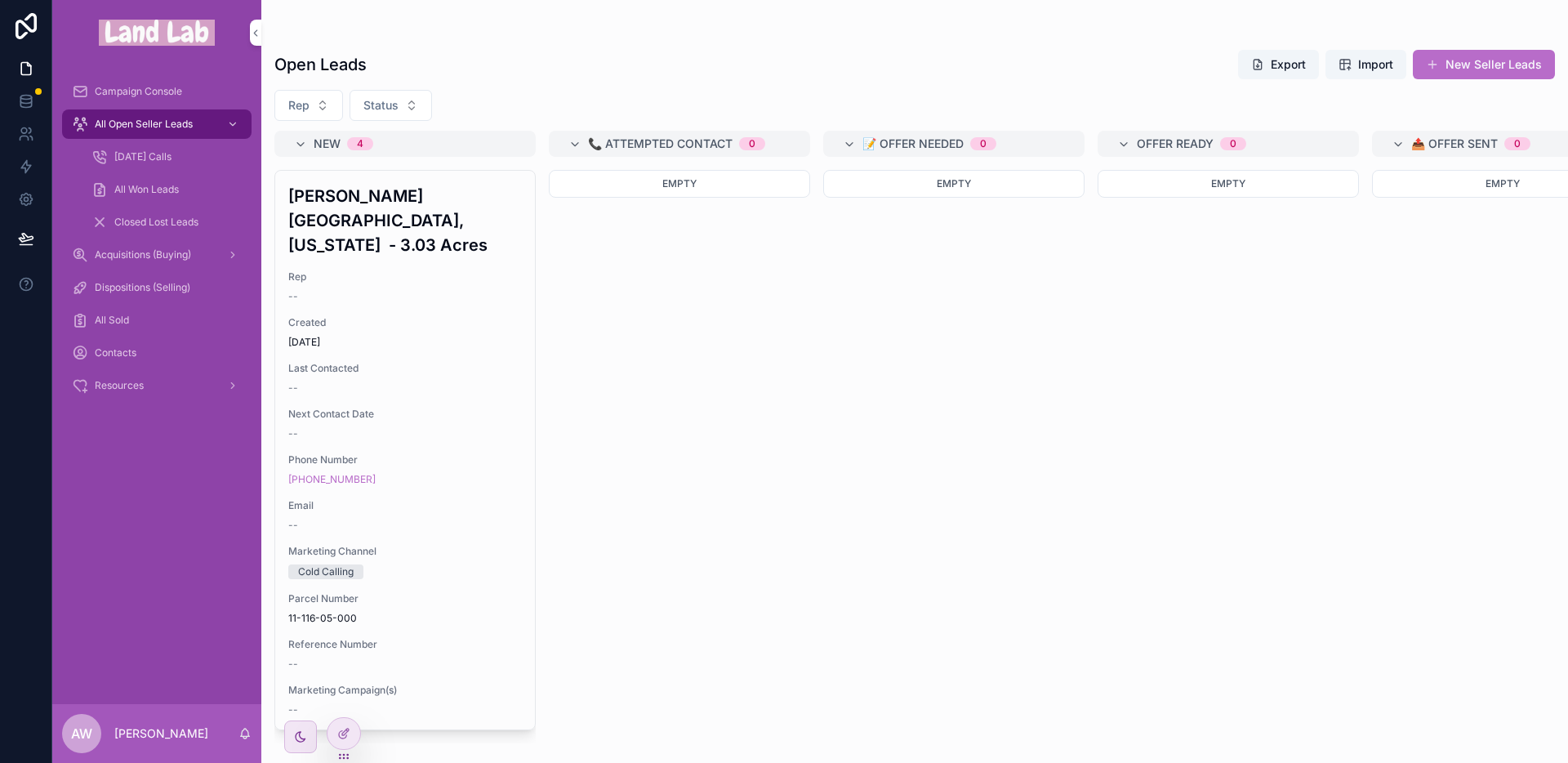
click at [156, 188] on span "All Won Leads" at bounding box center [147, 190] width 64 height 13
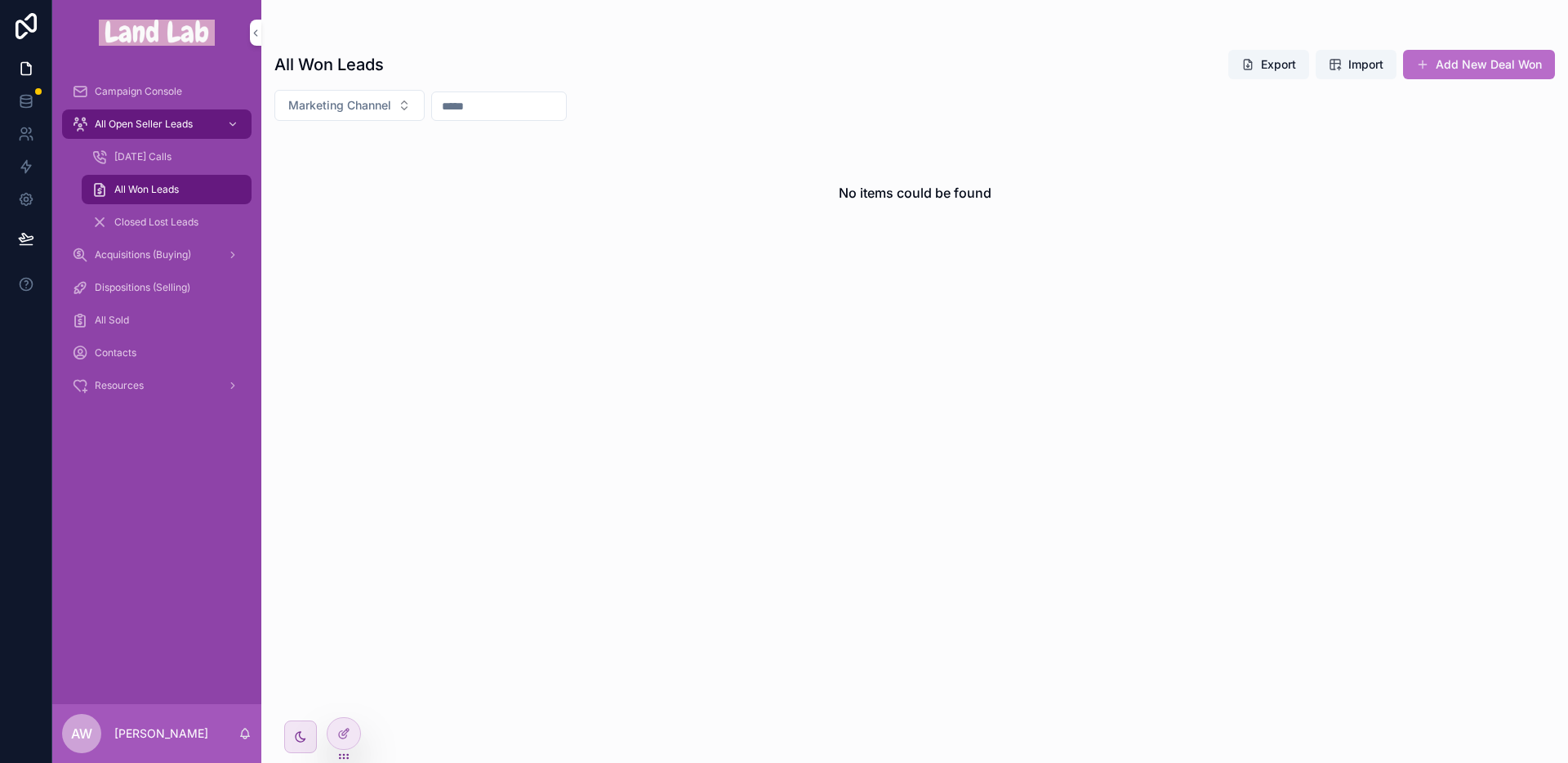
click at [190, 222] on span "Closed Lost Leads" at bounding box center [157, 222] width 84 height 13
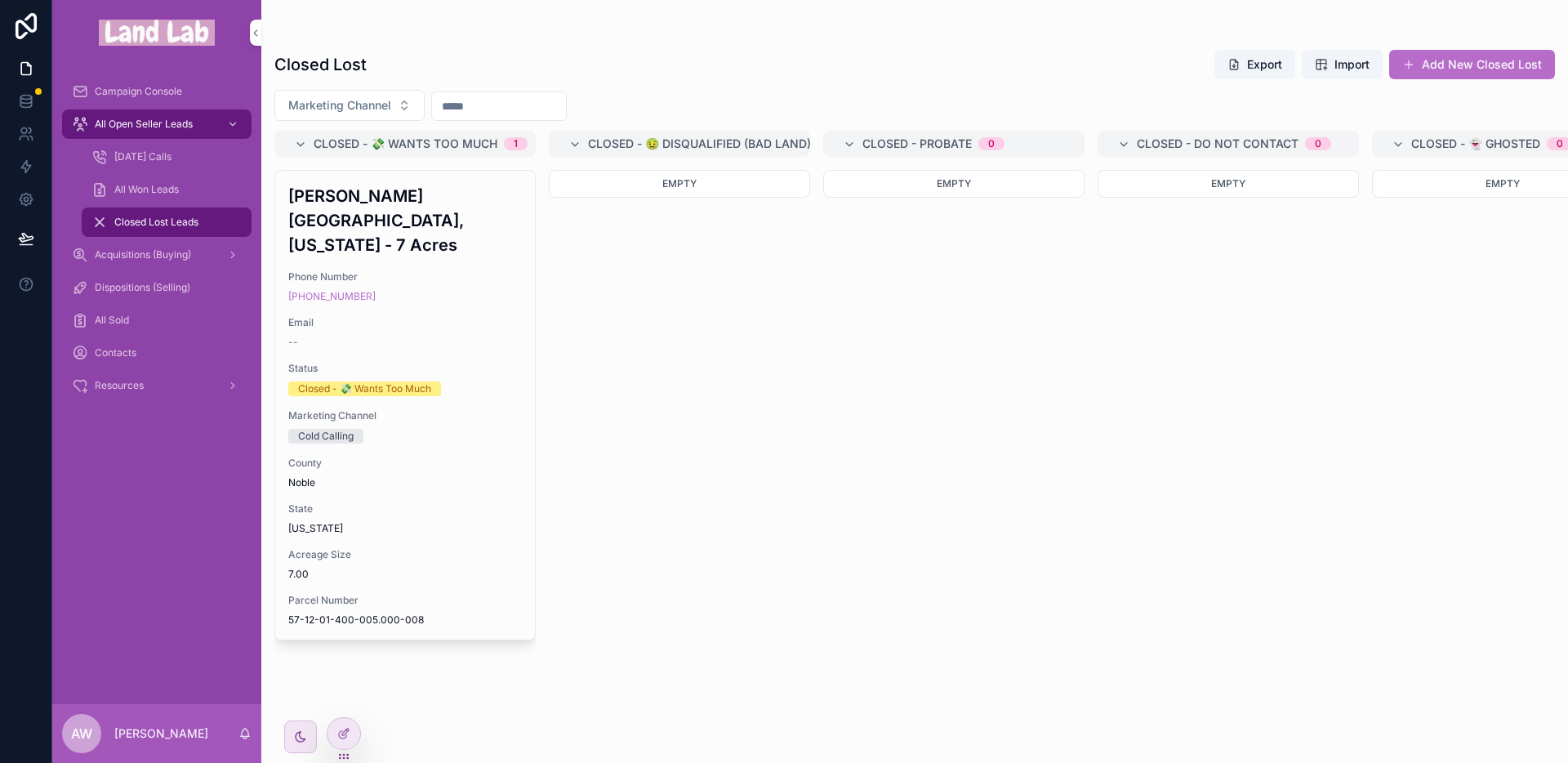
click at [123, 377] on div "Resources" at bounding box center [157, 385] width 170 height 26
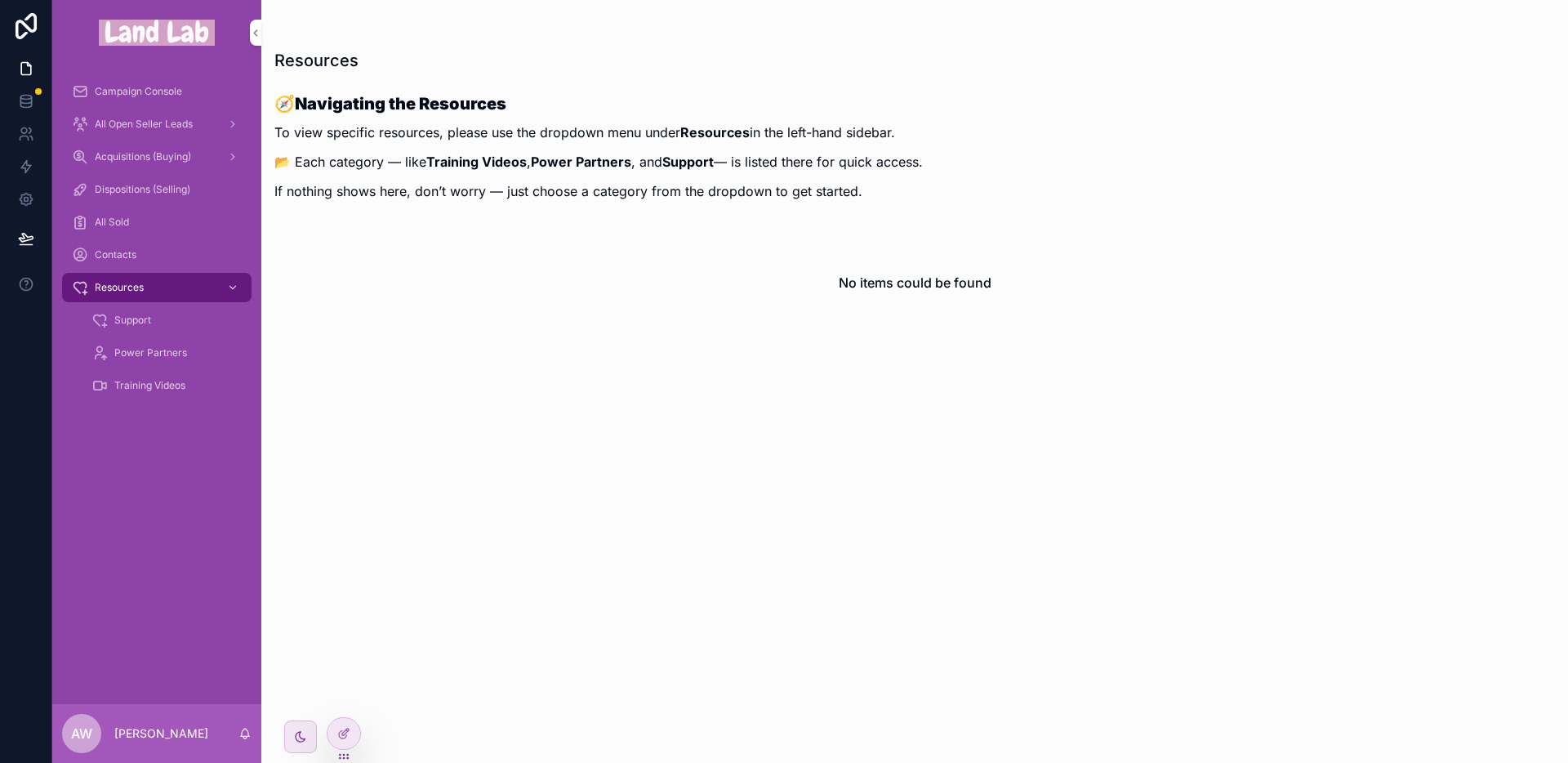
click at [163, 383] on span "Training Videos" at bounding box center [149, 386] width 71 height 13
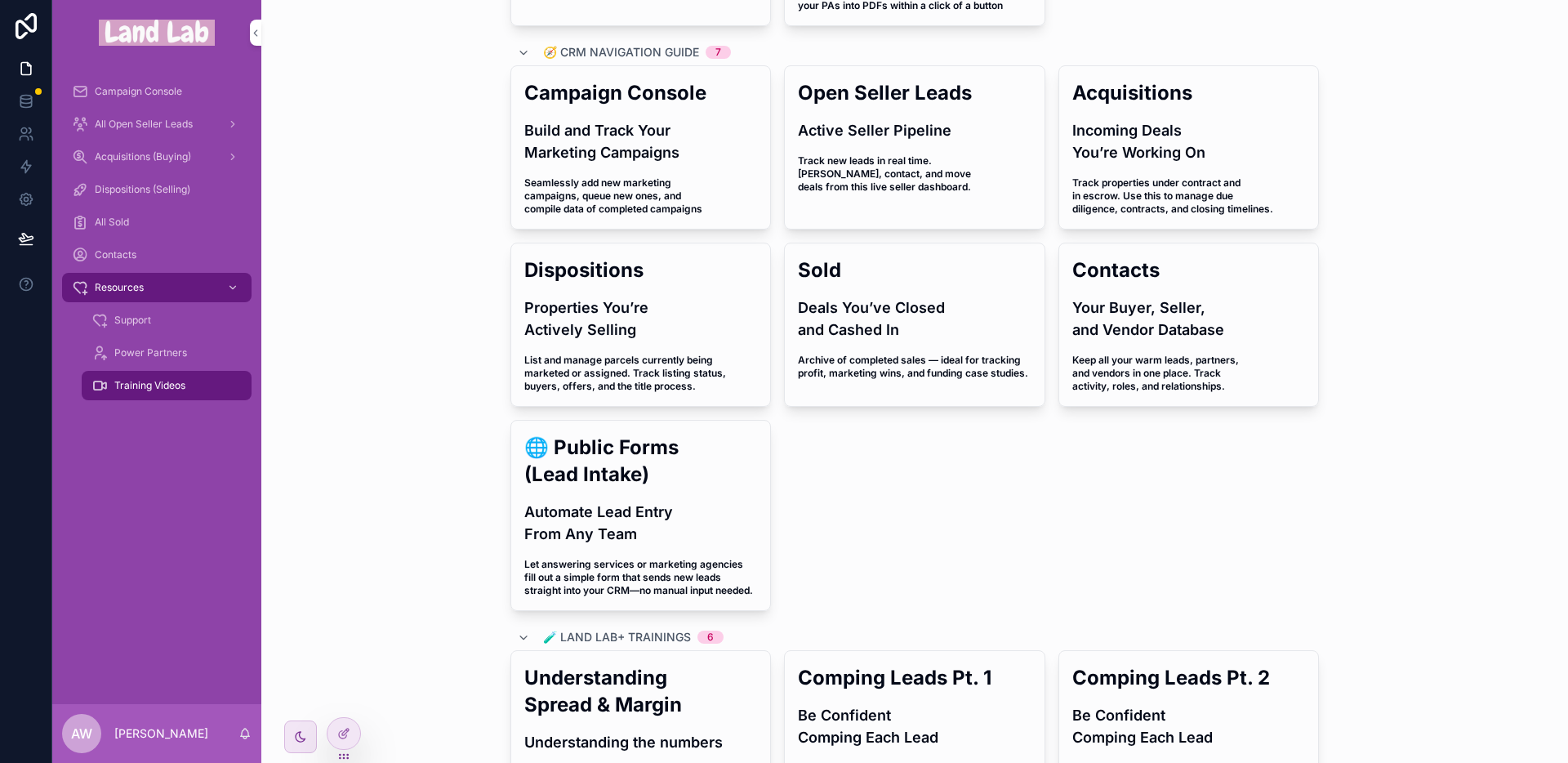
scroll to position [284, 0]
click at [634, 495] on div "🌐 Public Forms (Lead Intake) Automate Lead Entry From Any Team Let answering se…" at bounding box center [641, 513] width 259 height 190
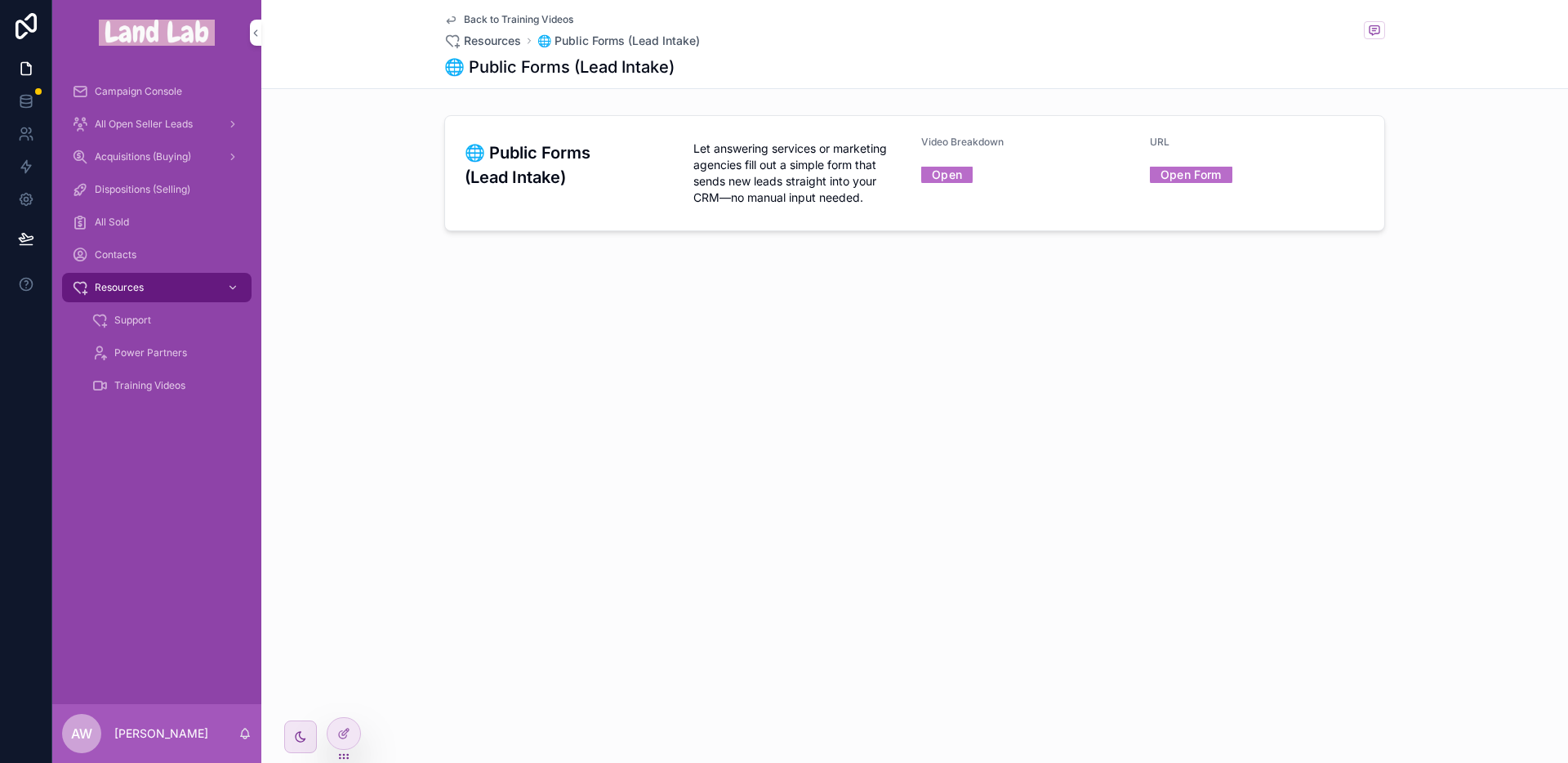
click at [1192, 174] on link "Open Form" at bounding box center [1191, 174] width 82 height 25
click at [145, 115] on div "All Open Seller Leads" at bounding box center [157, 123] width 170 height 26
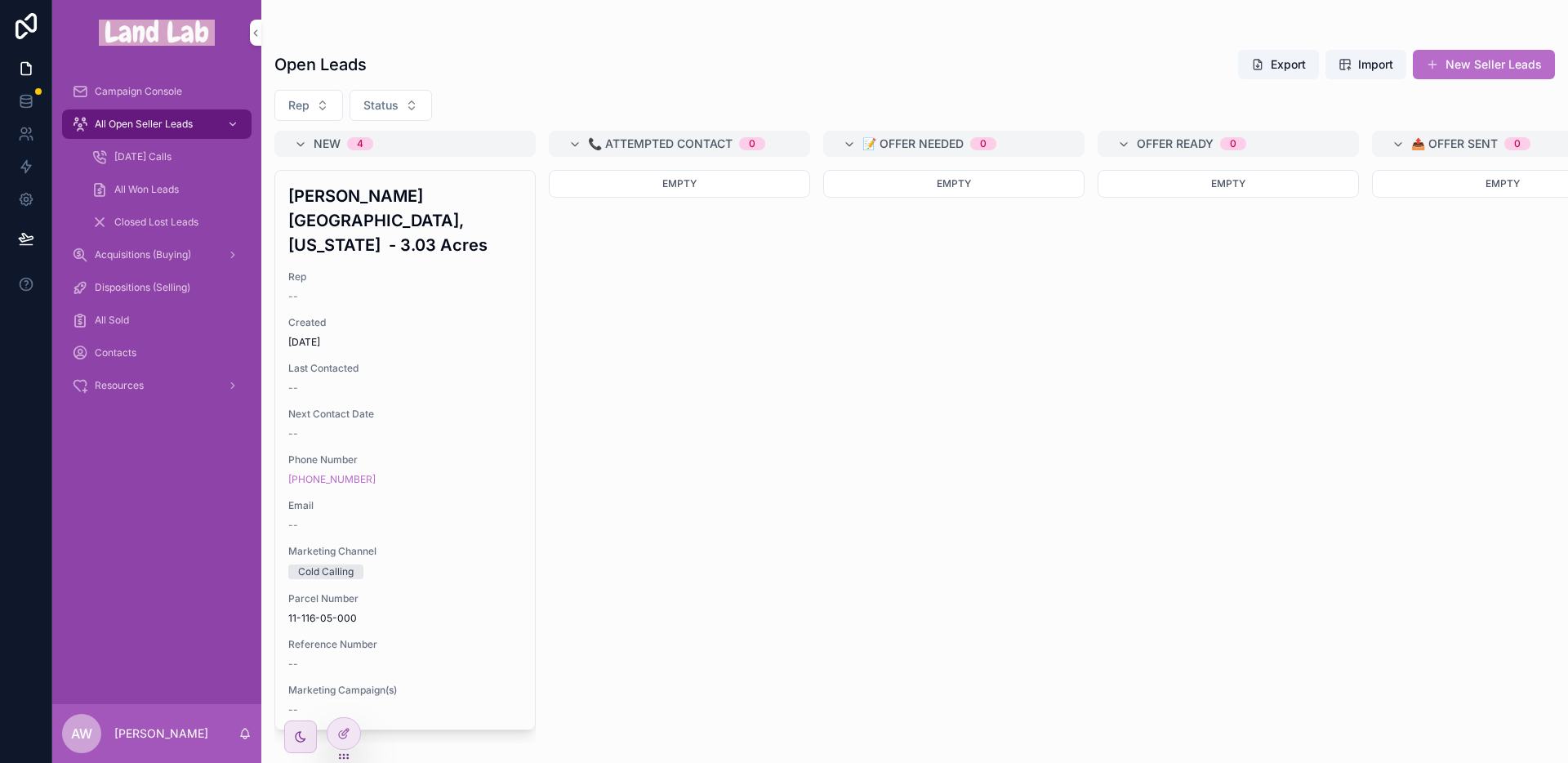
click at [301, 733] on icon "scrollable content" at bounding box center [301, 736] width 13 height 13
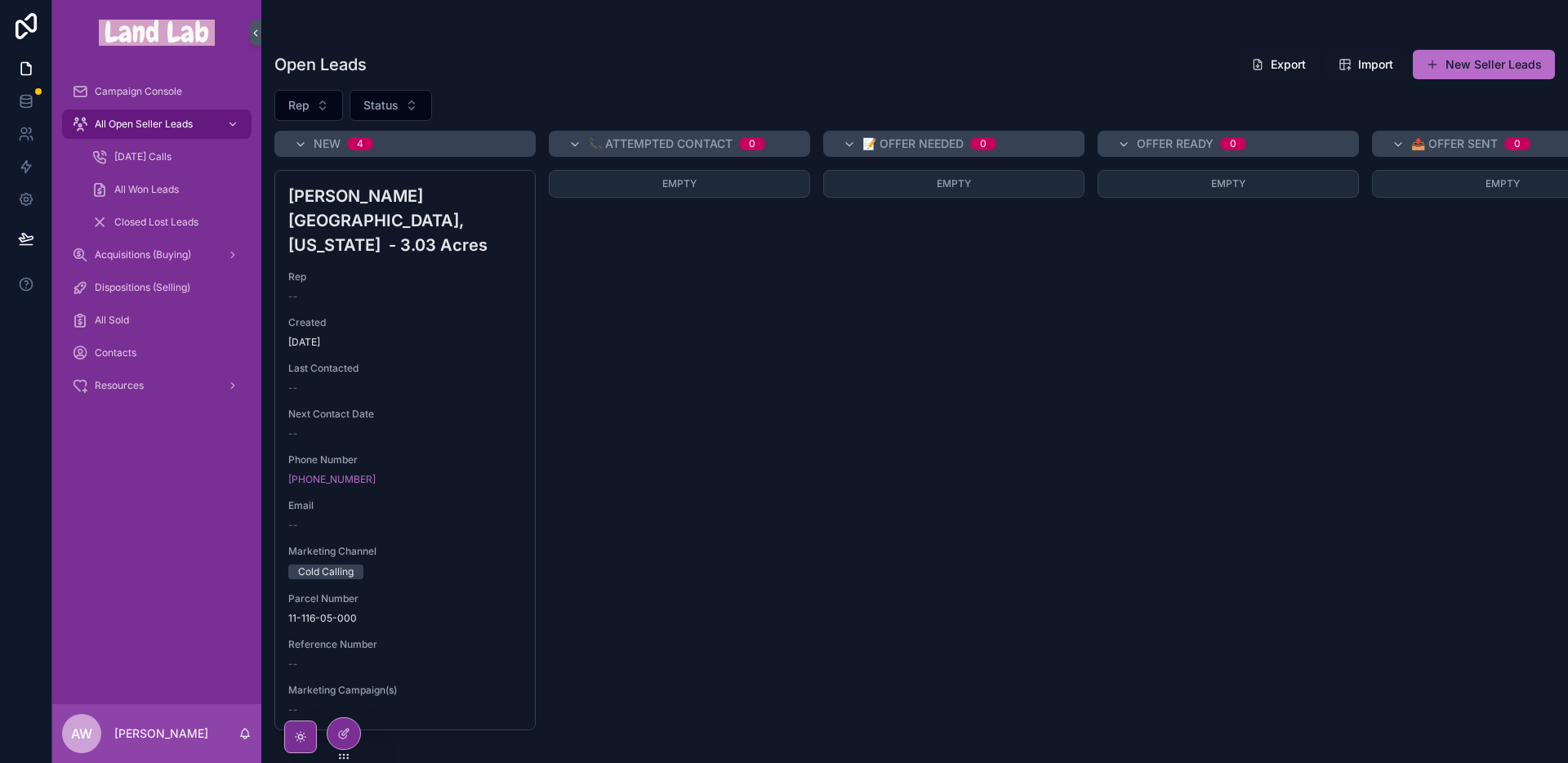
click at [302, 739] on icon "scrollable content" at bounding box center [301, 736] width 13 height 13
